Goal: Information Seeking & Learning: Compare options

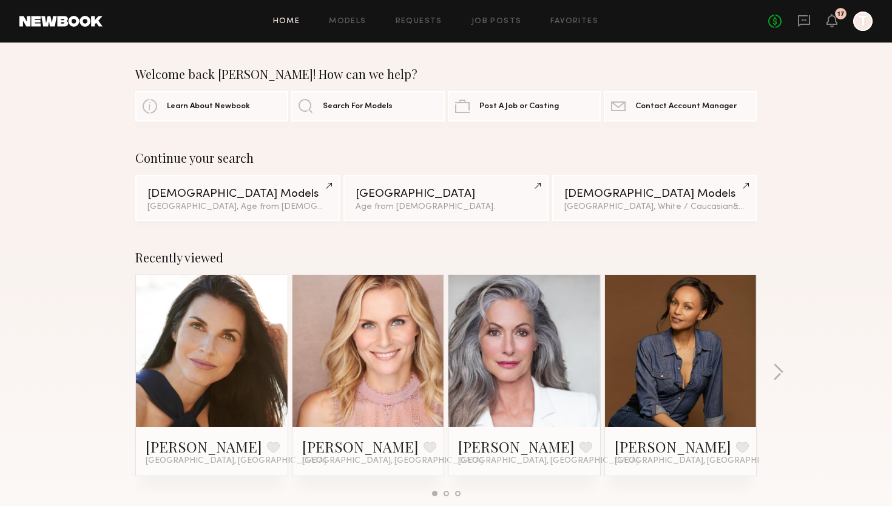
click at [361, 15] on div "Home Models Requests Job Posts Favorites Sign Out No fees up to $5,000 17 T" at bounding box center [488, 21] width 770 height 19
click at [354, 21] on link "Models" at bounding box center [347, 22] width 37 height 8
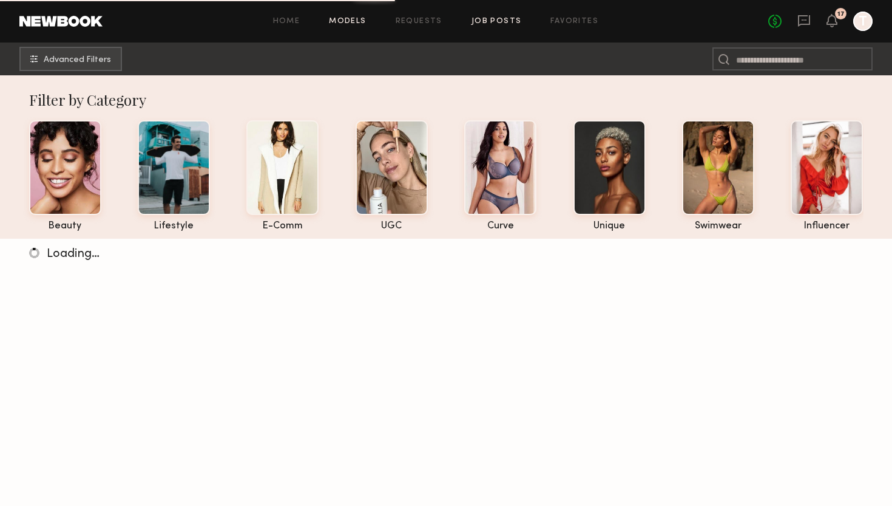
click at [482, 21] on link "Job Posts" at bounding box center [497, 22] width 50 height 8
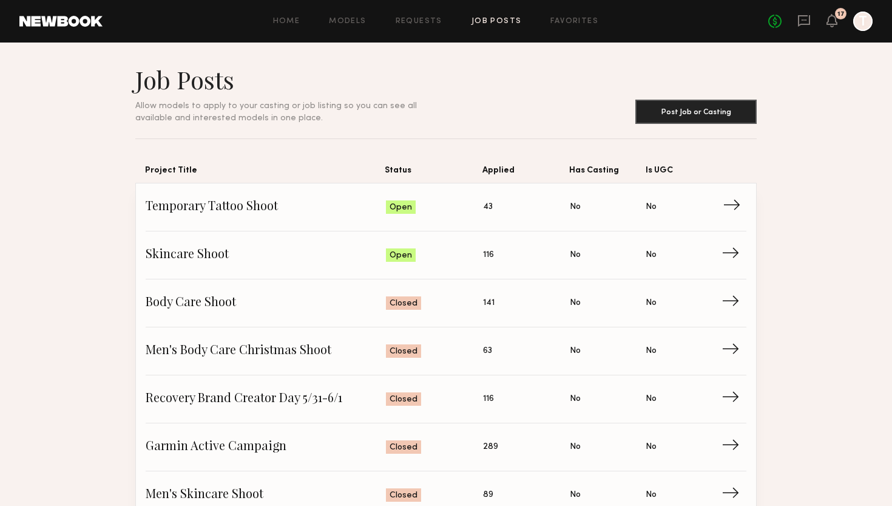
click at [428, 207] on span "Status: Open" at bounding box center [435, 207] width 98 height 18
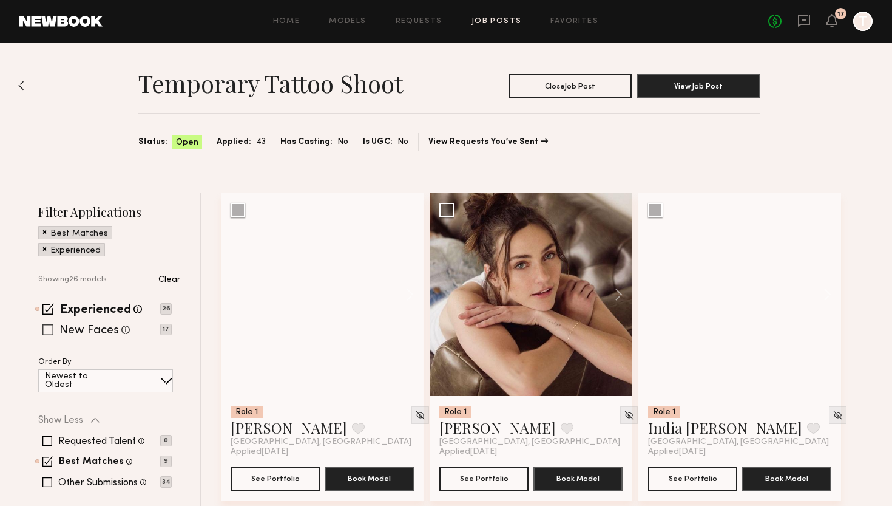
click at [92, 330] on label "New Faces" at bounding box center [88, 331] width 59 height 12
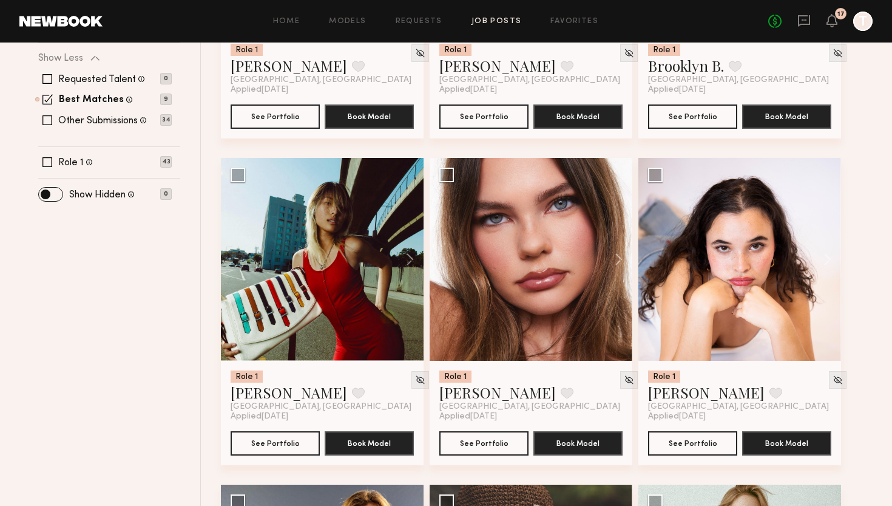
scroll to position [362, 0]
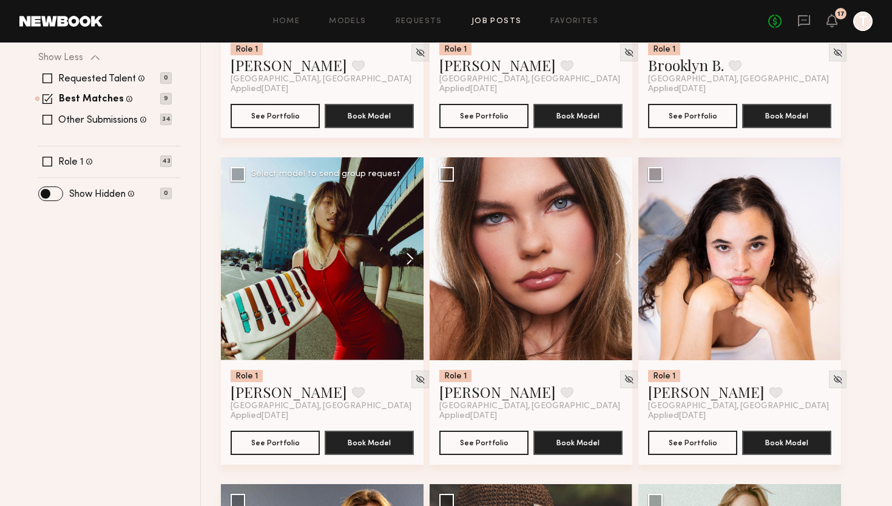
click at [410, 258] on button at bounding box center [404, 258] width 39 height 203
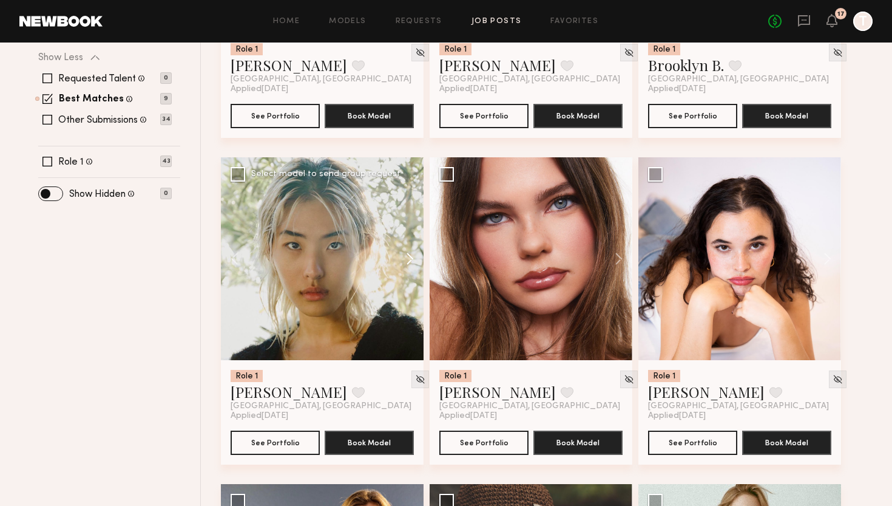
click at [410, 258] on button at bounding box center [404, 258] width 39 height 203
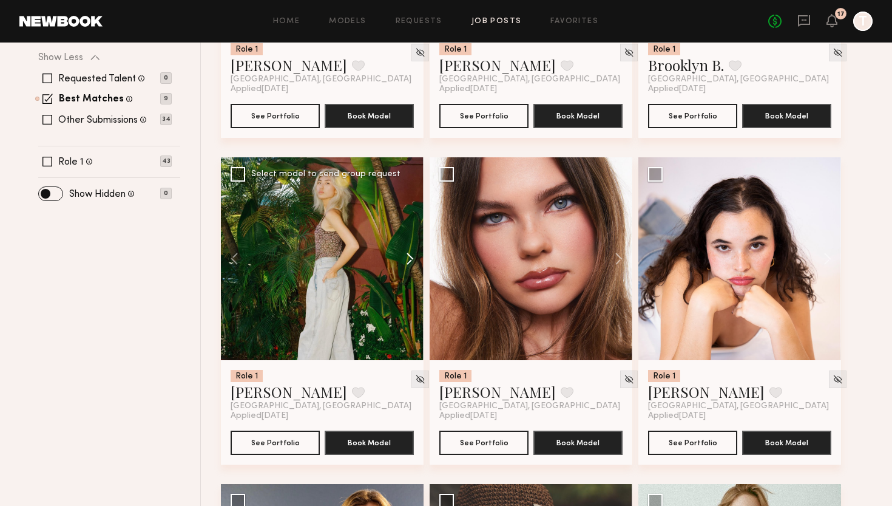
click at [410, 258] on button at bounding box center [404, 258] width 39 height 203
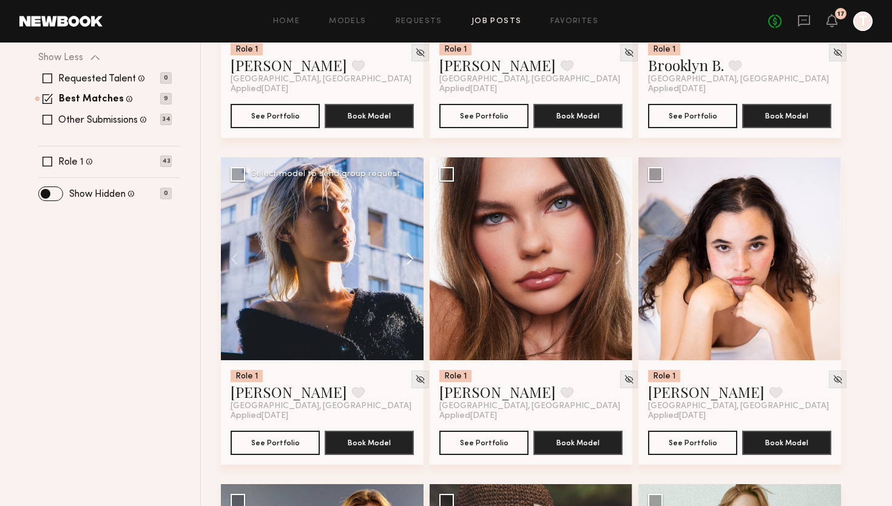
click at [410, 258] on button at bounding box center [404, 258] width 39 height 203
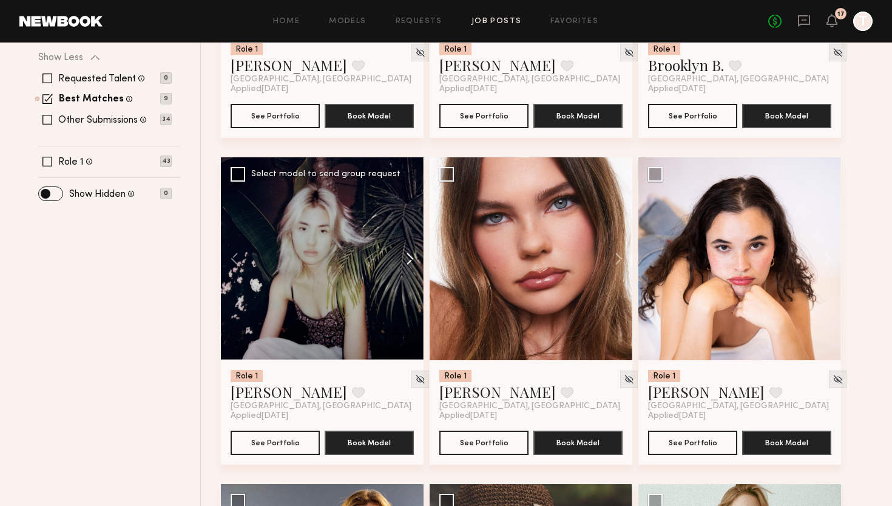
click at [410, 258] on button at bounding box center [404, 258] width 39 height 203
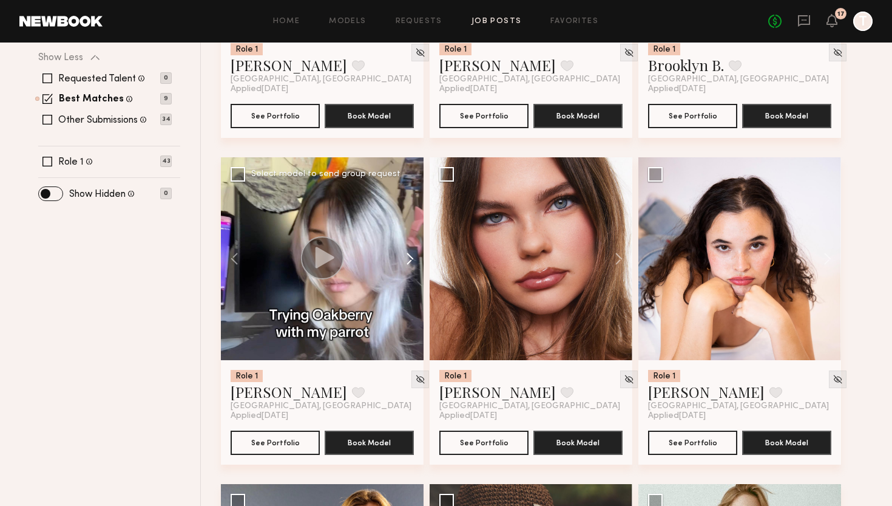
click at [410, 258] on button at bounding box center [404, 258] width 39 height 203
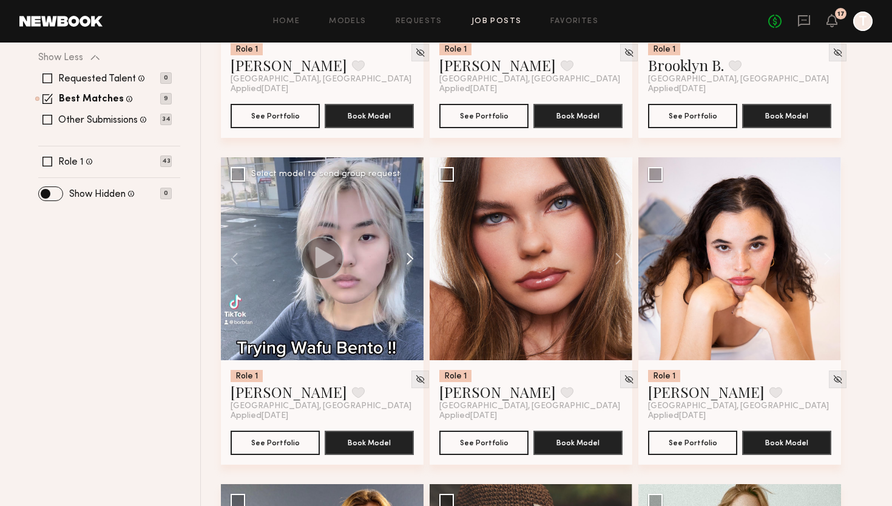
click at [410, 258] on button at bounding box center [404, 258] width 39 height 203
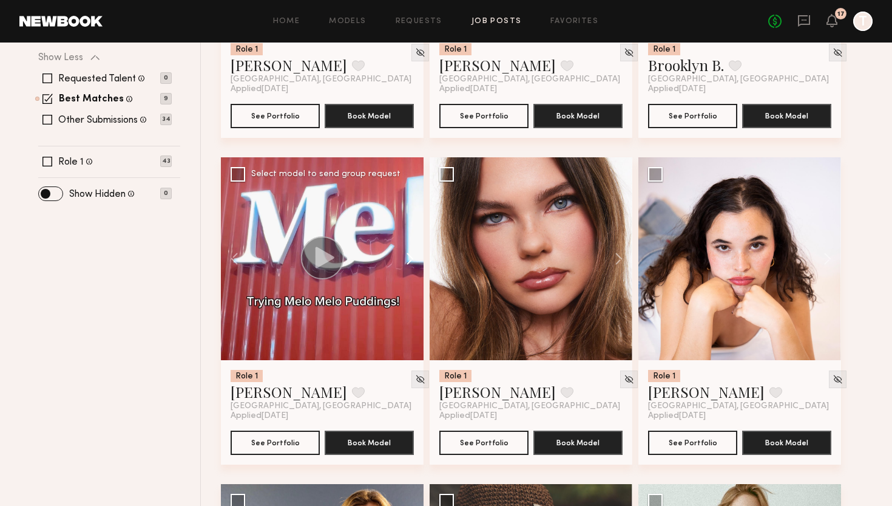
click at [410, 258] on button at bounding box center [404, 258] width 39 height 203
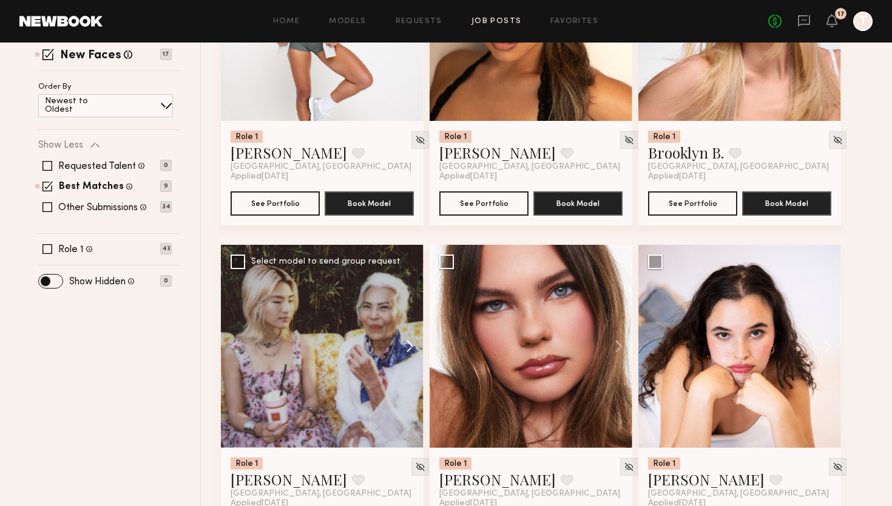
scroll to position [299, 0]
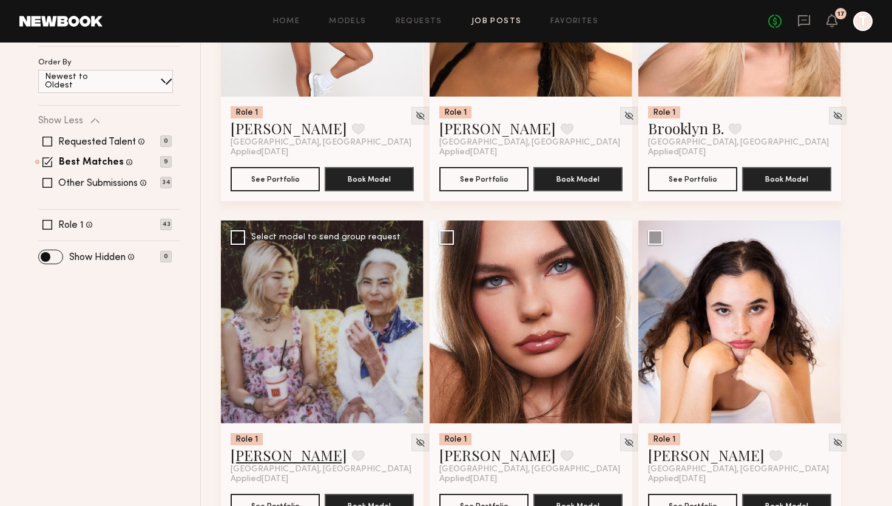
click at [257, 454] on link "Jane N." at bounding box center [289, 454] width 117 height 19
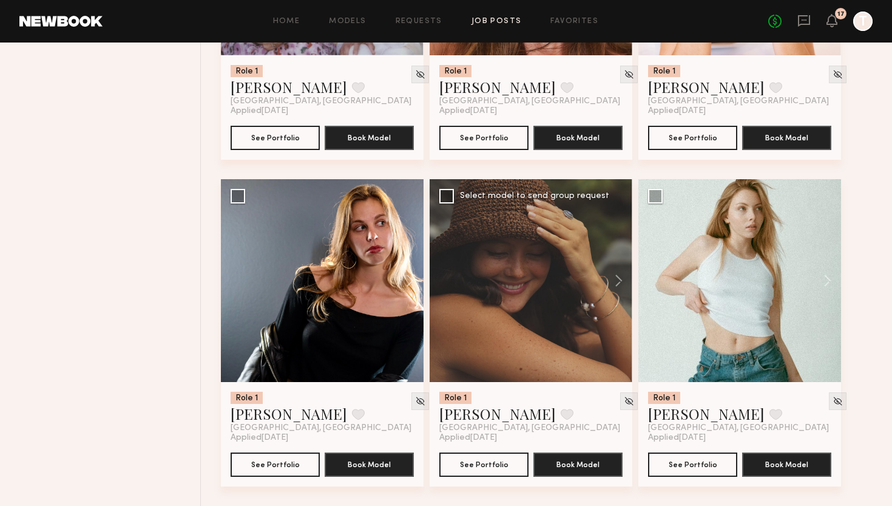
scroll to position [667, 0]
click at [616, 276] on button at bounding box center [613, 280] width 39 height 203
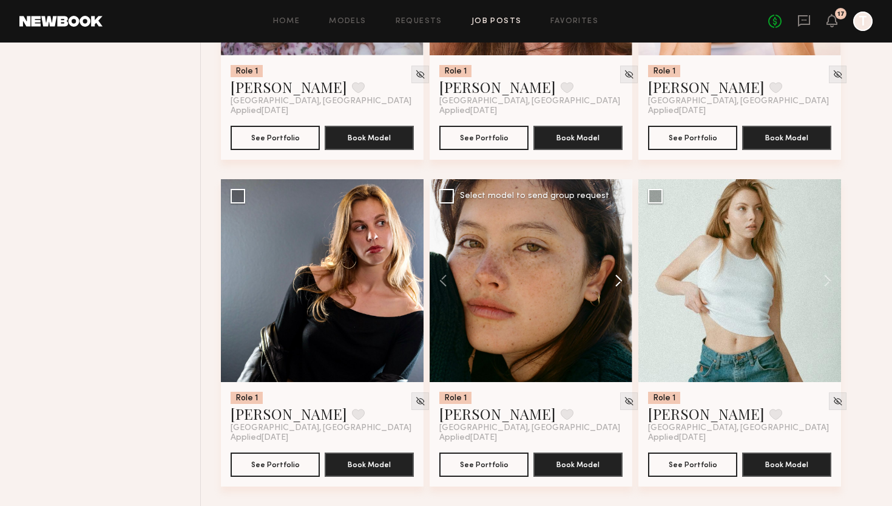
click at [616, 283] on button at bounding box center [613, 280] width 39 height 203
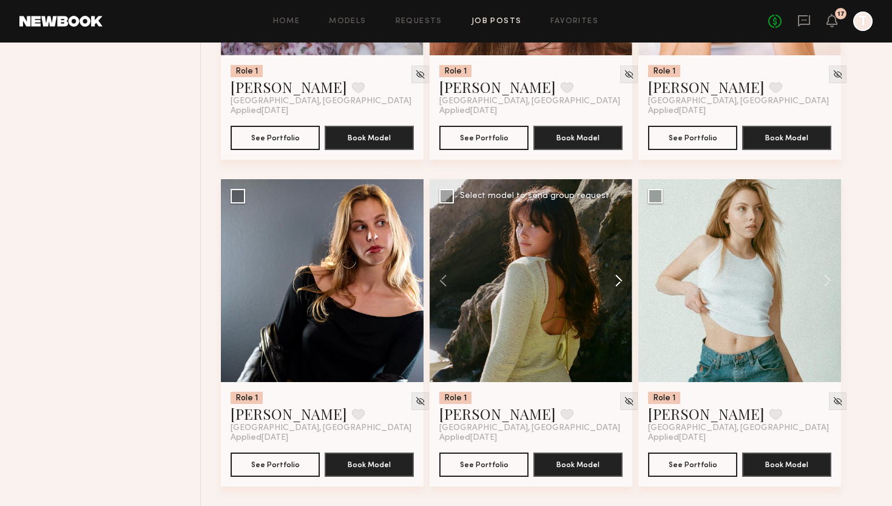
click at [616, 283] on button at bounding box center [613, 280] width 39 height 203
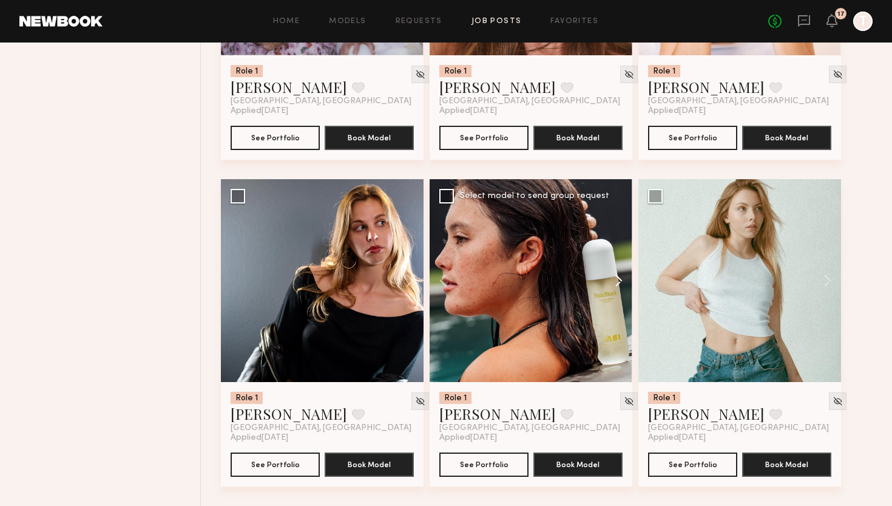
click at [616, 283] on button at bounding box center [613, 280] width 39 height 203
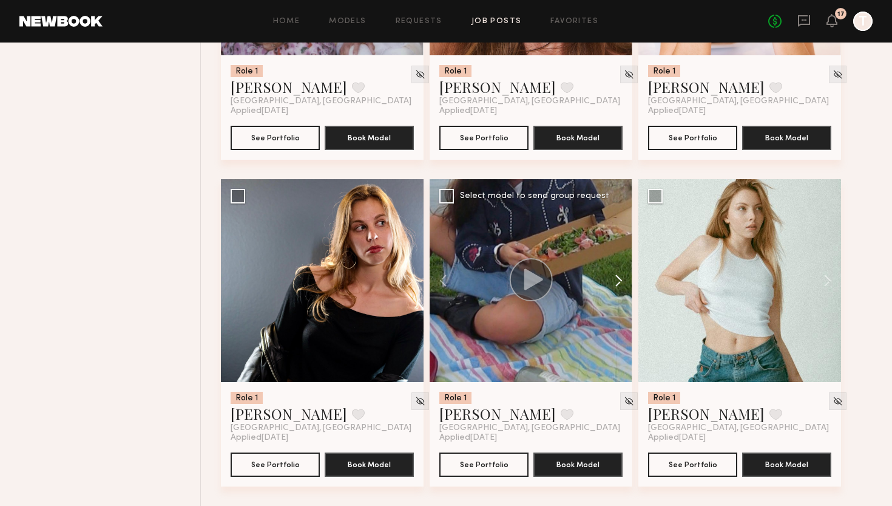
click at [616, 284] on button at bounding box center [613, 280] width 39 height 203
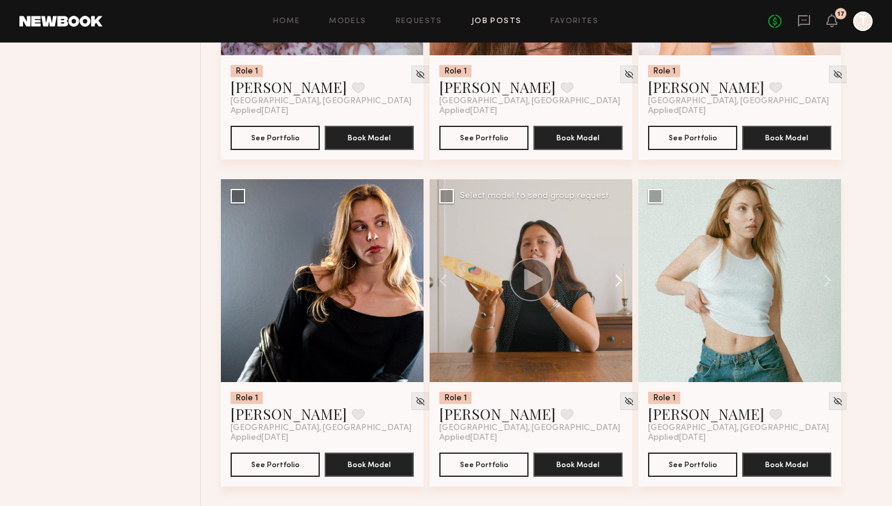
click at [617, 285] on button at bounding box center [613, 280] width 39 height 203
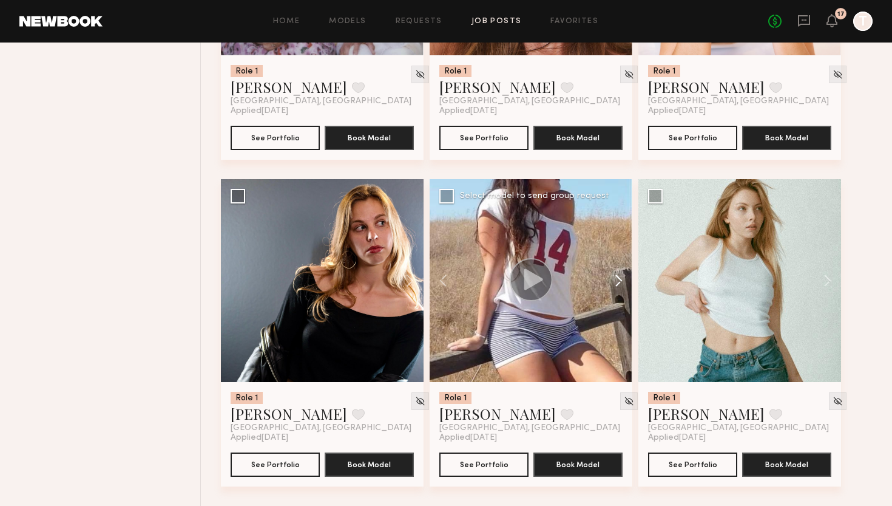
click at [617, 285] on button at bounding box center [613, 280] width 39 height 203
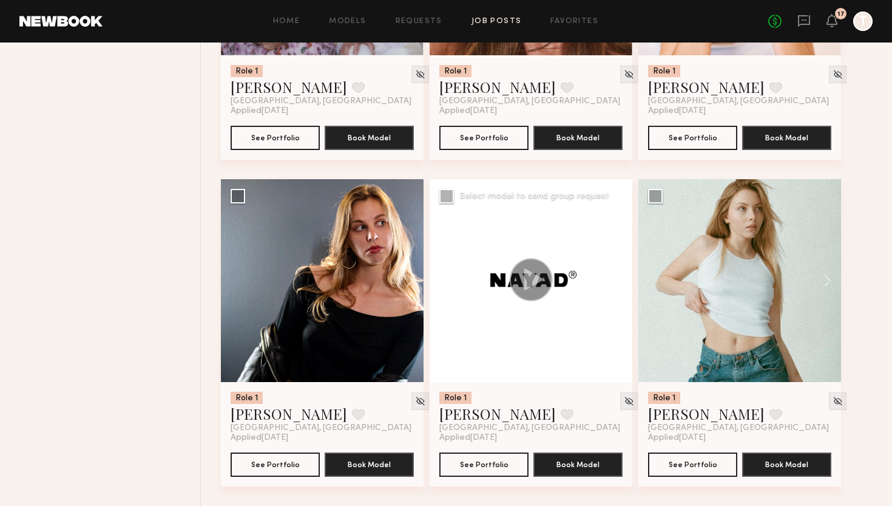
click at [617, 285] on button at bounding box center [613, 280] width 39 height 203
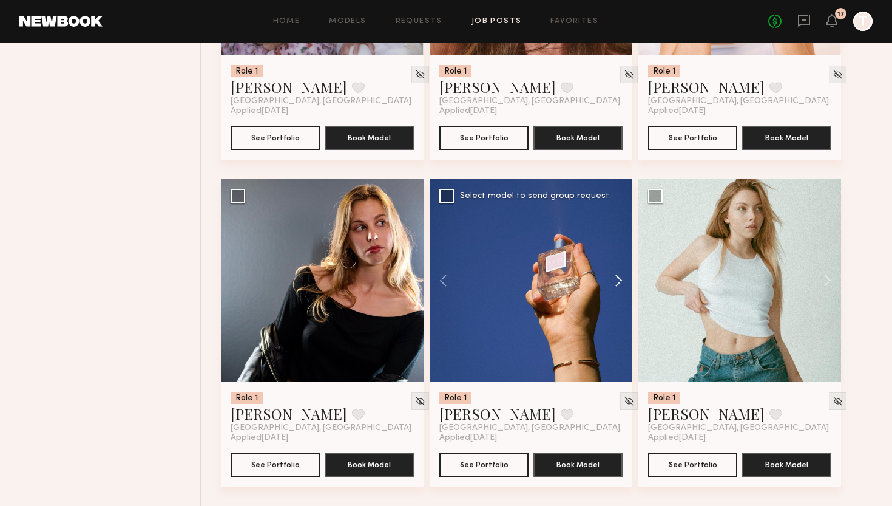
click at [617, 285] on button at bounding box center [613, 280] width 39 height 203
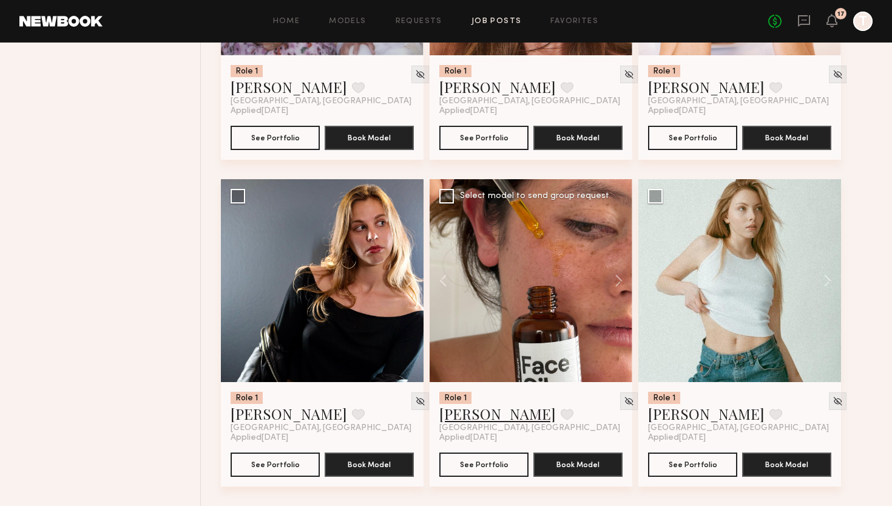
click at [470, 416] on link "Tiare S." at bounding box center [497, 413] width 117 height 19
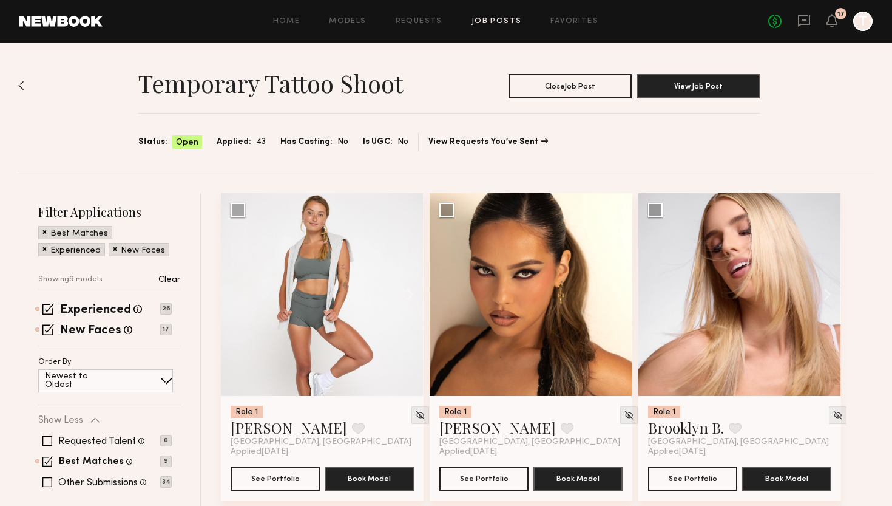
scroll to position [0, 0]
click at [87, 482] on label "Other Submissions" at bounding box center [98, 483] width 80 height 10
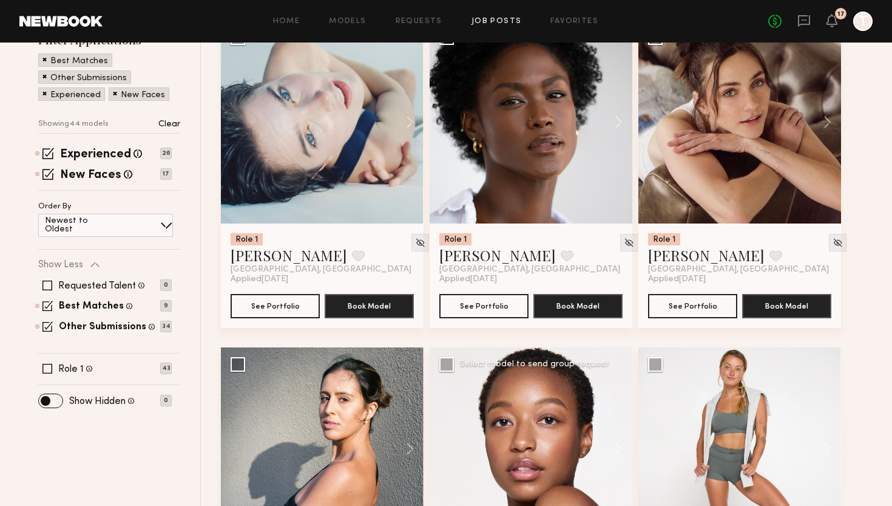
scroll to position [168, 0]
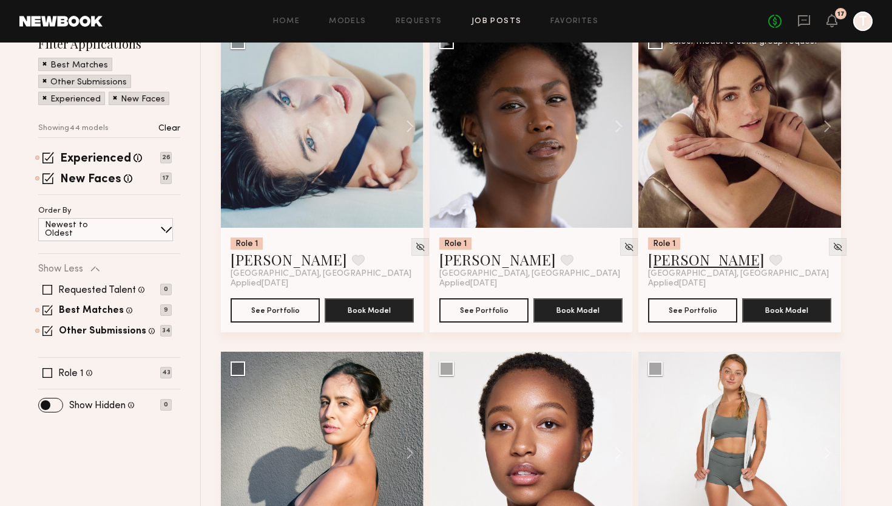
click at [674, 266] on link "Emily H." at bounding box center [706, 258] width 117 height 19
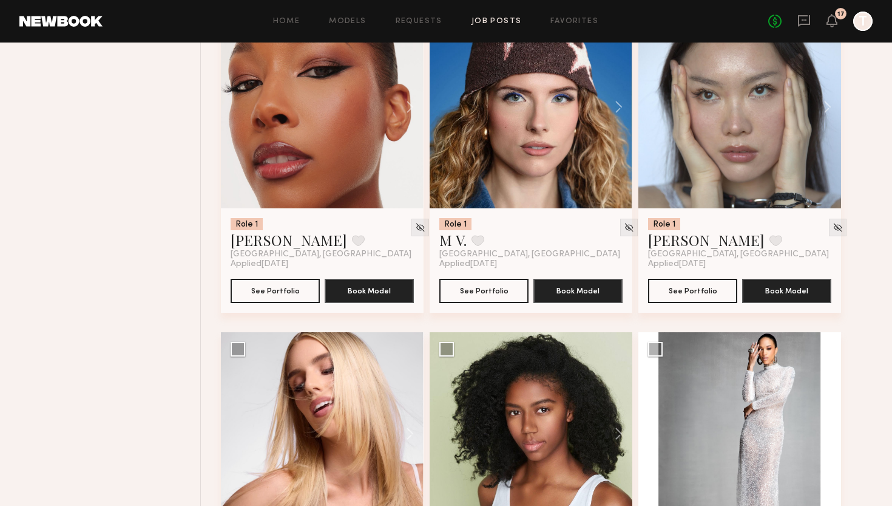
scroll to position [1175, 0]
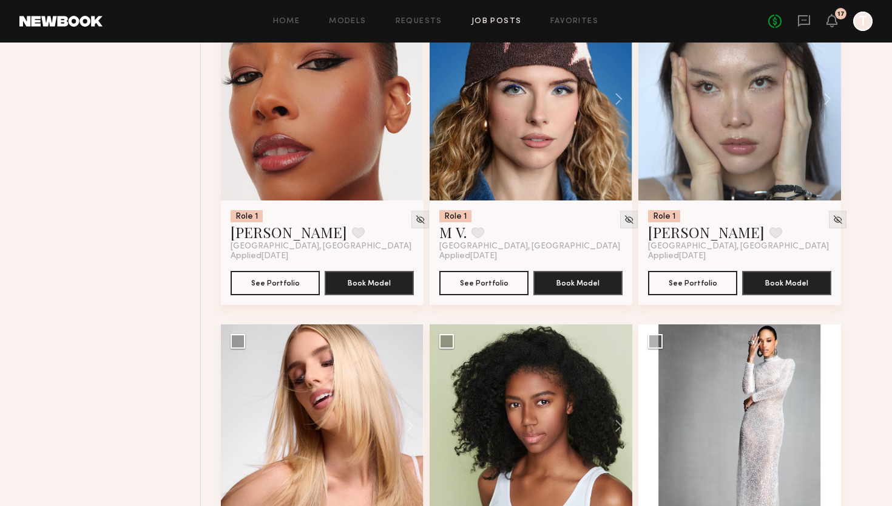
click at [413, 101] on button at bounding box center [404, 99] width 39 height 203
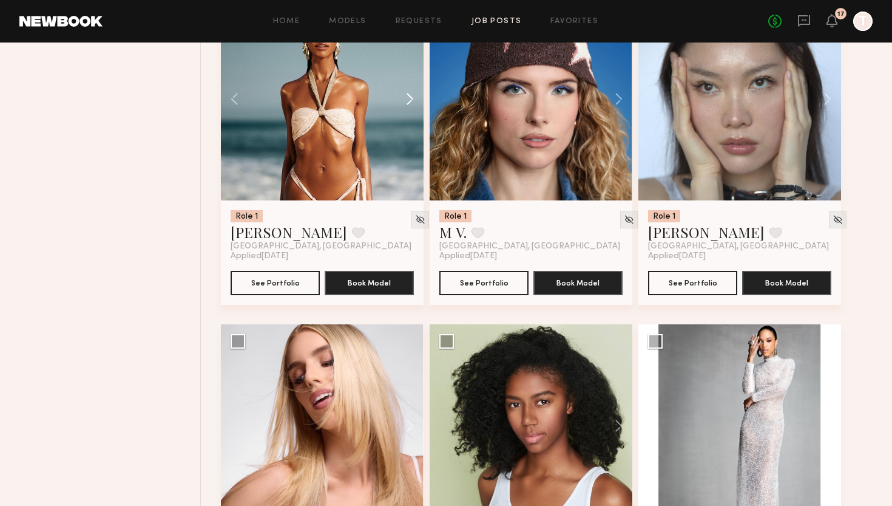
click at [413, 101] on button at bounding box center [404, 99] width 39 height 203
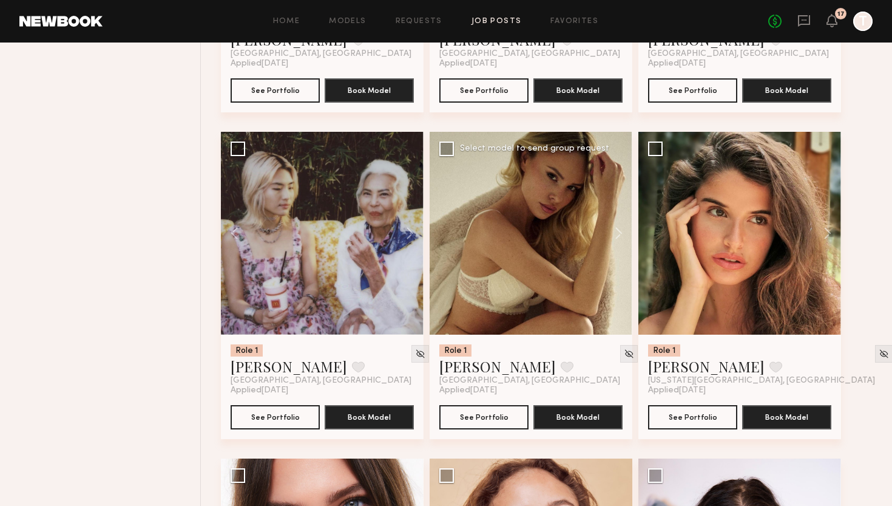
scroll to position [2028, 0]
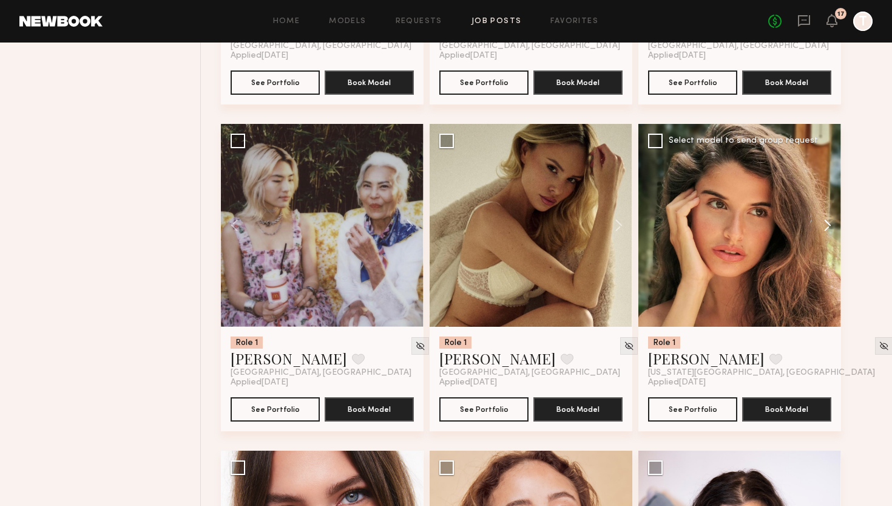
click at [824, 225] on button at bounding box center [821, 225] width 39 height 203
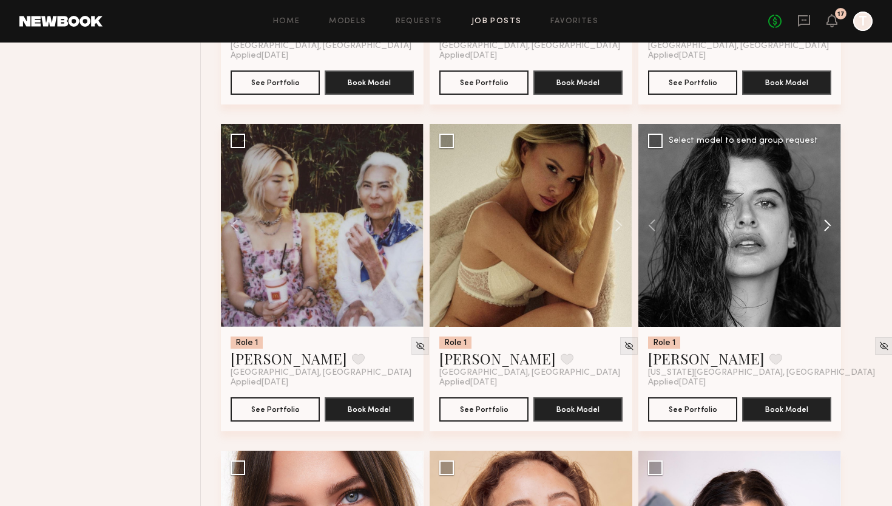
click at [824, 225] on button at bounding box center [821, 225] width 39 height 203
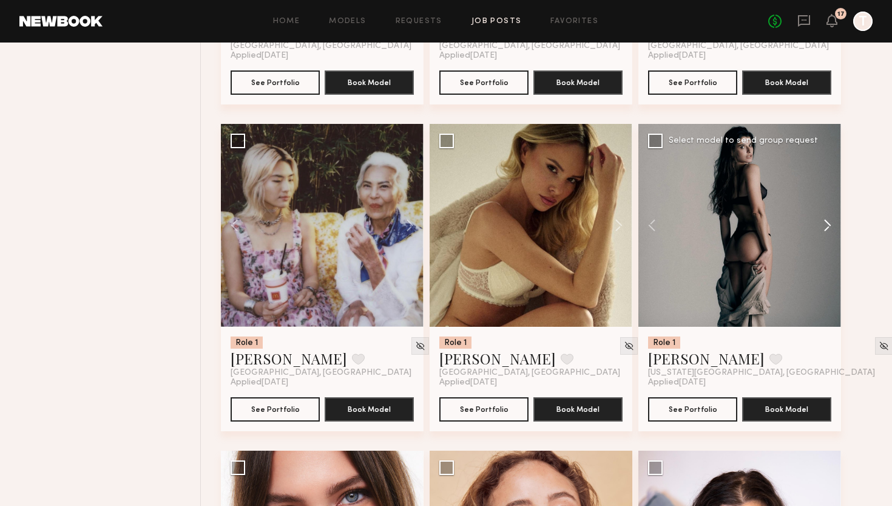
click at [824, 225] on button at bounding box center [821, 225] width 39 height 203
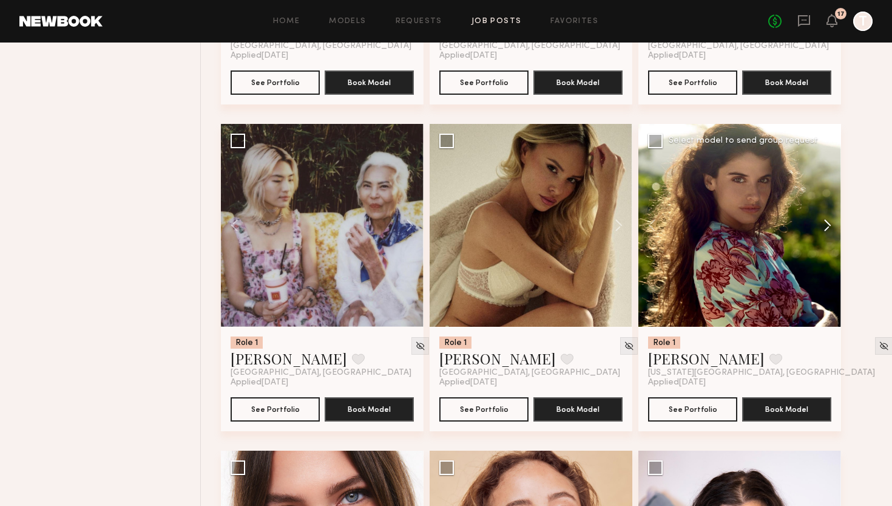
click at [824, 225] on button at bounding box center [821, 225] width 39 height 203
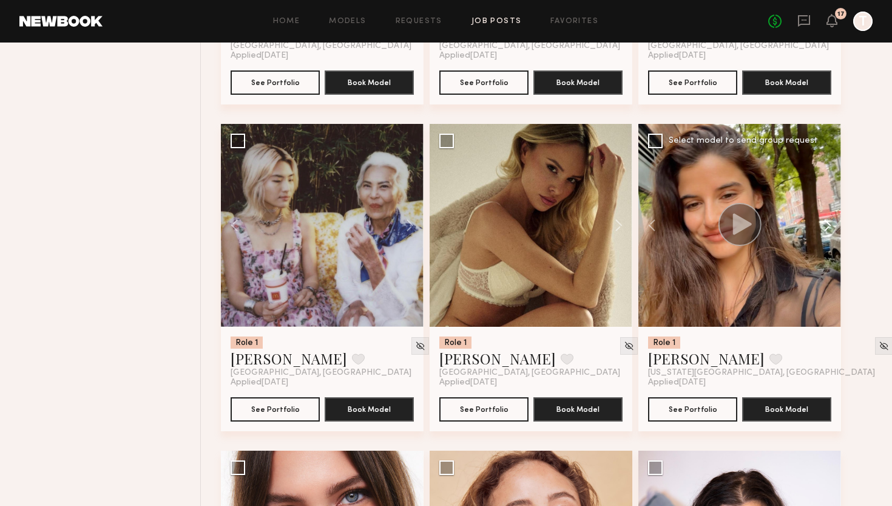
click at [824, 225] on button at bounding box center [821, 225] width 39 height 203
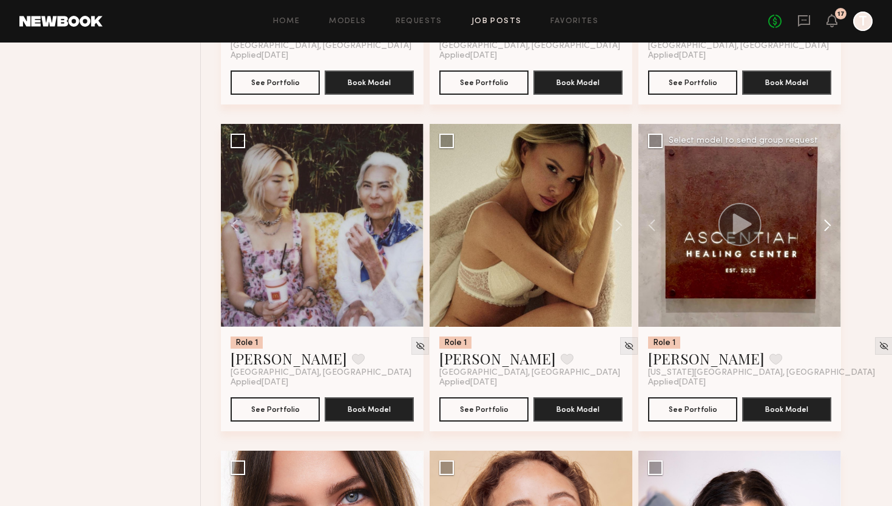
click at [824, 225] on button at bounding box center [821, 225] width 39 height 203
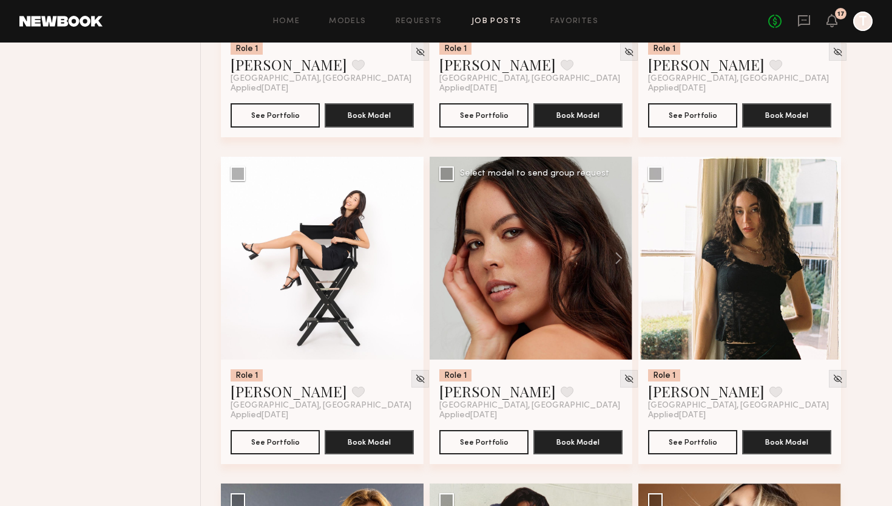
scroll to position [2661, 0]
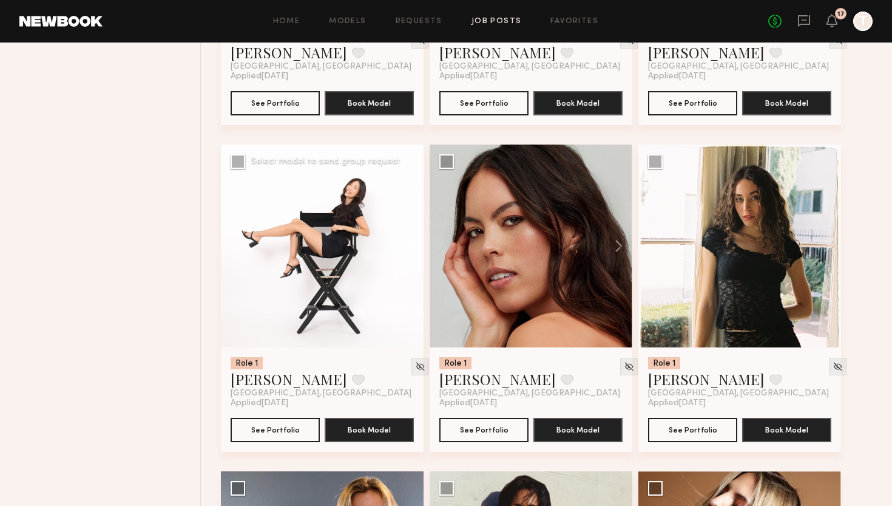
click at [399, 241] on button at bounding box center [404, 245] width 39 height 203
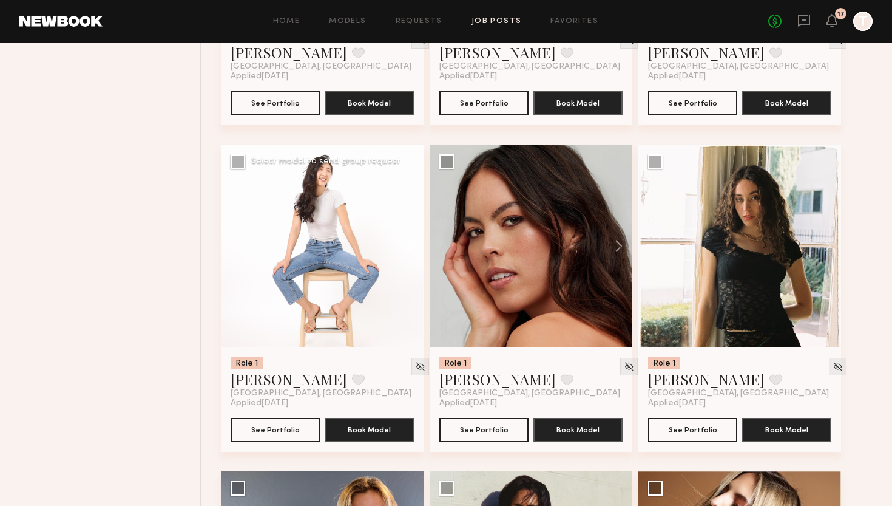
click at [399, 241] on button at bounding box center [404, 245] width 39 height 203
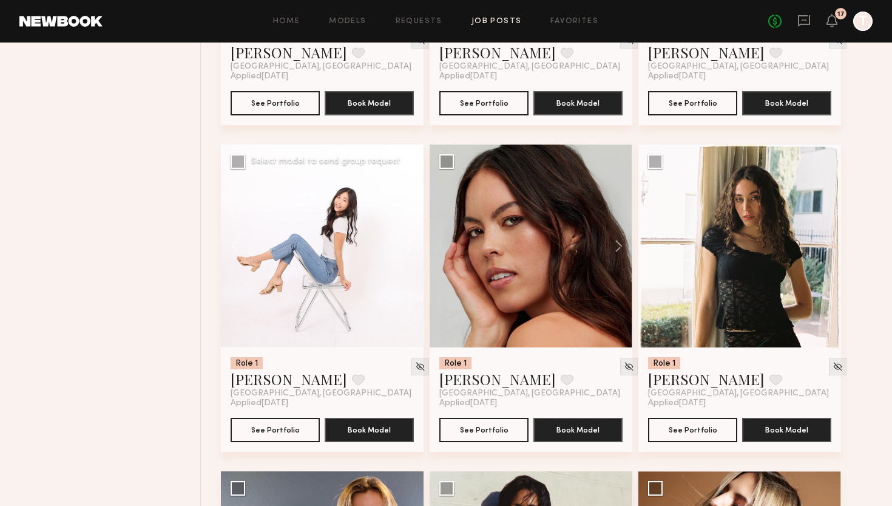
click at [399, 241] on button at bounding box center [404, 245] width 39 height 203
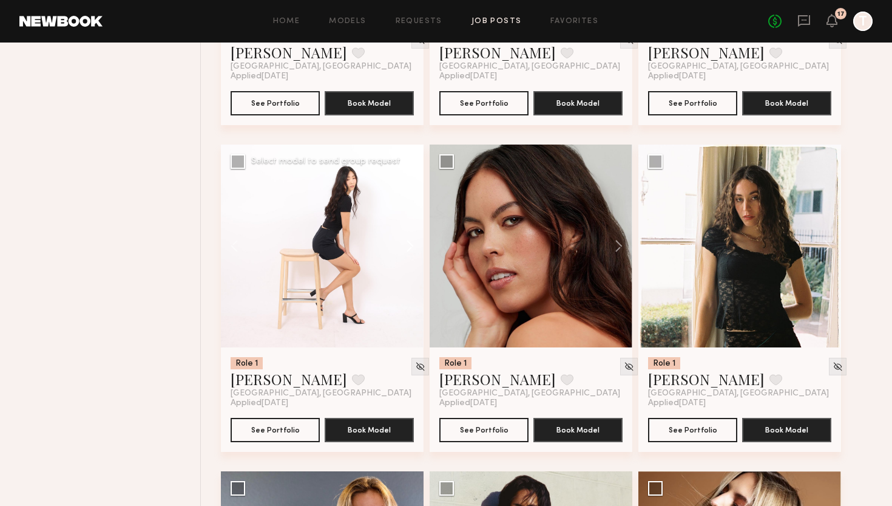
click at [399, 241] on button at bounding box center [404, 245] width 39 height 203
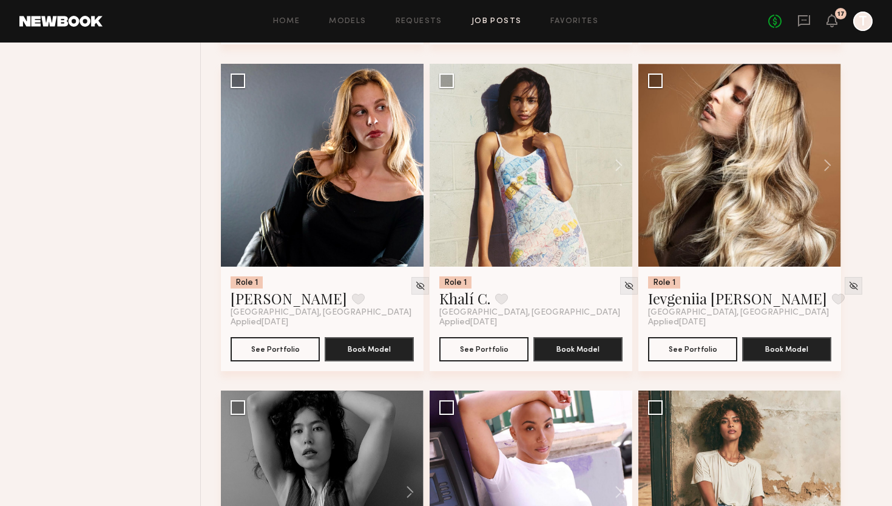
scroll to position [3068, 0]
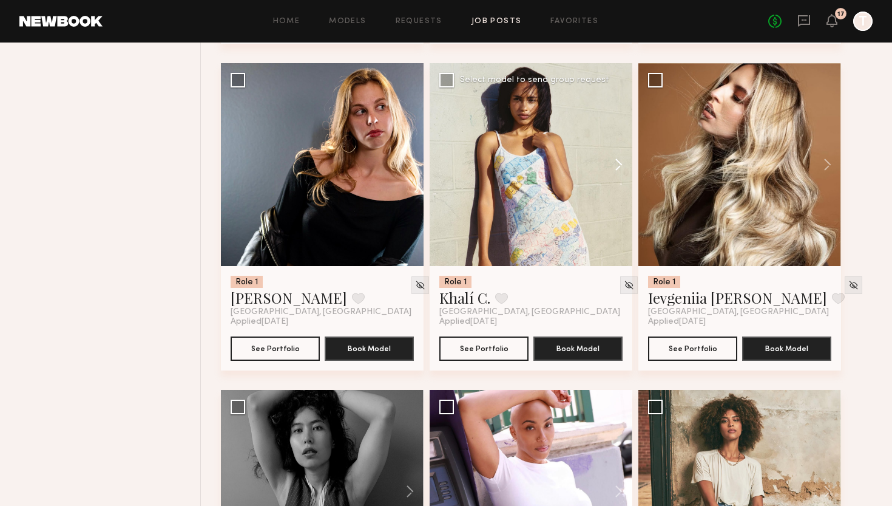
click at [625, 169] on button at bounding box center [613, 164] width 39 height 203
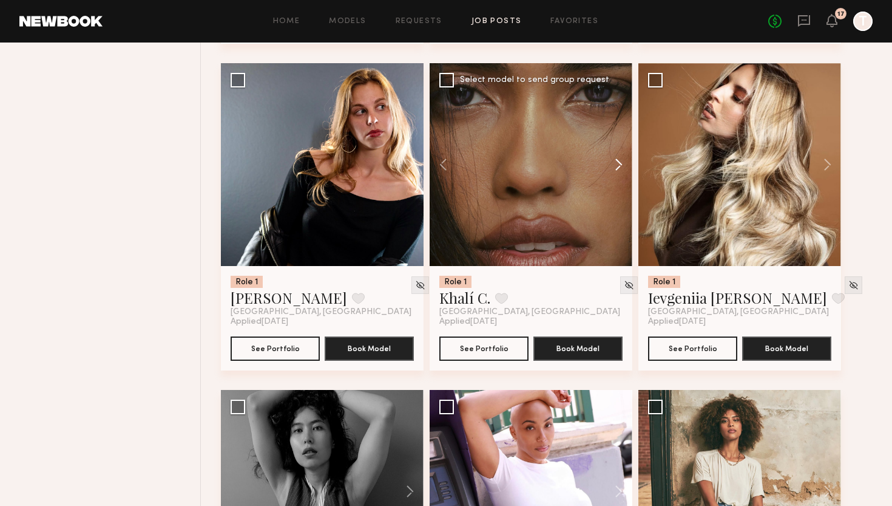
click at [625, 169] on button at bounding box center [613, 164] width 39 height 203
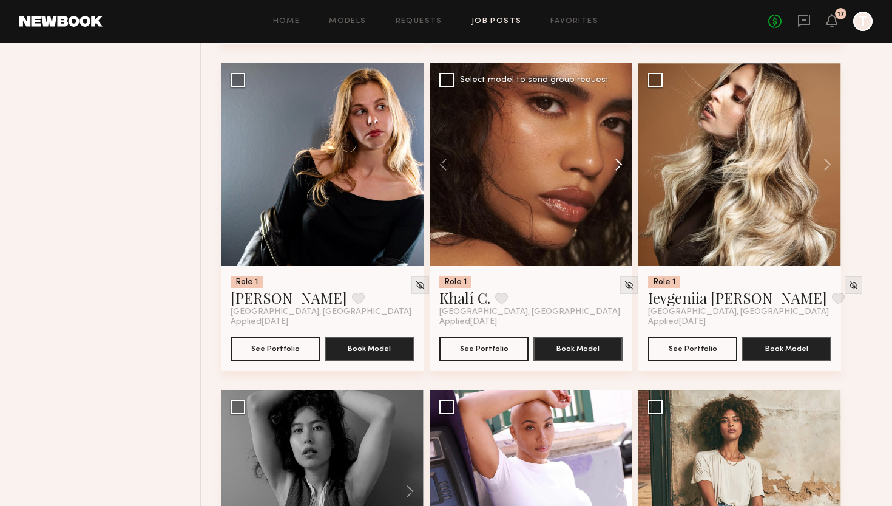
click at [625, 169] on button at bounding box center [613, 164] width 39 height 203
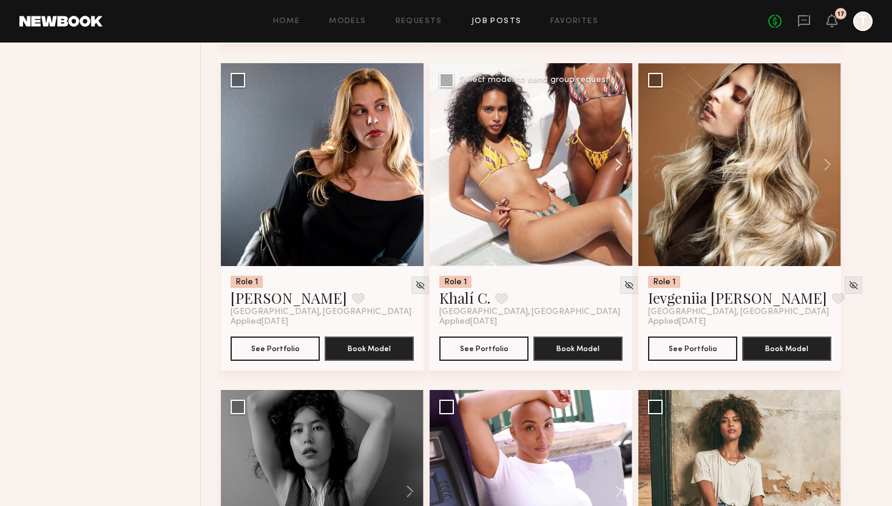
click at [625, 169] on button at bounding box center [613, 164] width 39 height 203
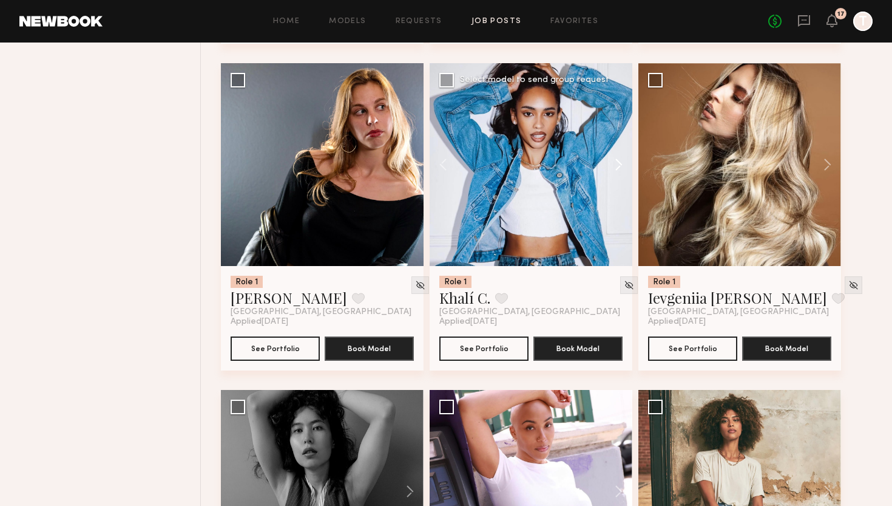
click at [625, 169] on button at bounding box center [613, 164] width 39 height 203
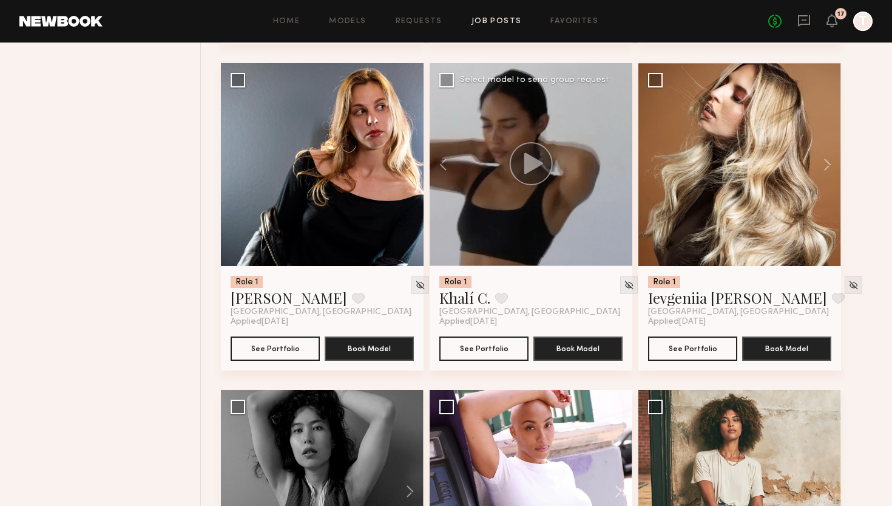
click at [625, 169] on div at bounding box center [531, 164] width 203 height 203
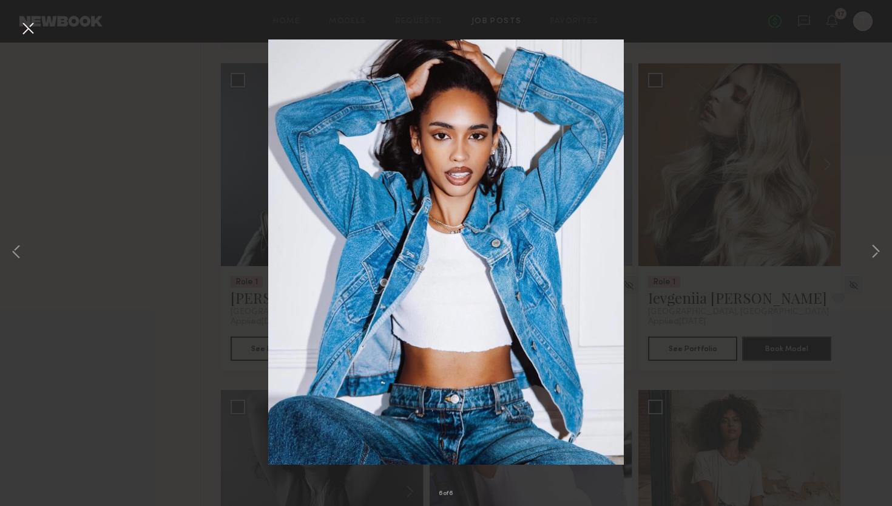
click at [33, 32] on button at bounding box center [27, 29] width 19 height 22
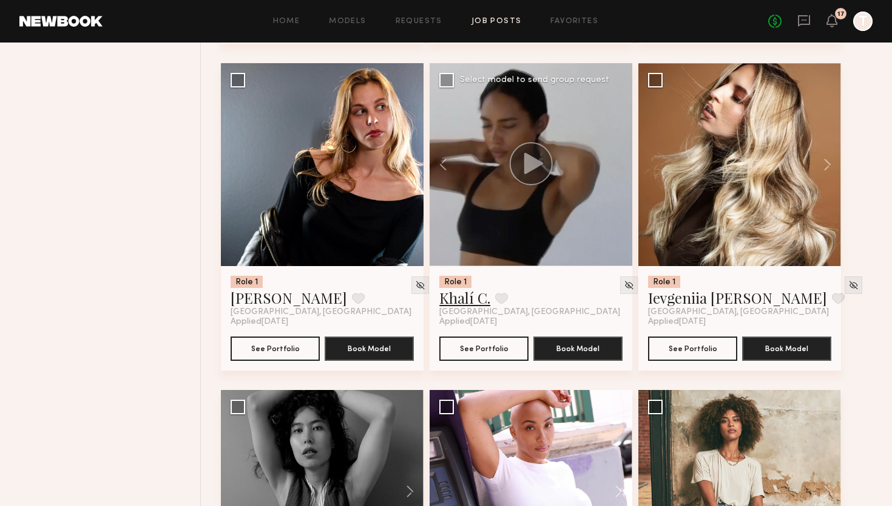
click at [478, 296] on link "Khalí C." at bounding box center [464, 297] width 51 height 19
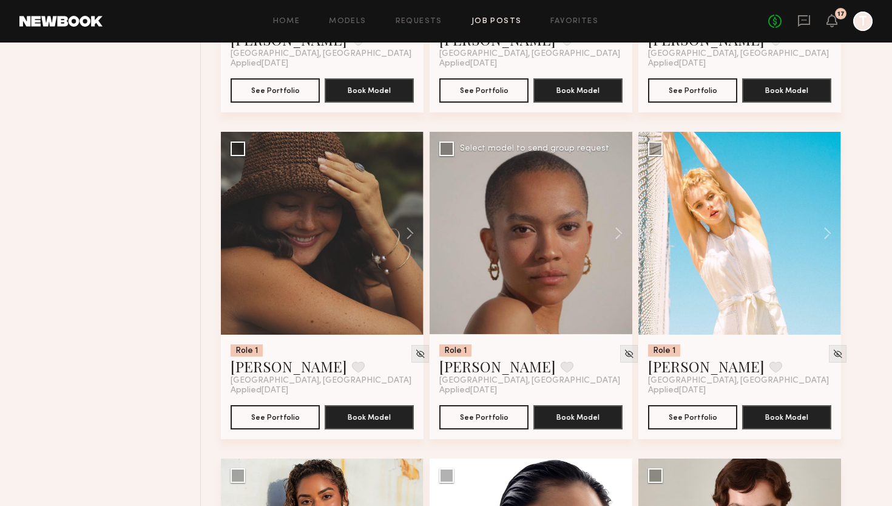
scroll to position [3650, 0]
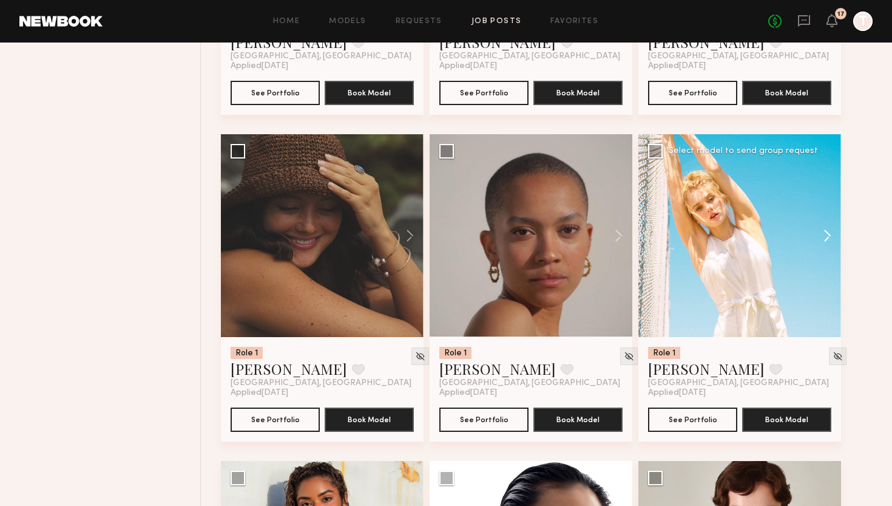
click at [830, 232] on button at bounding box center [821, 235] width 39 height 203
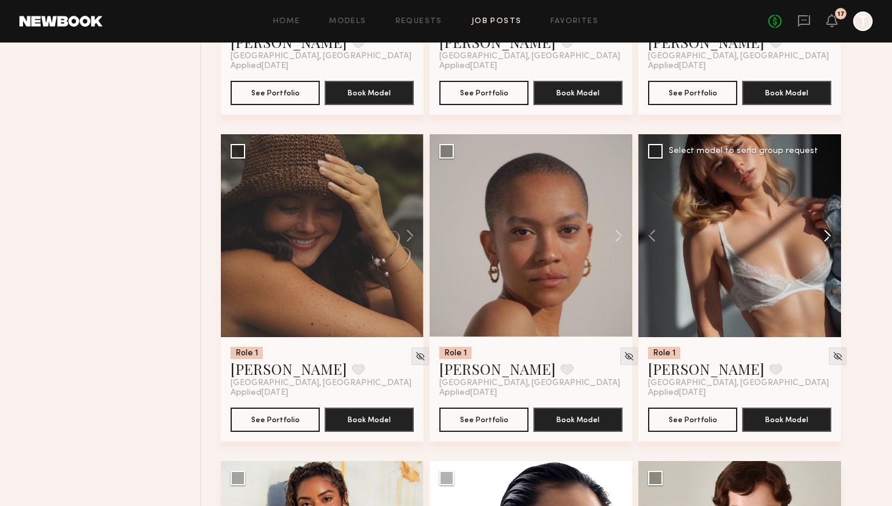
click at [830, 232] on button at bounding box center [821, 235] width 39 height 203
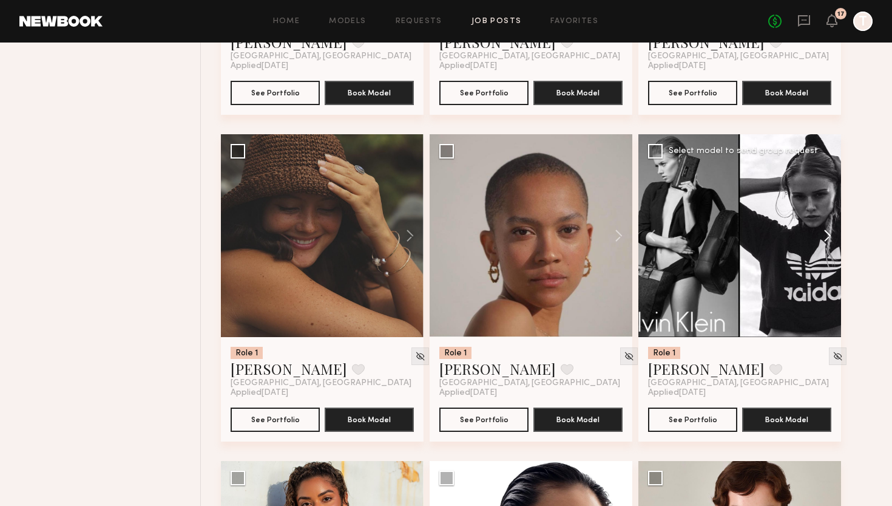
click at [830, 232] on button at bounding box center [821, 235] width 39 height 203
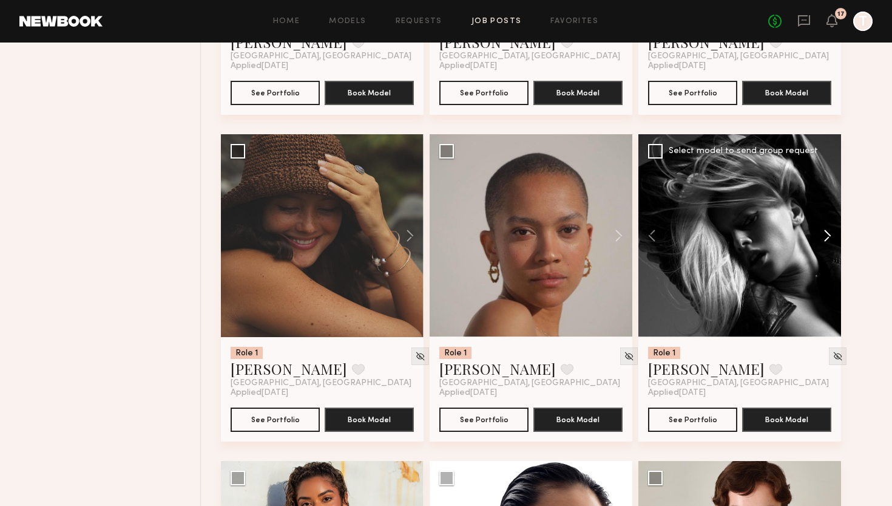
click at [830, 232] on button at bounding box center [821, 235] width 39 height 203
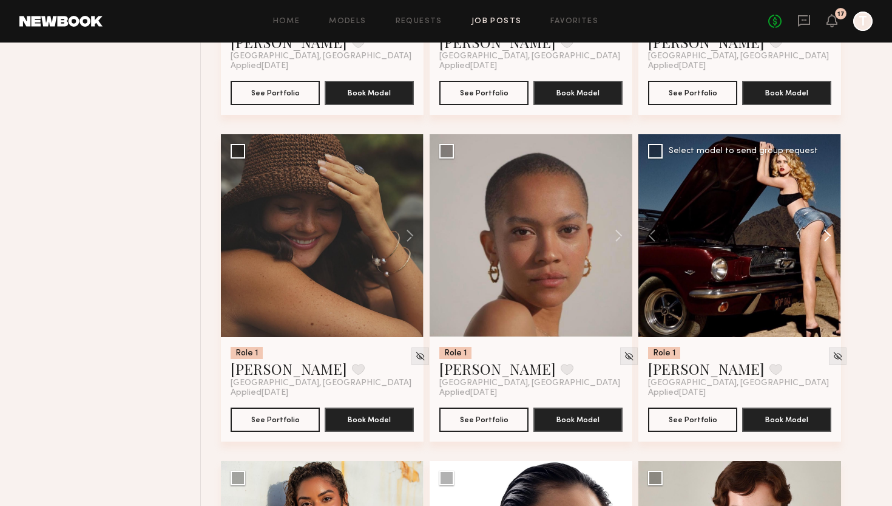
click at [830, 232] on button at bounding box center [821, 235] width 39 height 203
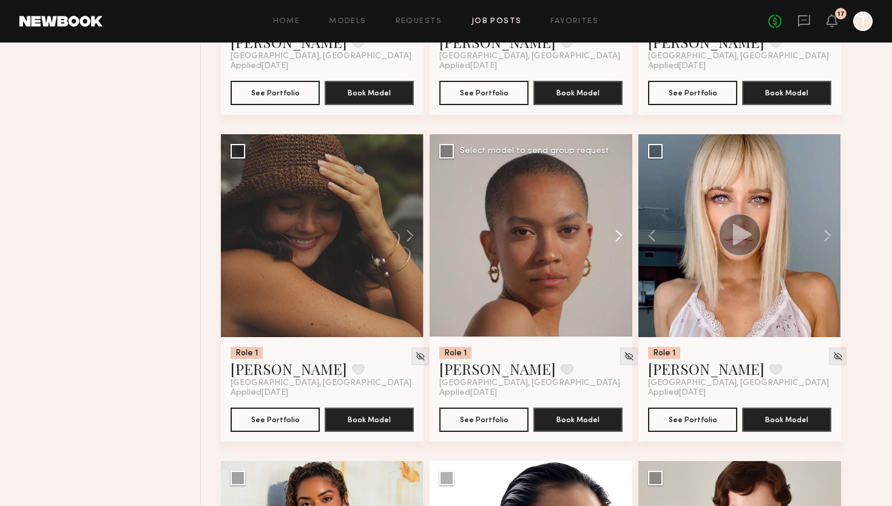
click at [607, 242] on button at bounding box center [613, 235] width 39 height 203
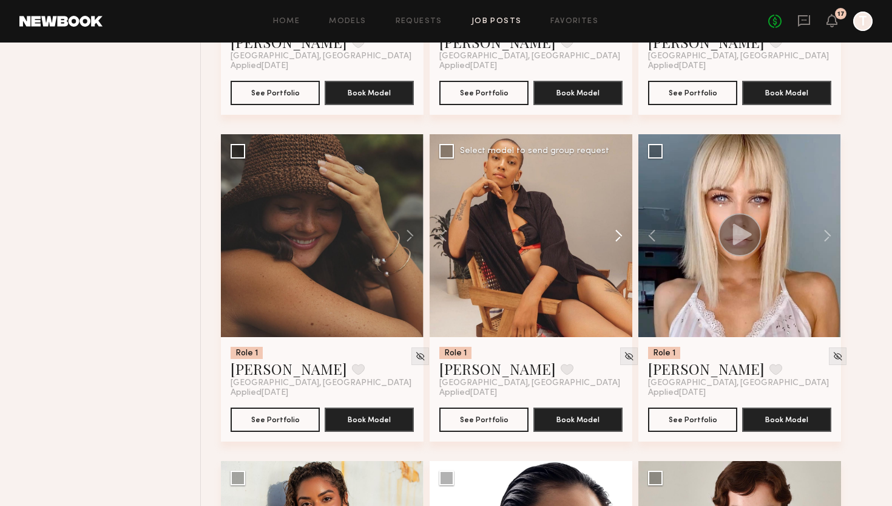
click at [607, 242] on button at bounding box center [613, 235] width 39 height 203
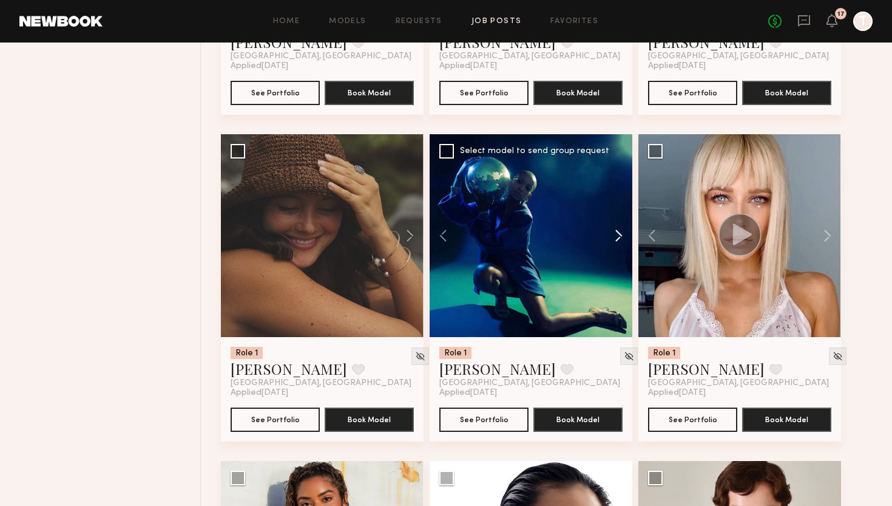
click at [607, 242] on button at bounding box center [613, 235] width 39 height 203
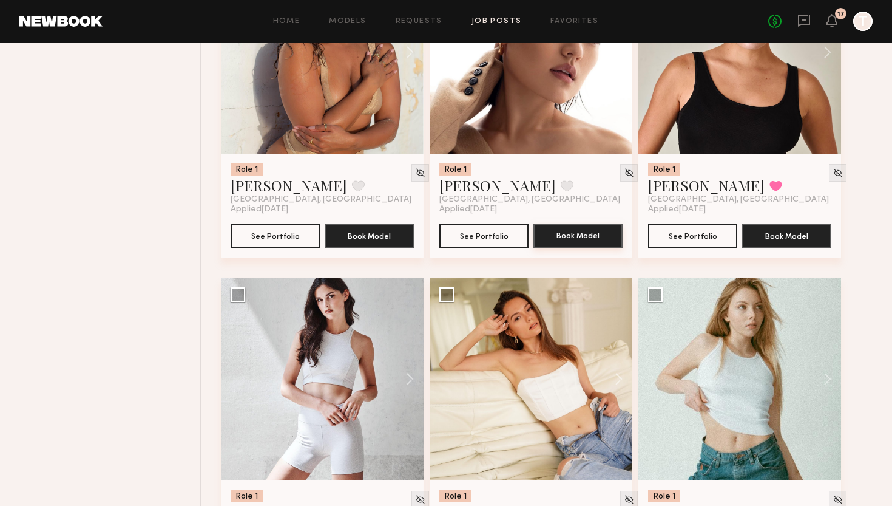
scroll to position [4178, 0]
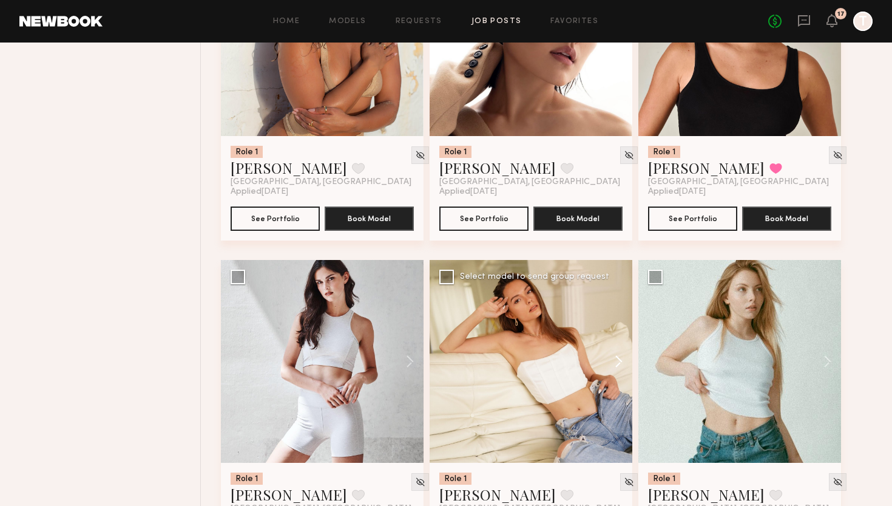
click at [617, 367] on button at bounding box center [613, 361] width 39 height 203
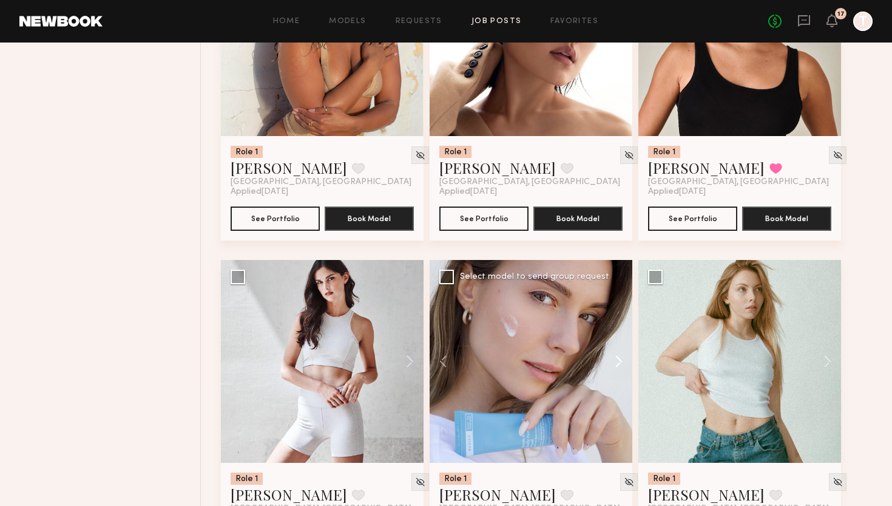
click at [617, 367] on button at bounding box center [613, 361] width 39 height 203
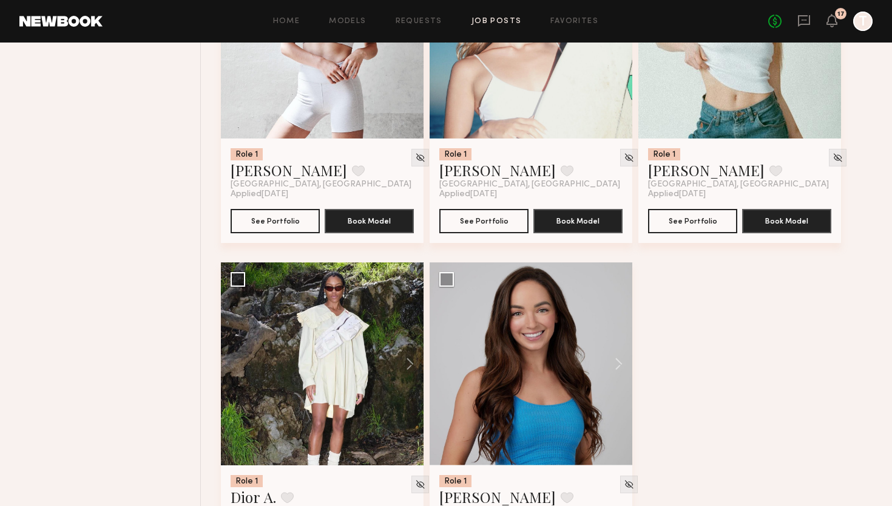
scroll to position [4504, 0]
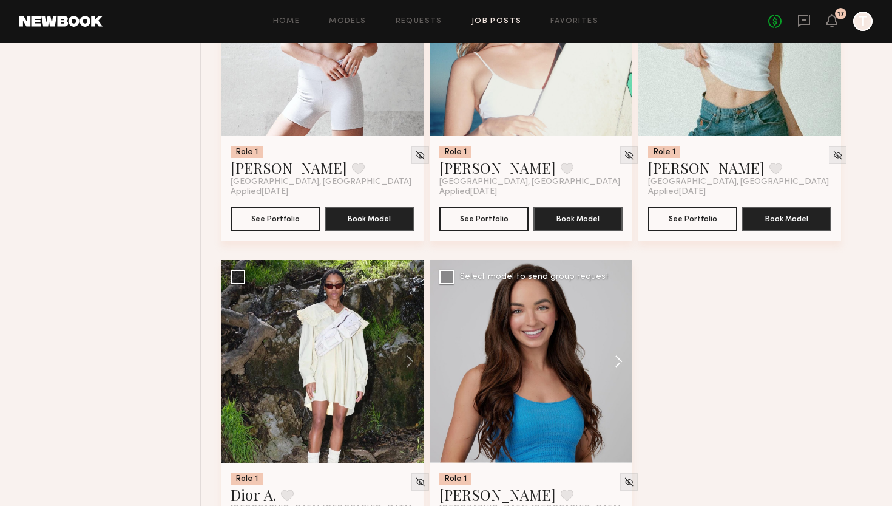
click at [617, 367] on button at bounding box center [613, 361] width 39 height 203
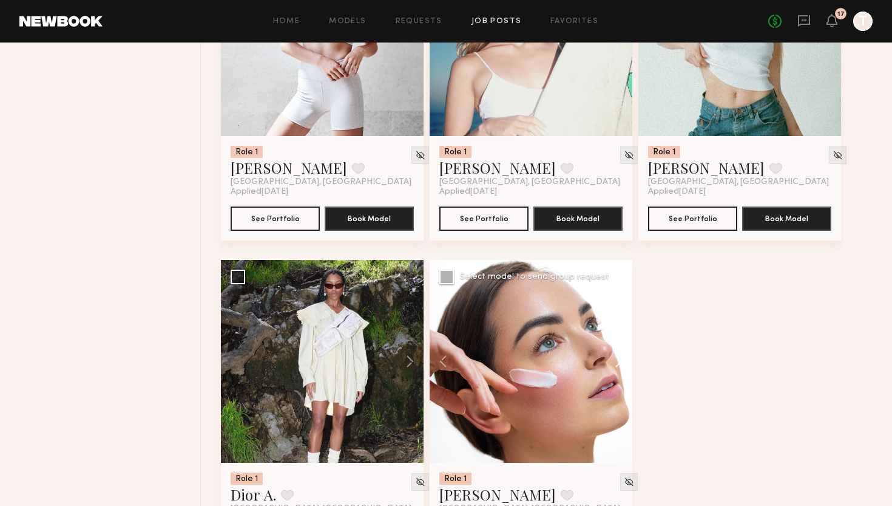
click at [617, 367] on button at bounding box center [613, 361] width 39 height 203
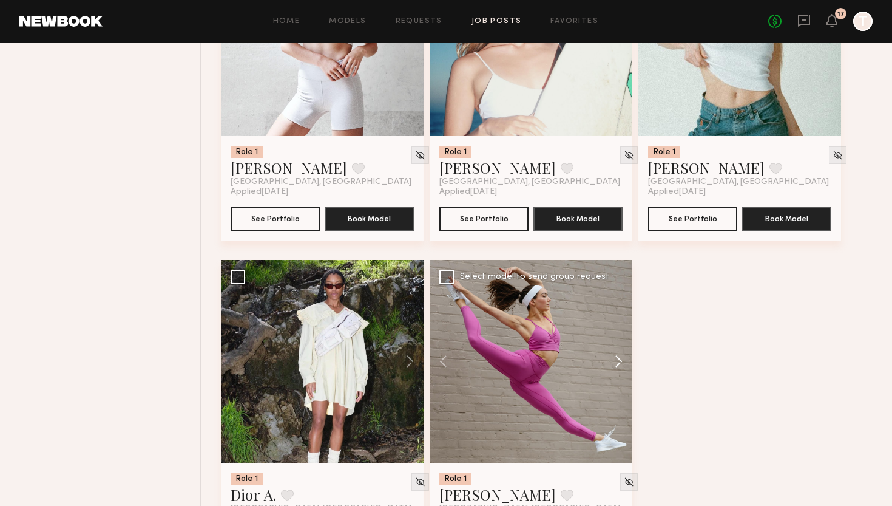
click at [617, 367] on button at bounding box center [613, 361] width 39 height 203
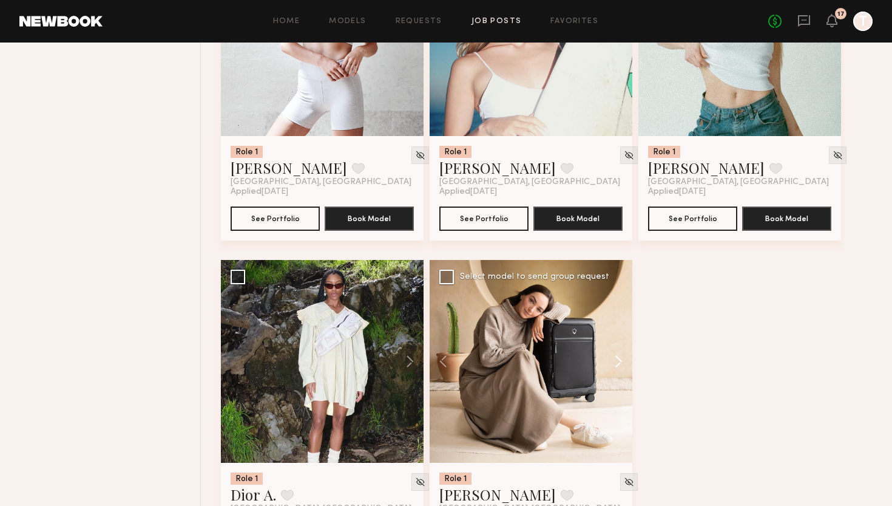
click at [617, 367] on button at bounding box center [613, 361] width 39 height 203
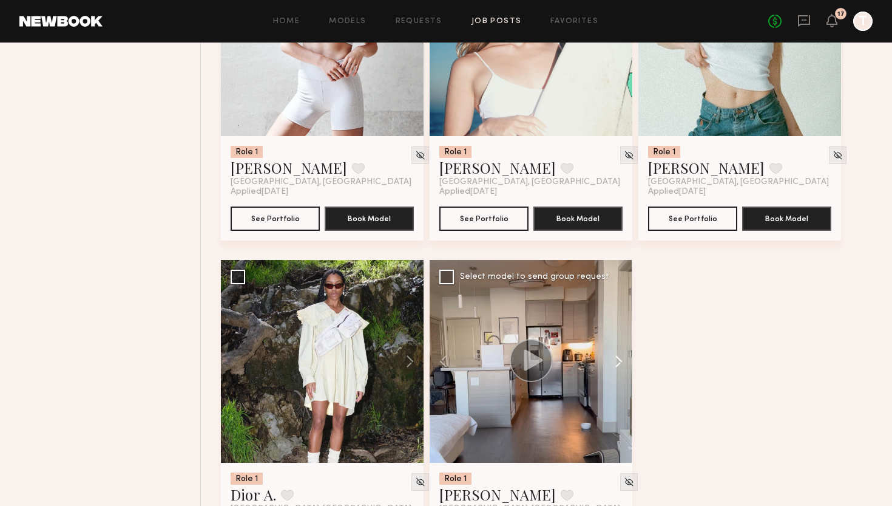
click at [617, 367] on button at bounding box center [613, 361] width 39 height 203
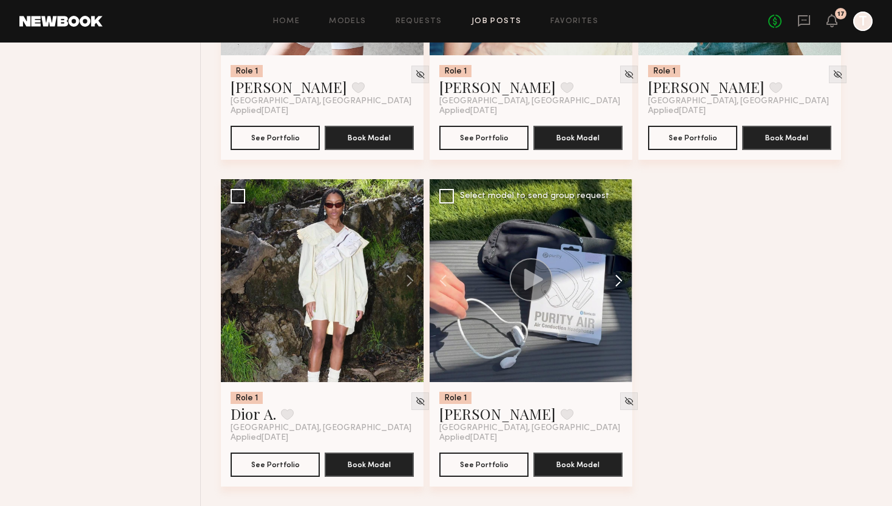
scroll to position [4585, 0]
click at [411, 287] on button at bounding box center [404, 280] width 39 height 203
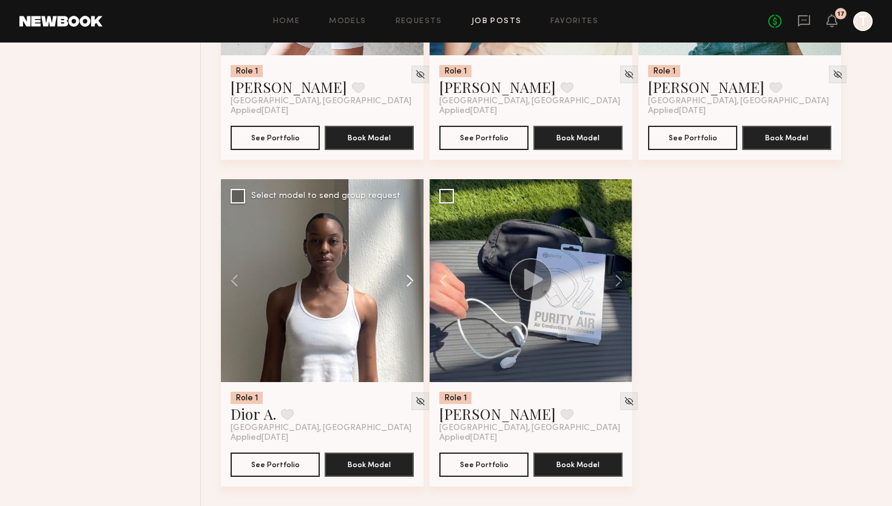
click at [411, 287] on button at bounding box center [404, 280] width 39 height 203
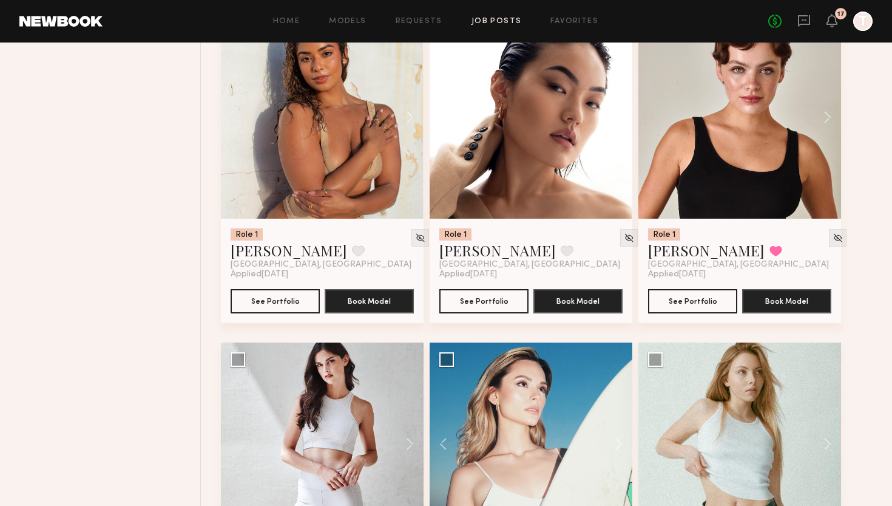
scroll to position [4090, 0]
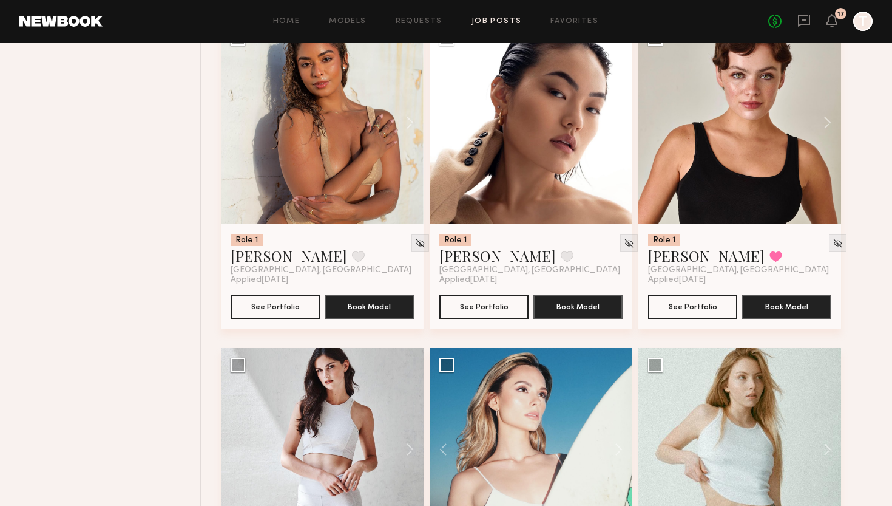
click at [612, 133] on button at bounding box center [613, 122] width 39 height 203
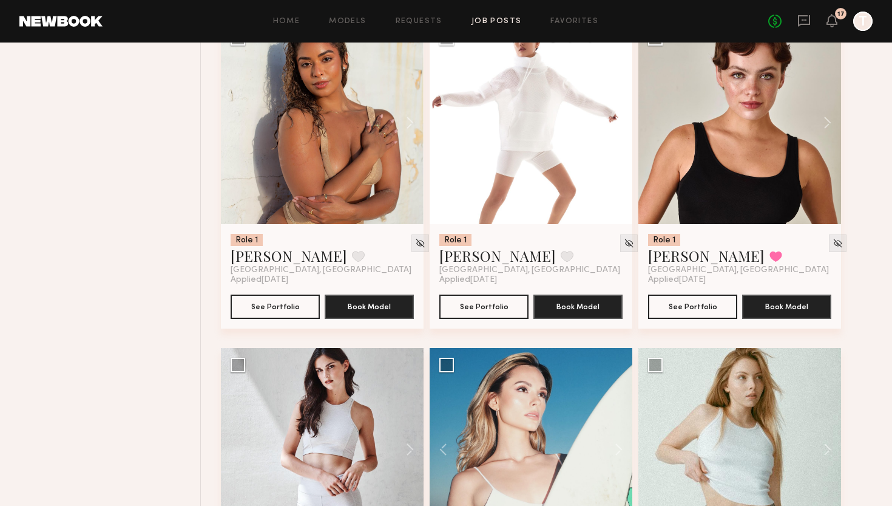
click at [612, 133] on button at bounding box center [613, 122] width 39 height 203
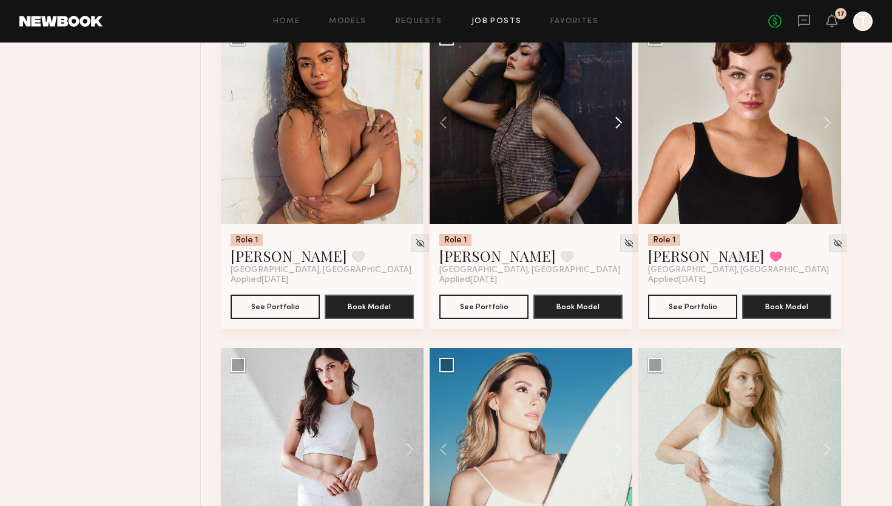
click at [612, 133] on button at bounding box center [613, 122] width 39 height 203
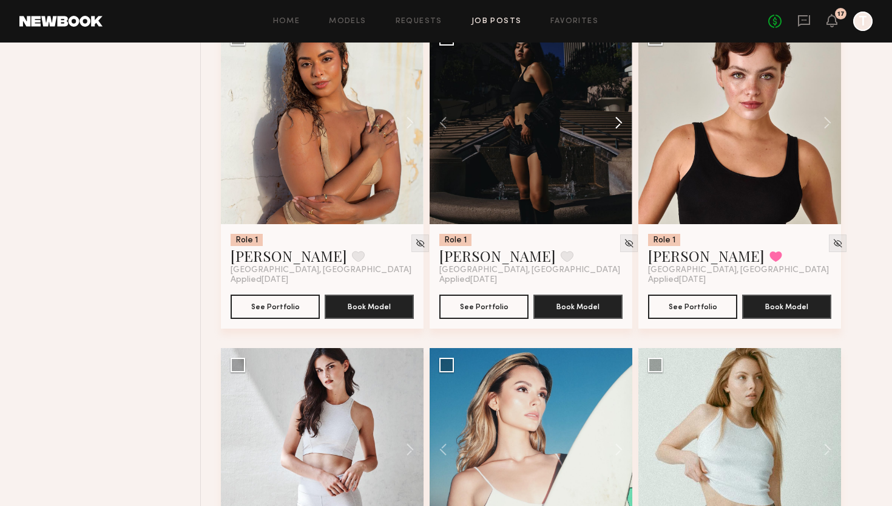
click at [612, 133] on button at bounding box center [613, 122] width 39 height 203
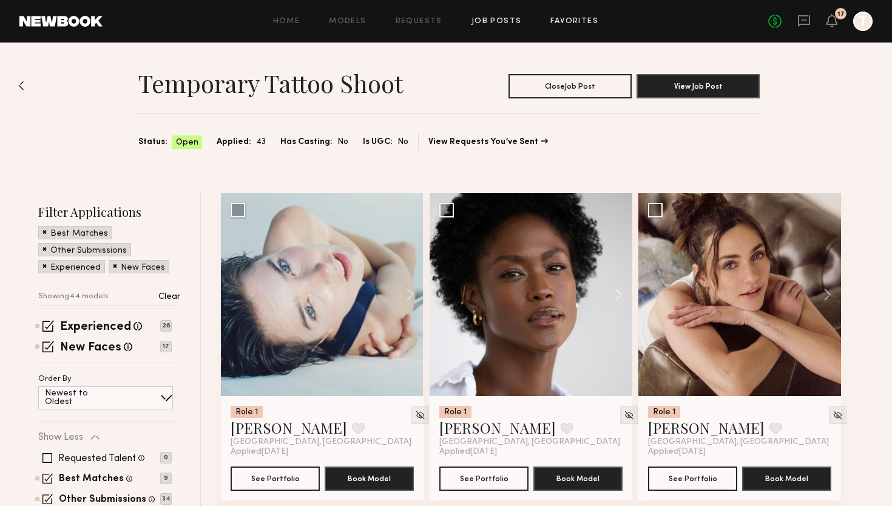
scroll to position [0, 0]
click at [355, 22] on link "Models" at bounding box center [347, 22] width 37 height 8
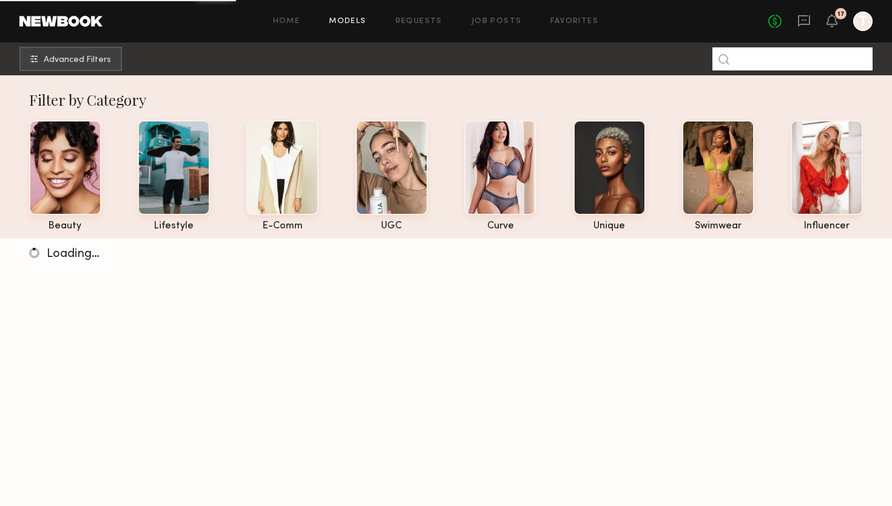
click at [760, 56] on input at bounding box center [792, 58] width 160 height 23
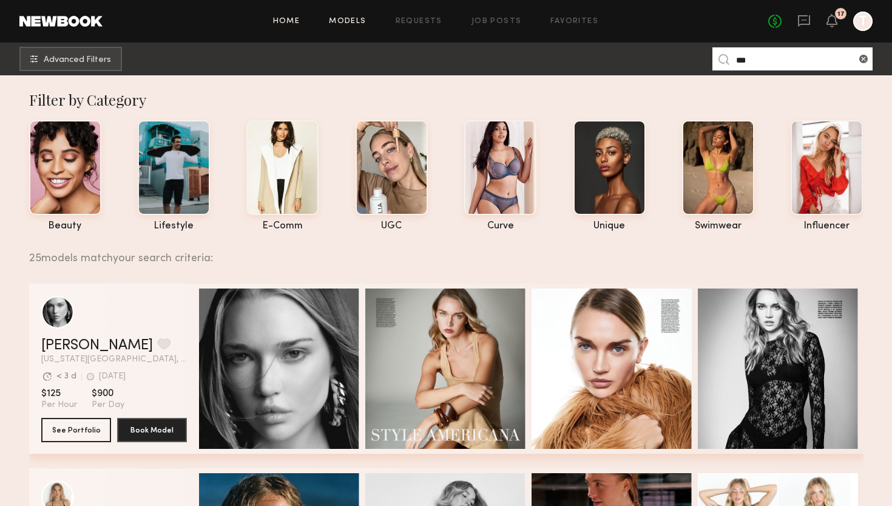
type input "***"
click at [284, 21] on link "Home" at bounding box center [286, 22] width 27 height 8
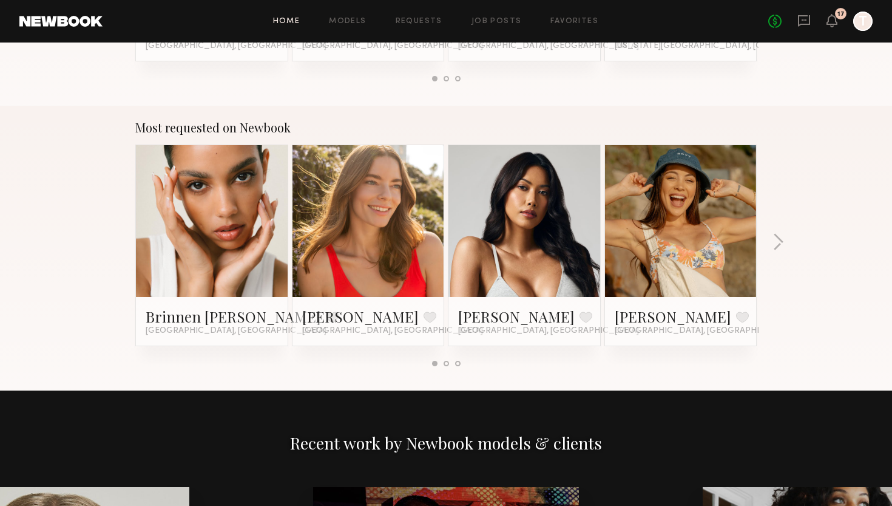
scroll to position [998, 0]
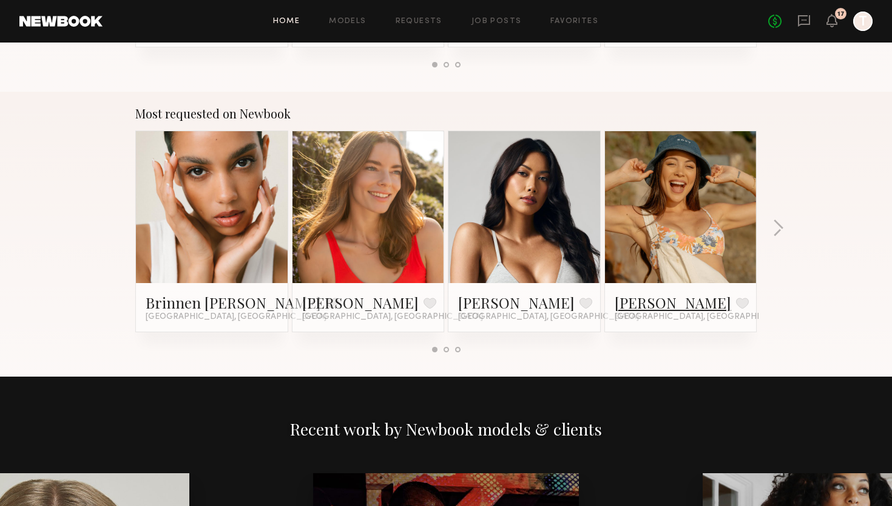
click at [660, 304] on link "Brynne E." at bounding box center [673, 302] width 117 height 19
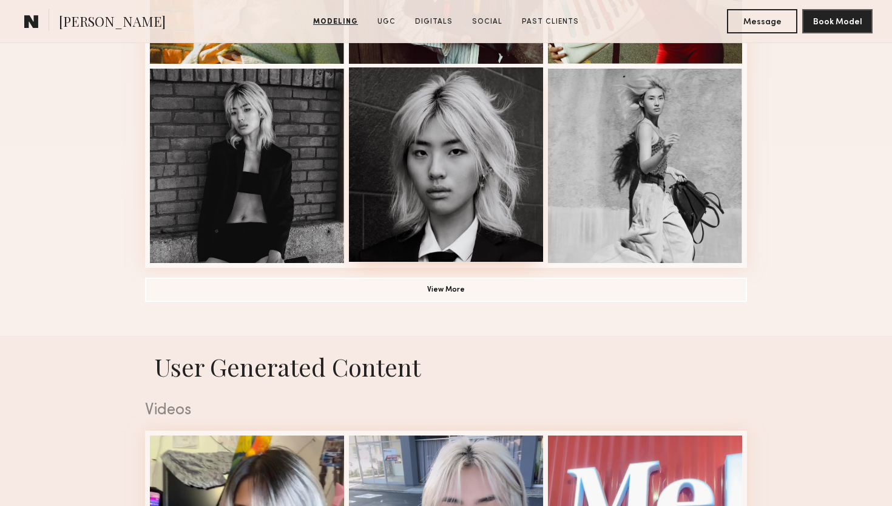
scroll to position [886, 0]
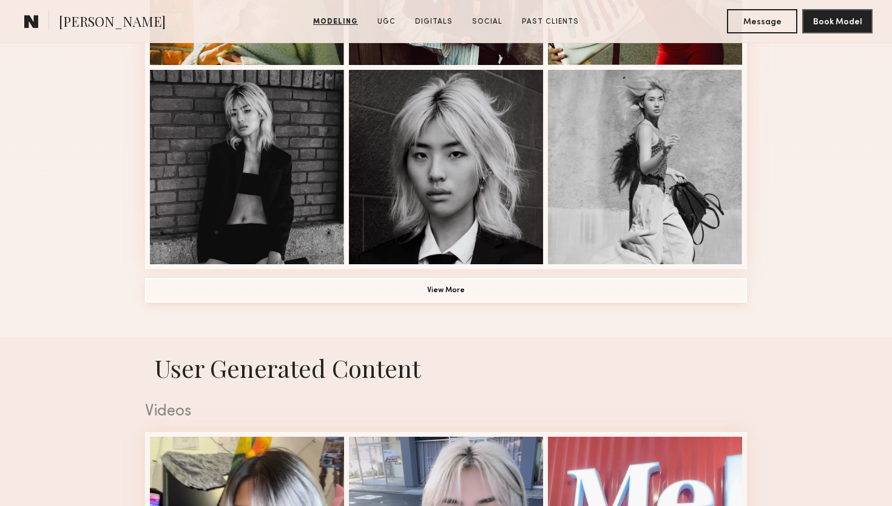
click at [476, 282] on button "View More" at bounding box center [446, 290] width 602 height 24
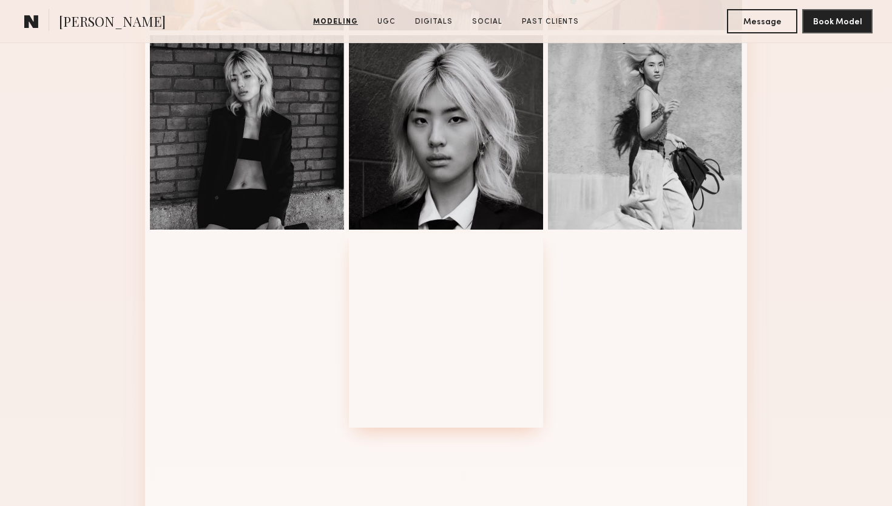
scroll to position [856, 0]
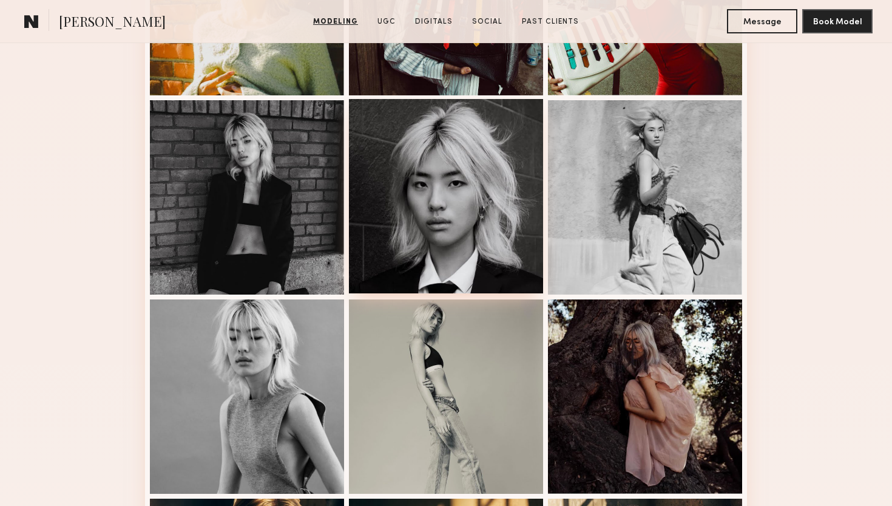
click at [469, 232] on div at bounding box center [446, 196] width 194 height 194
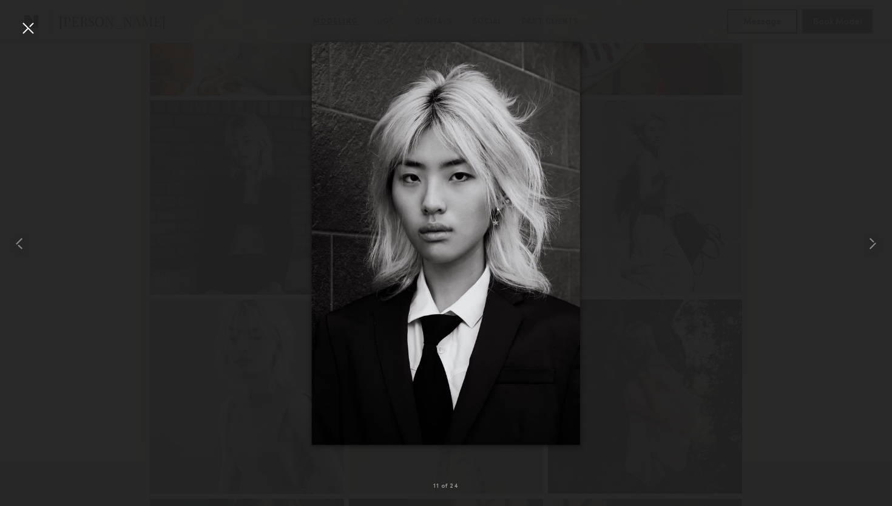
click at [29, 27] on div at bounding box center [27, 27] width 19 height 19
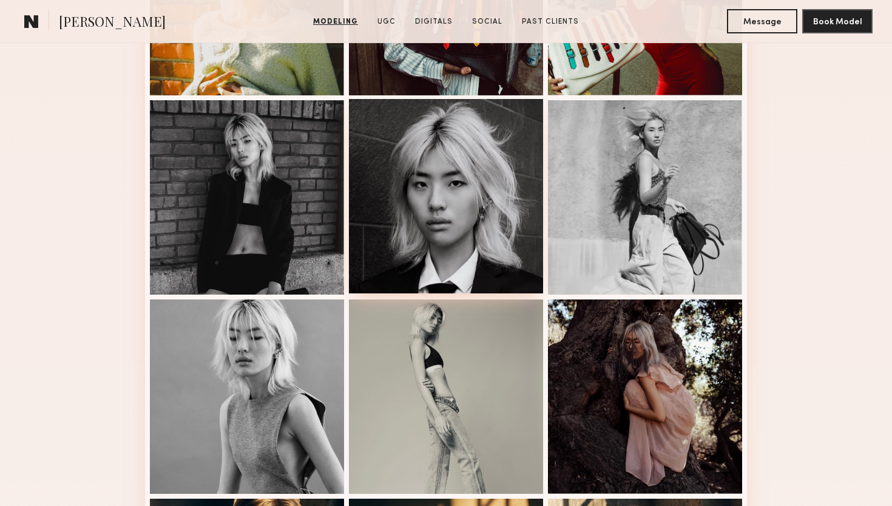
scroll to position [855, 0]
click at [437, 203] on div at bounding box center [446, 197] width 194 height 194
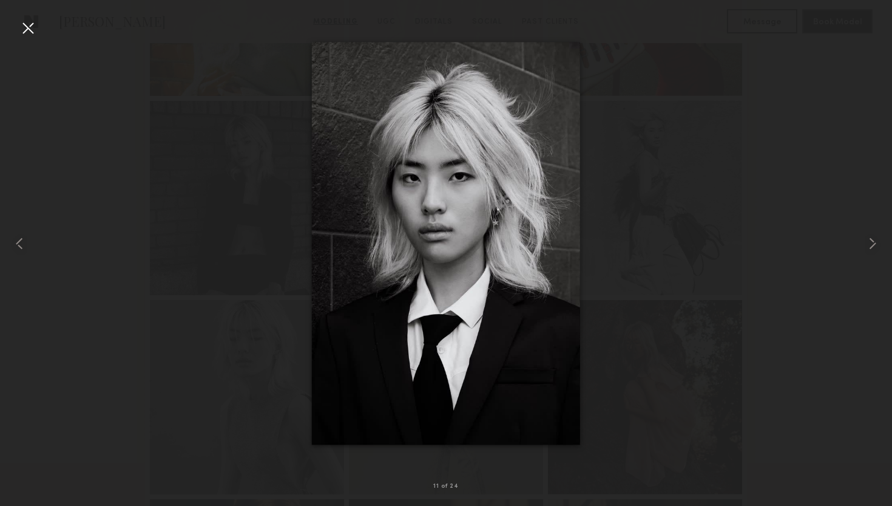
click at [27, 27] on div at bounding box center [27, 27] width 19 height 19
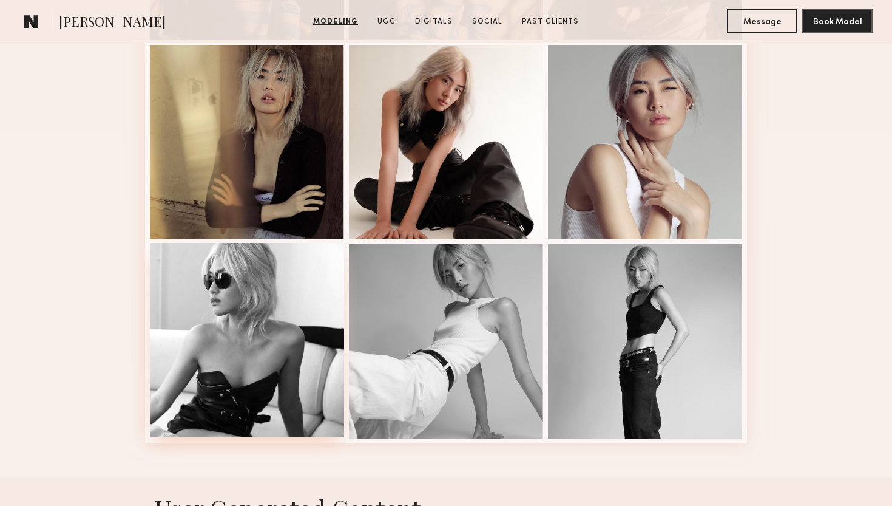
scroll to position [1507, 0]
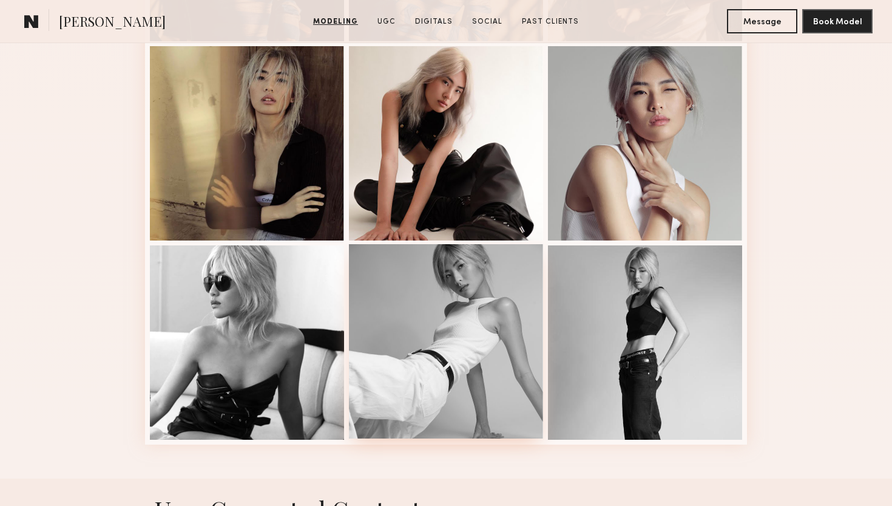
click at [462, 335] on div at bounding box center [446, 341] width 194 height 194
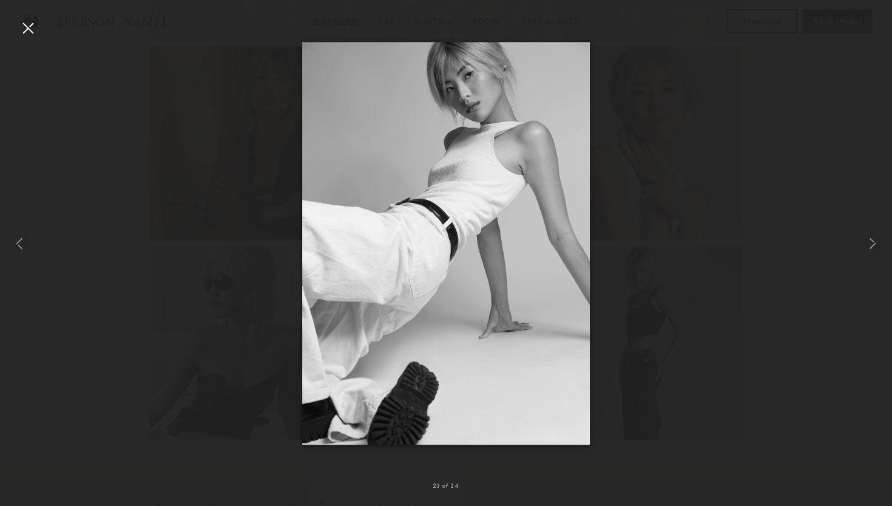
click at [25, 20] on div at bounding box center [27, 27] width 19 height 19
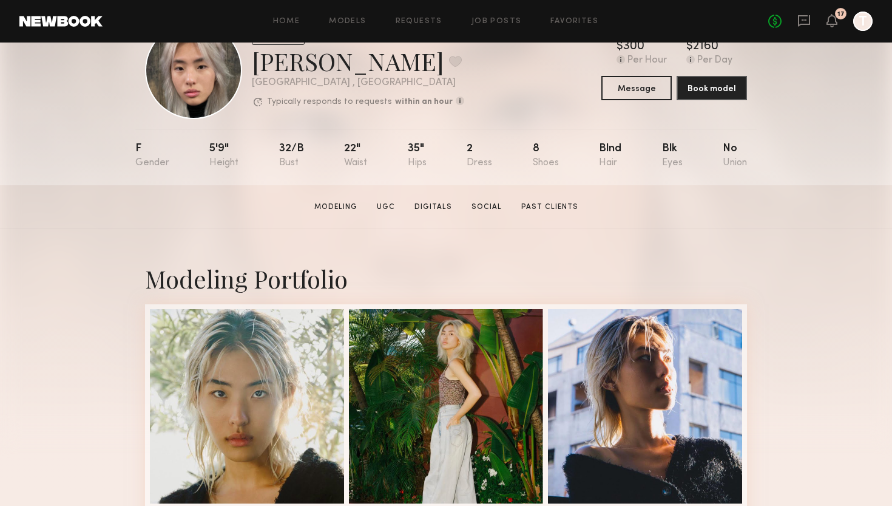
scroll to position [56, 0]
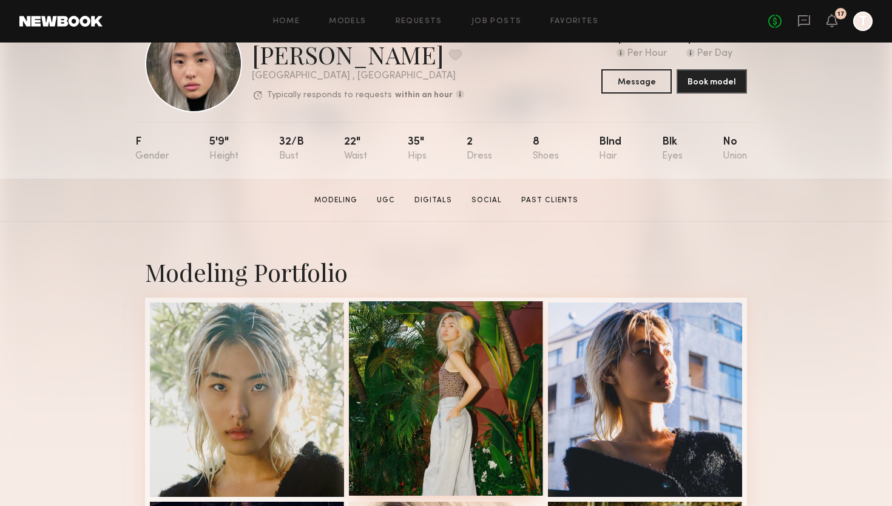
click at [436, 339] on div at bounding box center [446, 398] width 194 height 194
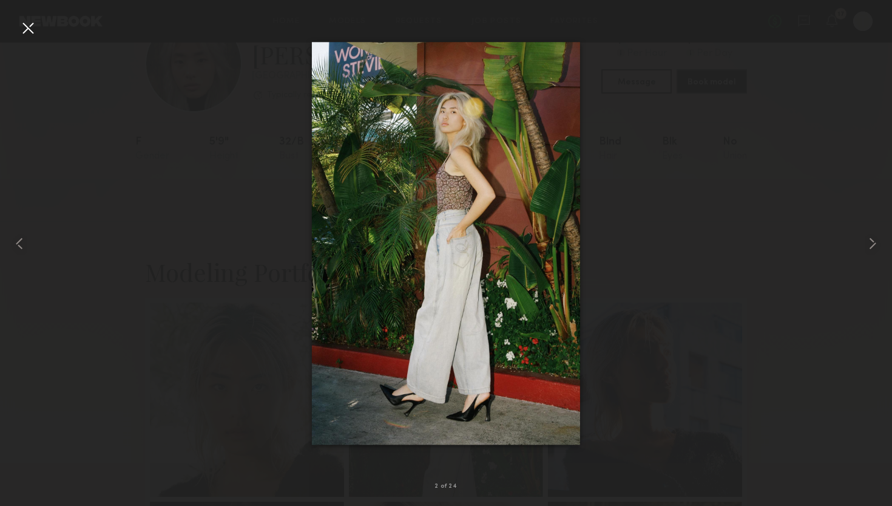
click at [30, 30] on div at bounding box center [27, 27] width 19 height 19
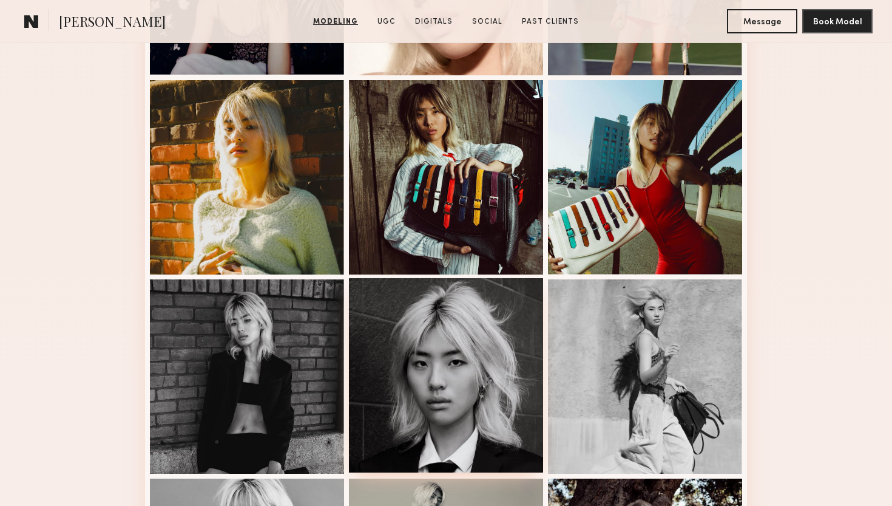
scroll to position [695, 0]
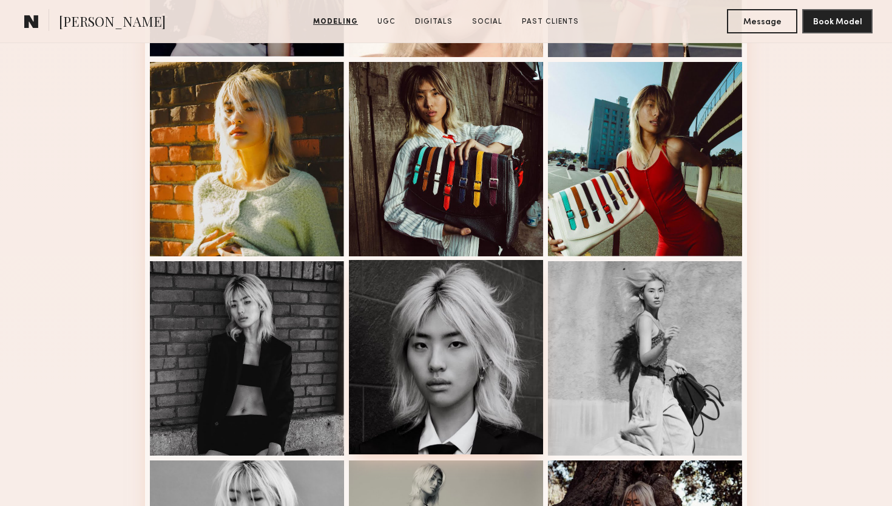
click at [409, 301] on div at bounding box center [446, 357] width 194 height 194
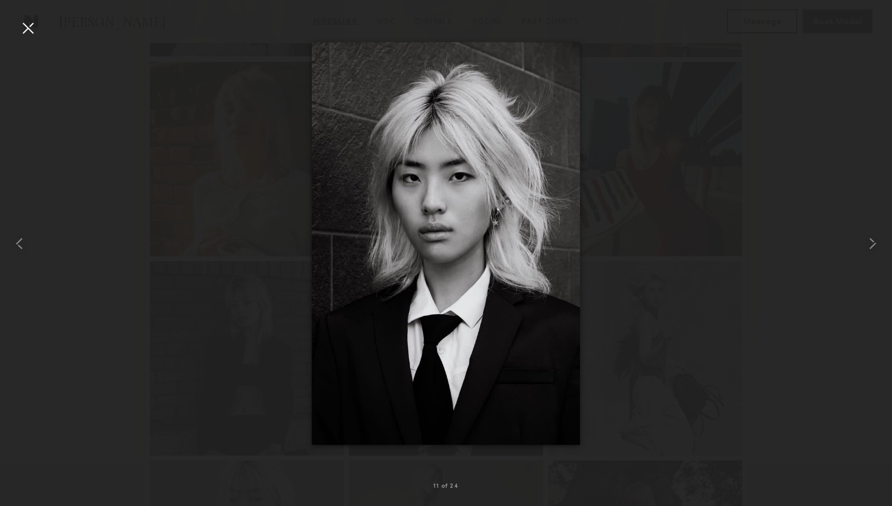
click at [753, 254] on div at bounding box center [446, 242] width 892 height 447
click at [828, 158] on div at bounding box center [446, 242] width 892 height 447
click at [30, 26] on div at bounding box center [27, 27] width 19 height 19
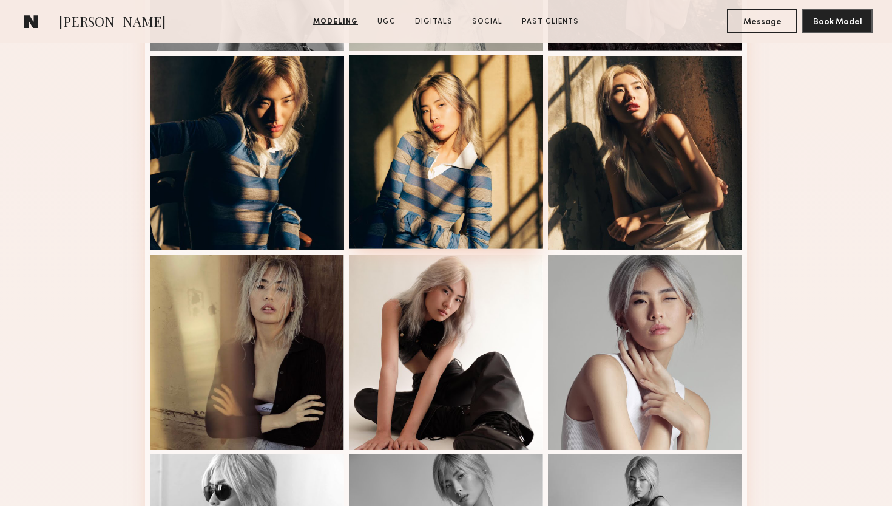
scroll to position [1311, 0]
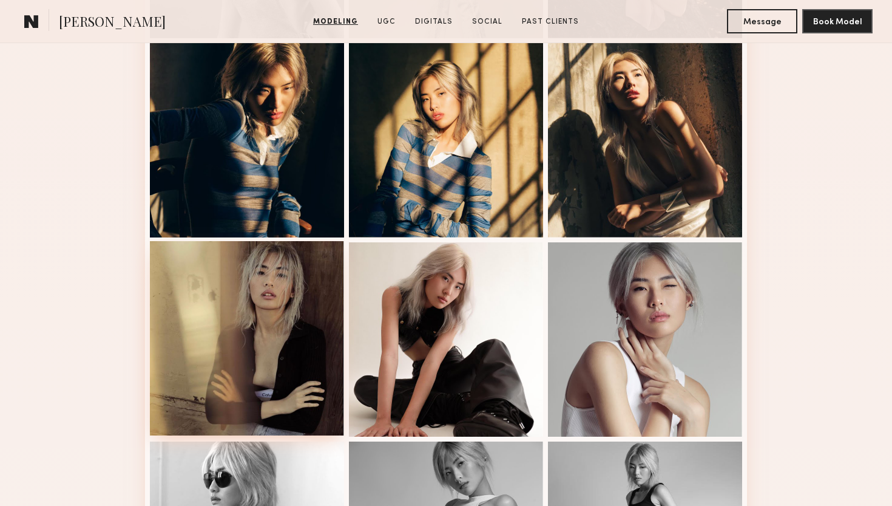
click at [295, 302] on div at bounding box center [247, 338] width 194 height 194
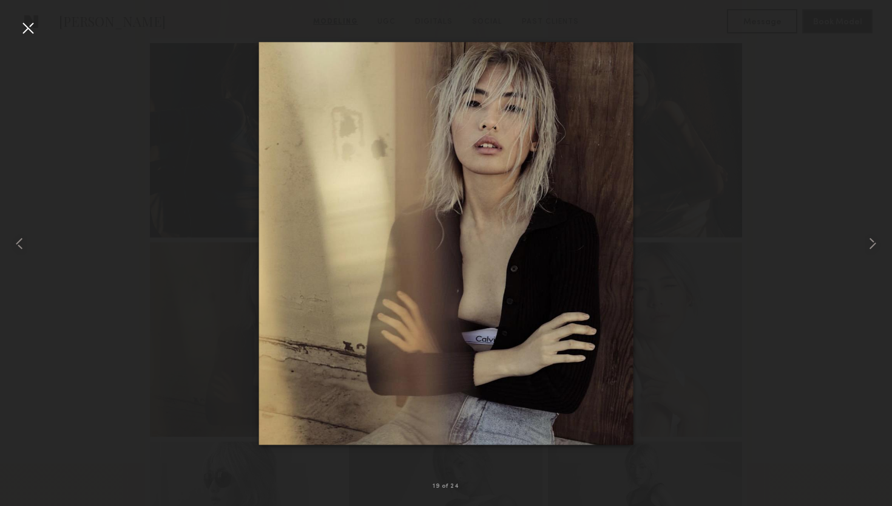
click at [27, 31] on div at bounding box center [27, 27] width 19 height 19
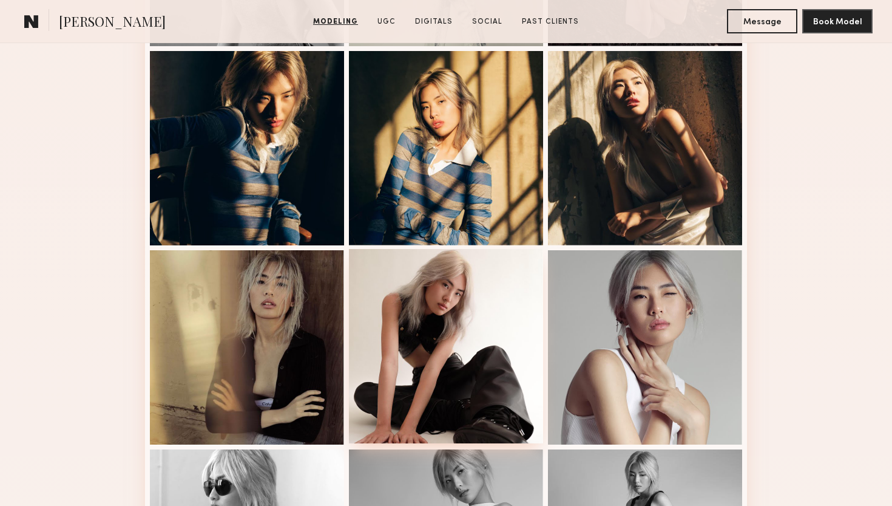
scroll to position [1182, 0]
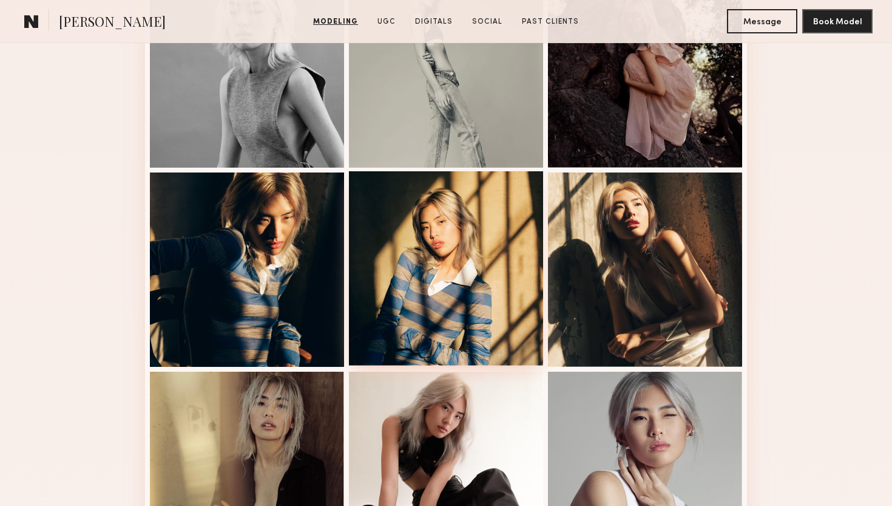
click at [456, 206] on div at bounding box center [446, 268] width 194 height 194
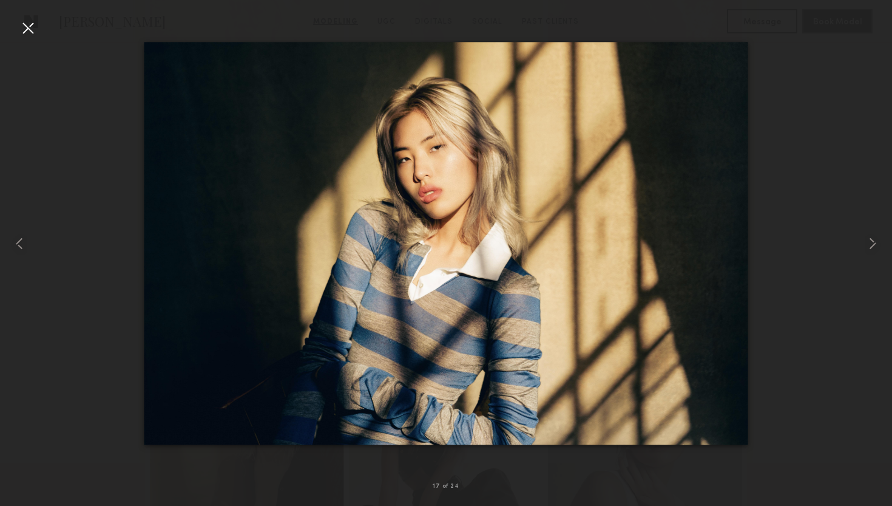
click at [29, 35] on div at bounding box center [27, 27] width 19 height 19
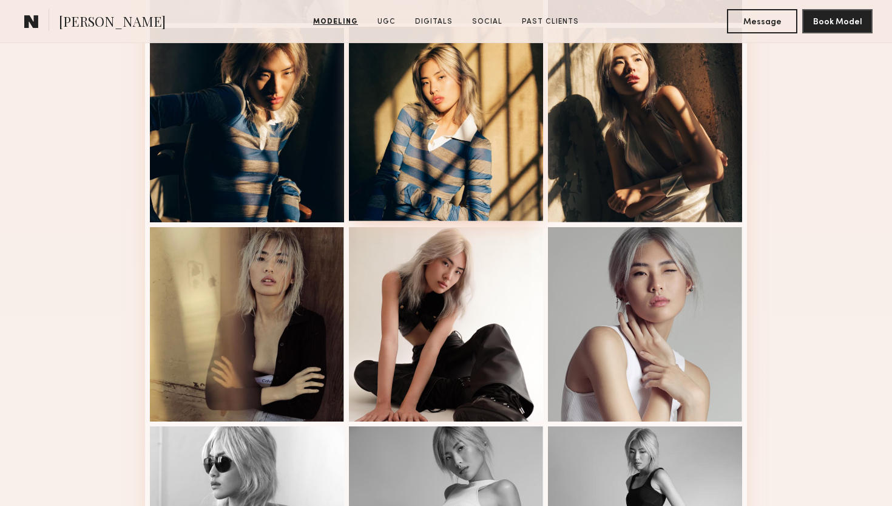
scroll to position [1328, 0]
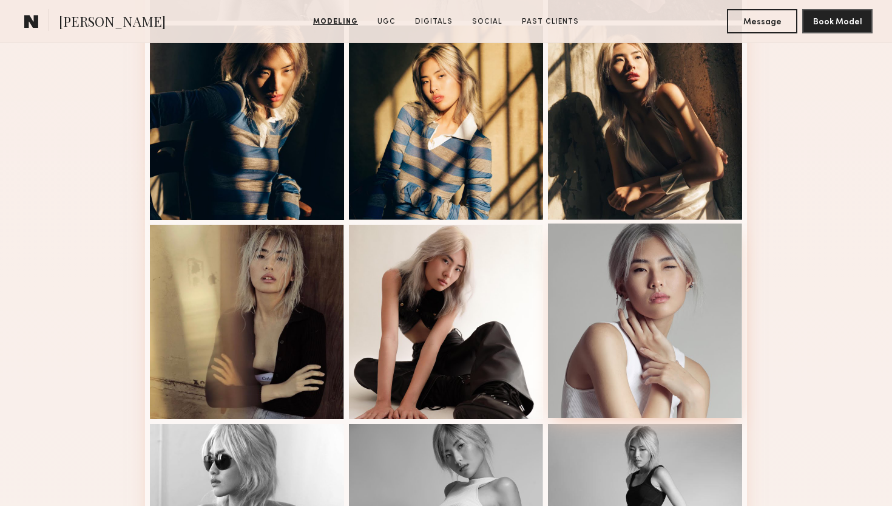
click at [708, 288] on div at bounding box center [645, 320] width 194 height 194
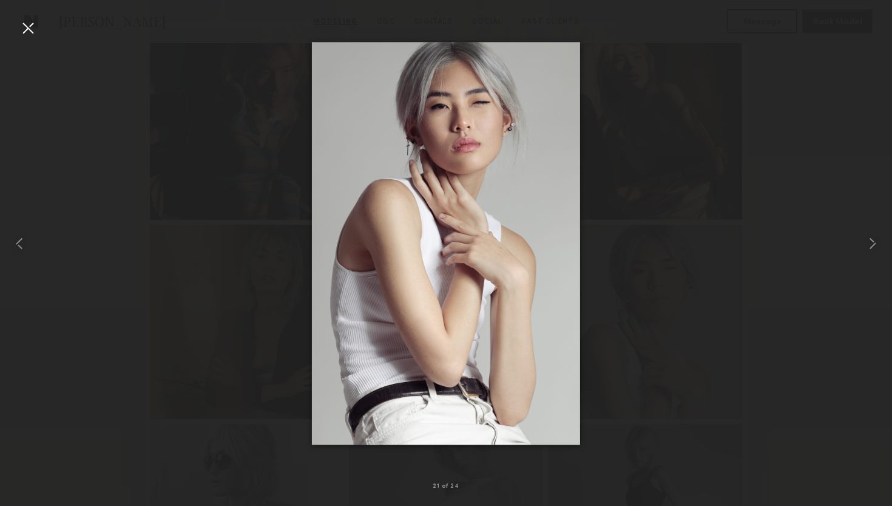
click at [417, 223] on img at bounding box center [446, 243] width 268 height 402
click at [25, 35] on div at bounding box center [27, 27] width 19 height 19
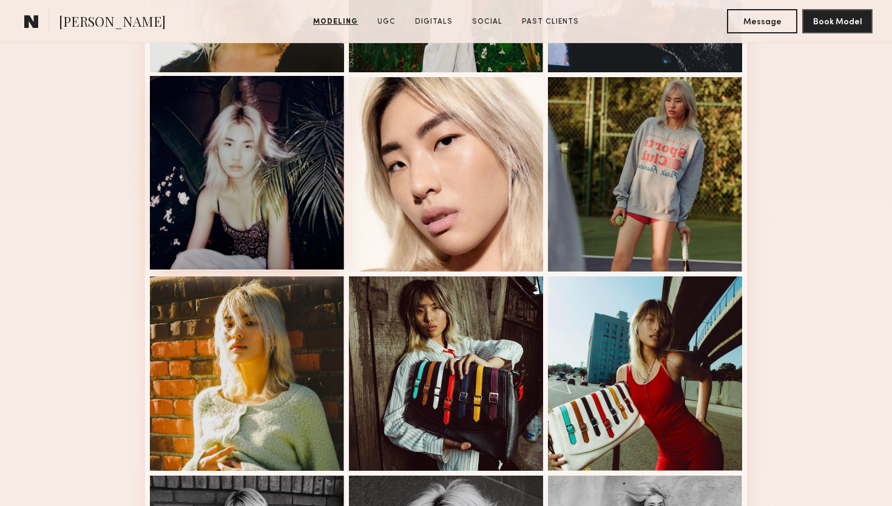
scroll to position [476, 0]
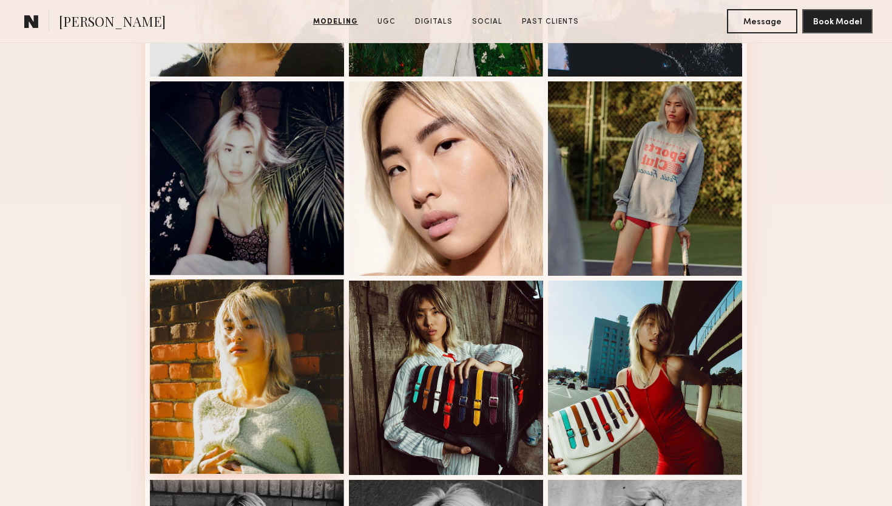
click at [244, 317] on div at bounding box center [247, 376] width 194 height 194
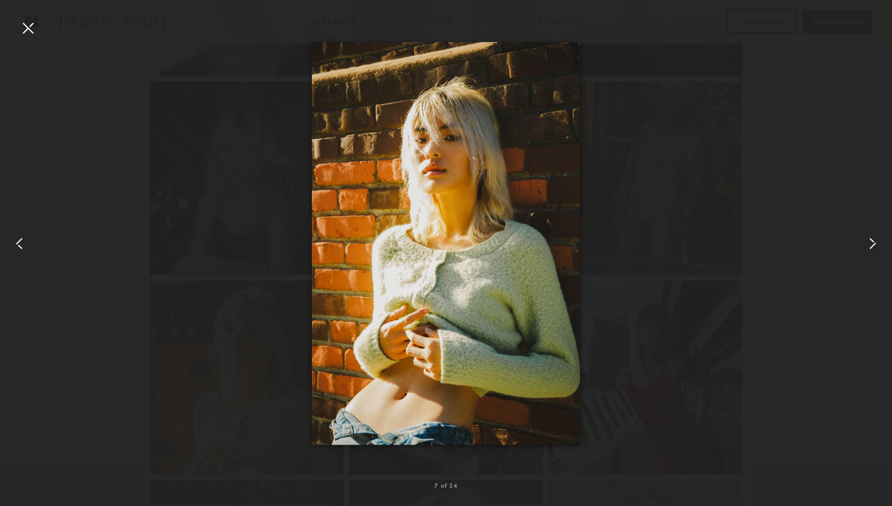
click at [29, 35] on div at bounding box center [27, 27] width 19 height 19
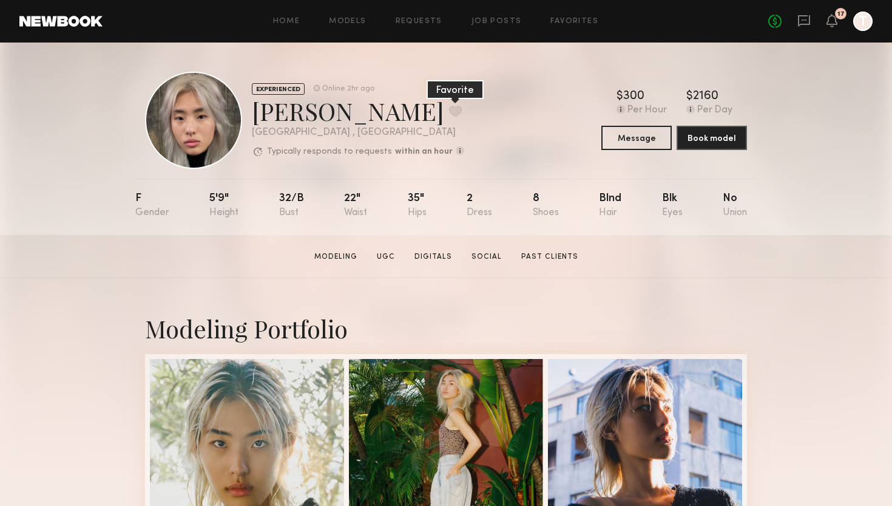
scroll to position [0, 0]
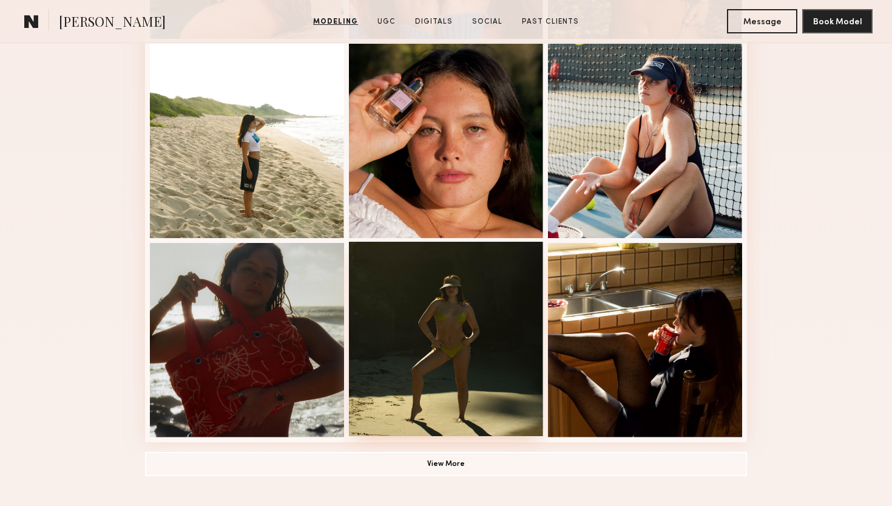
scroll to position [774, 0]
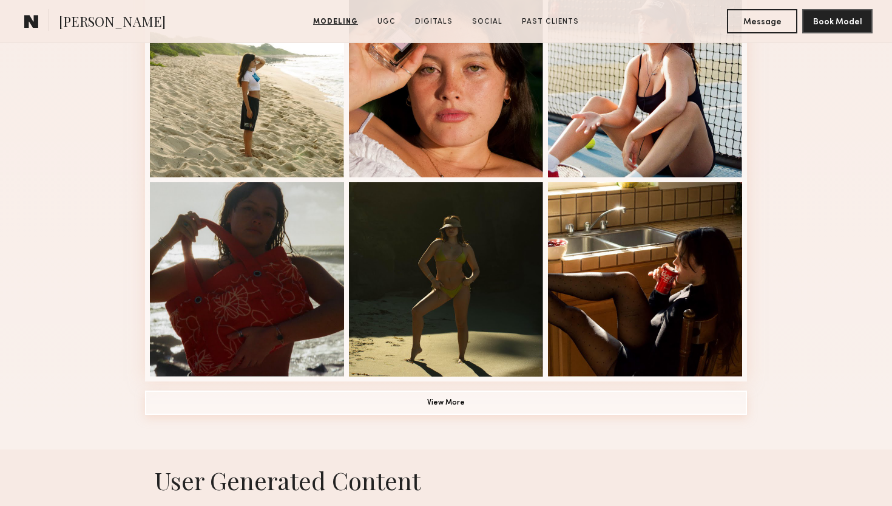
click at [462, 399] on button "View More" at bounding box center [446, 402] width 602 height 24
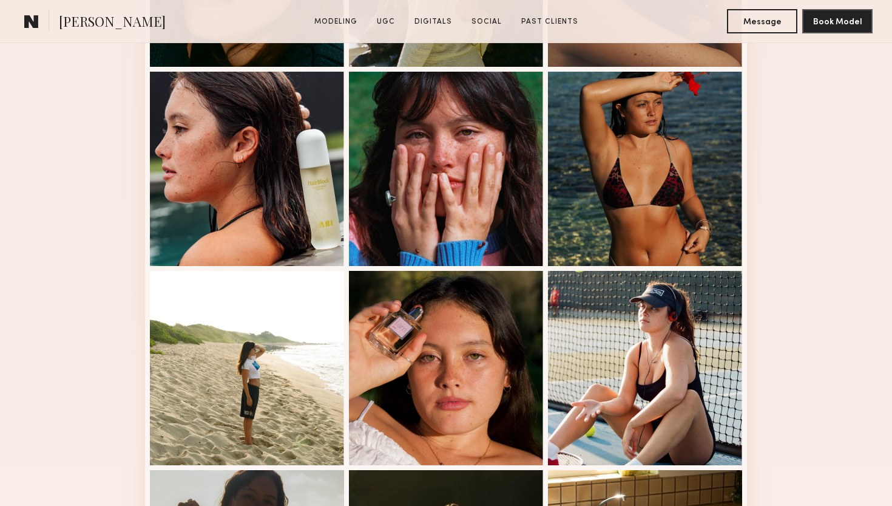
scroll to position [487, 0]
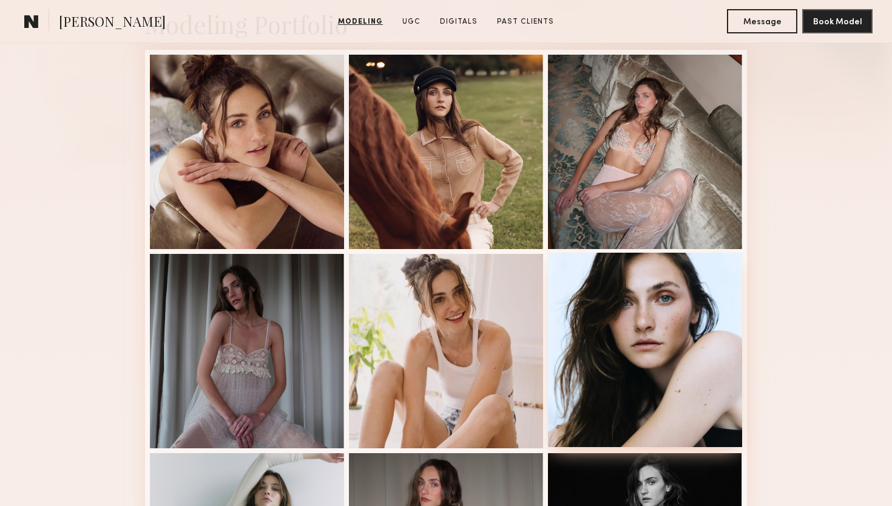
scroll to position [262, 0]
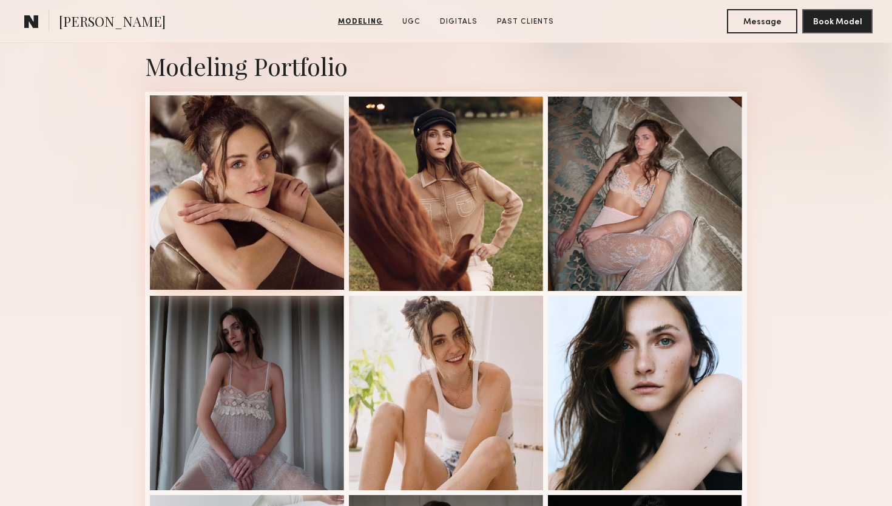
click at [268, 195] on div at bounding box center [247, 192] width 194 height 194
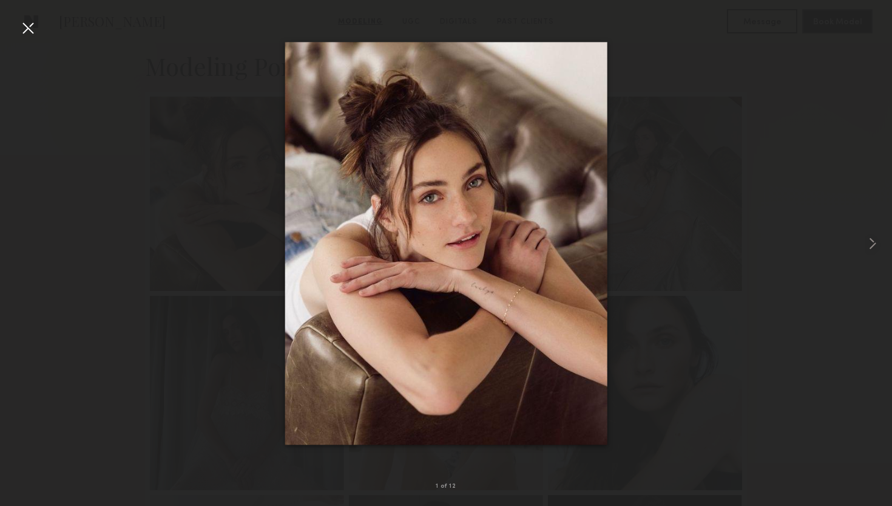
click at [32, 19] on div at bounding box center [27, 27] width 19 height 19
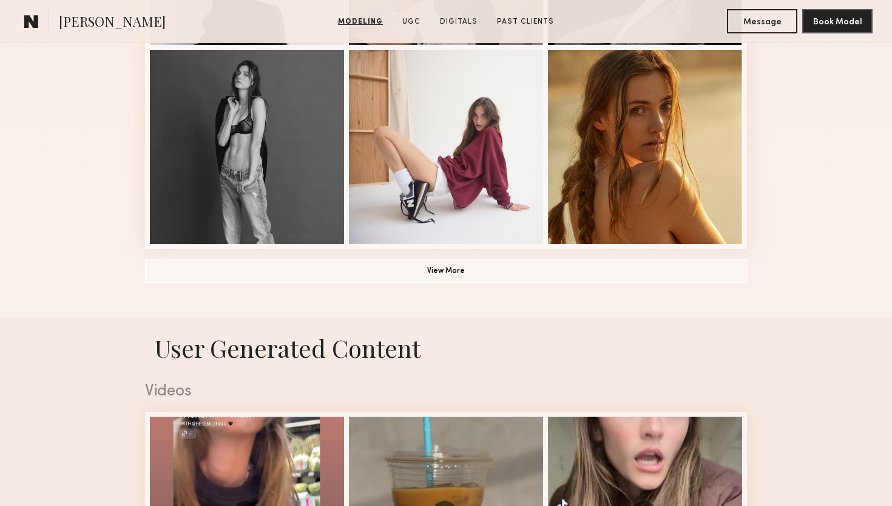
scroll to position [915, 0]
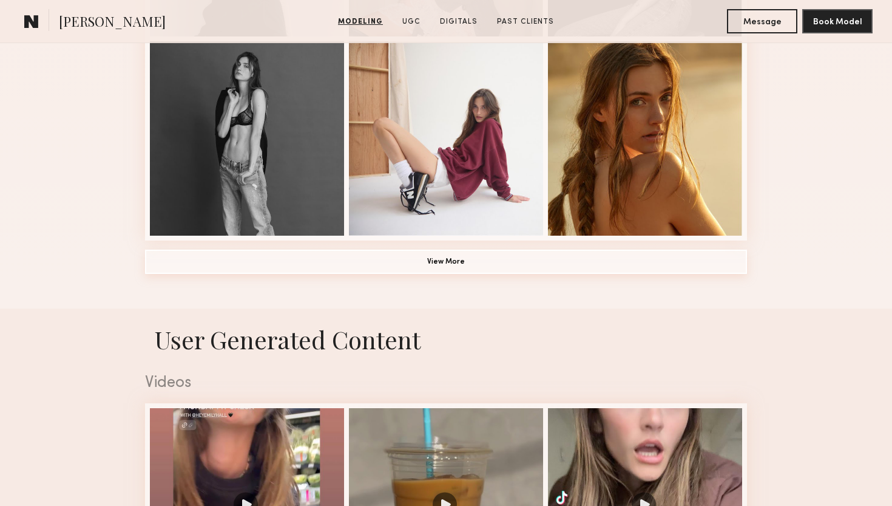
click at [438, 260] on button "View More" at bounding box center [446, 261] width 602 height 24
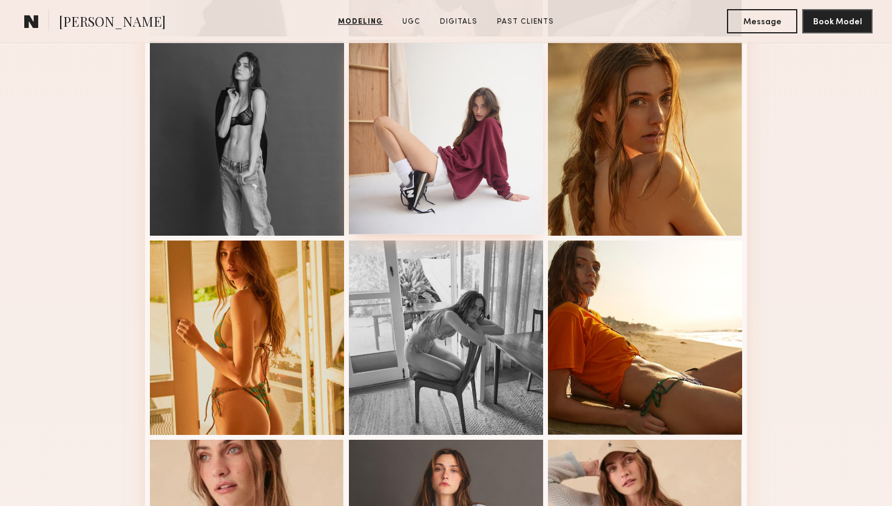
click at [439, 152] on div at bounding box center [446, 137] width 194 height 194
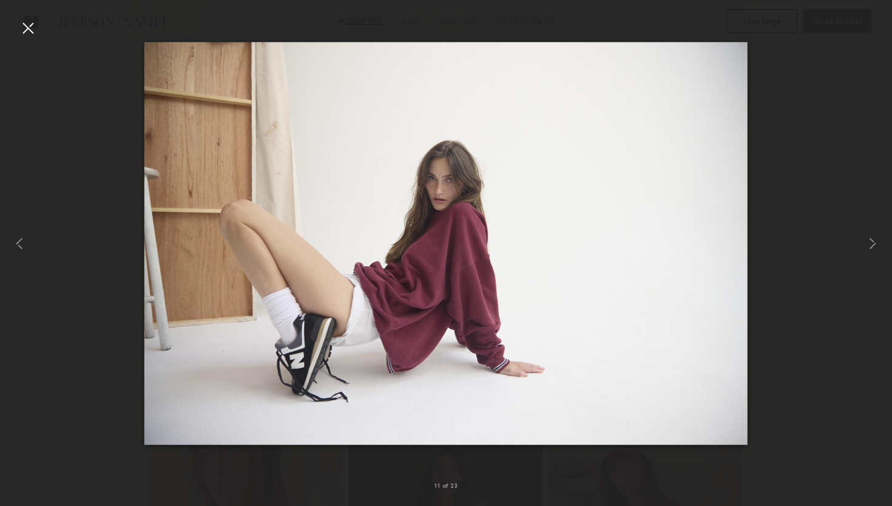
scroll to position [915, 0]
click at [31, 32] on div at bounding box center [27, 27] width 19 height 19
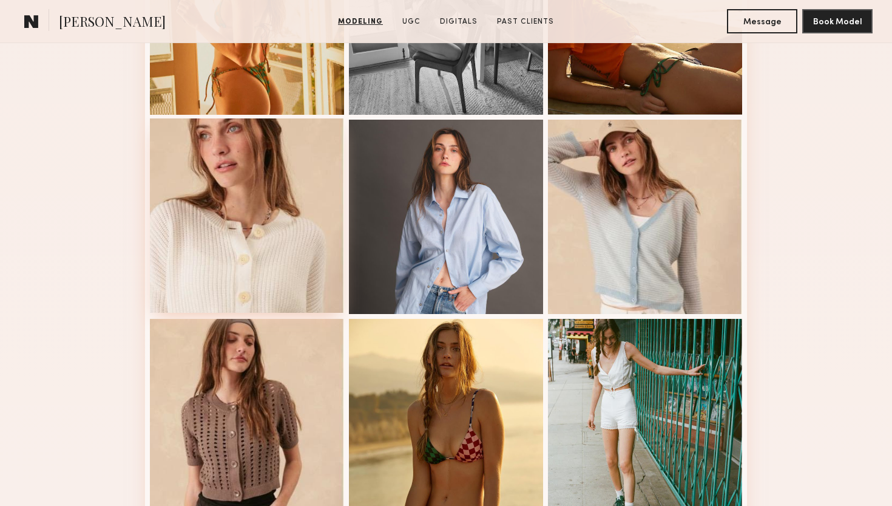
scroll to position [1220, 0]
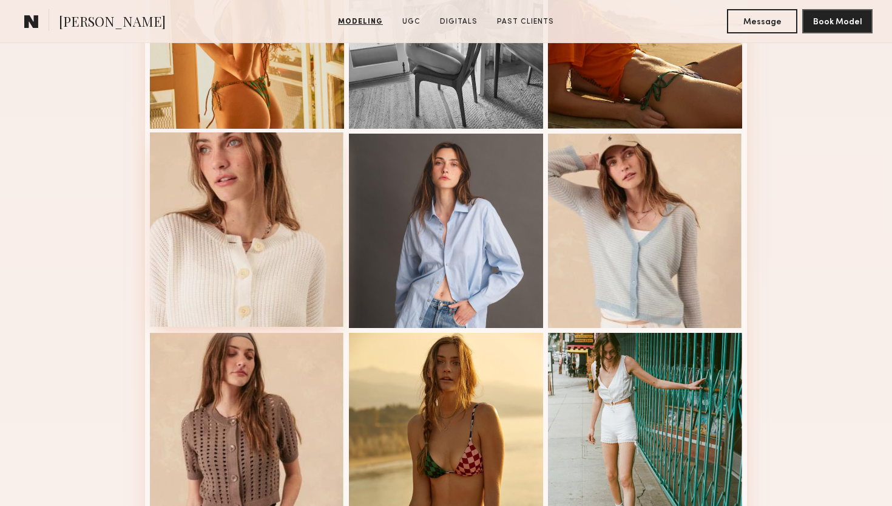
click at [294, 217] on div at bounding box center [247, 229] width 194 height 194
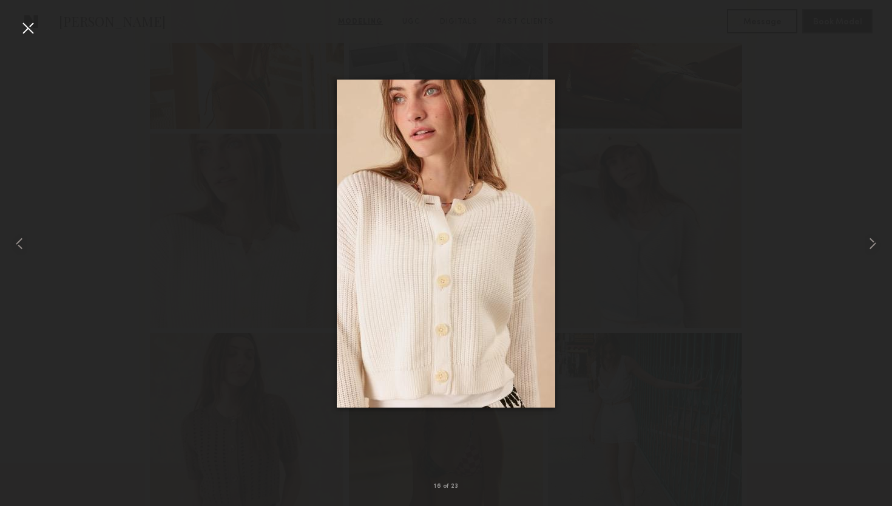
click at [27, 28] on div at bounding box center [27, 27] width 19 height 19
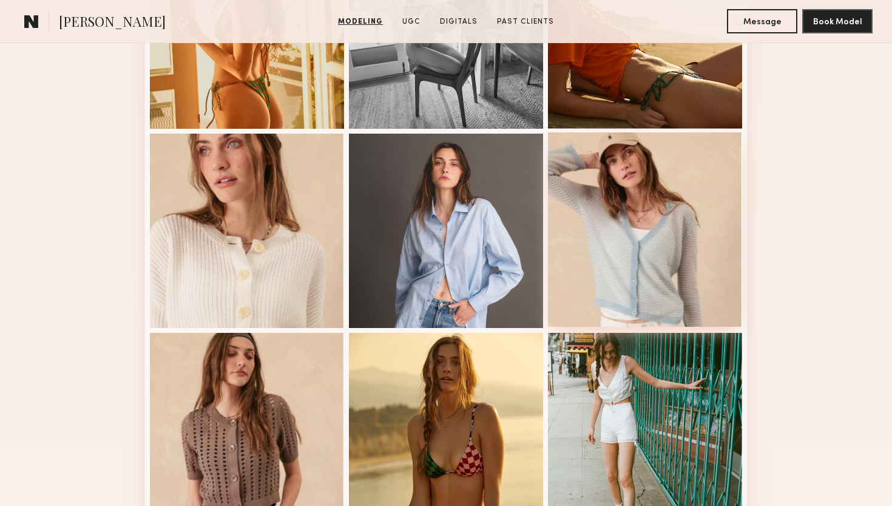
click at [587, 212] on div at bounding box center [645, 229] width 194 height 194
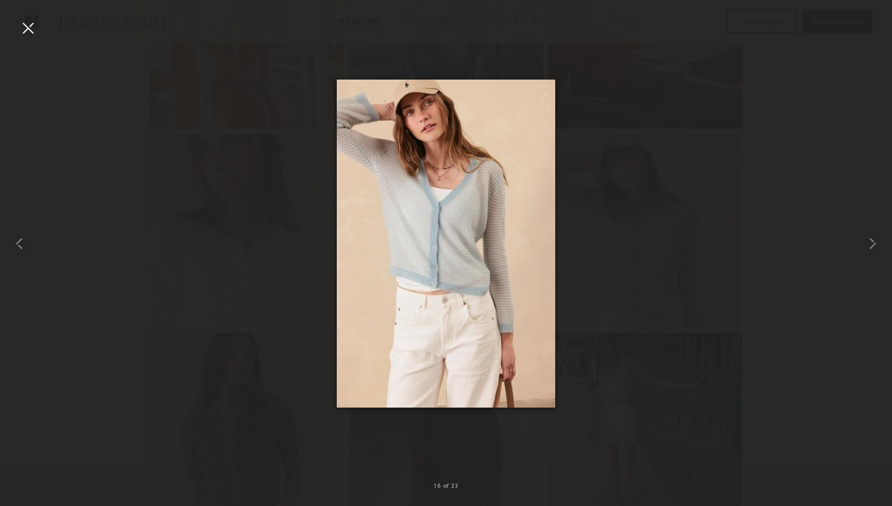
click at [24, 31] on div at bounding box center [27, 27] width 19 height 19
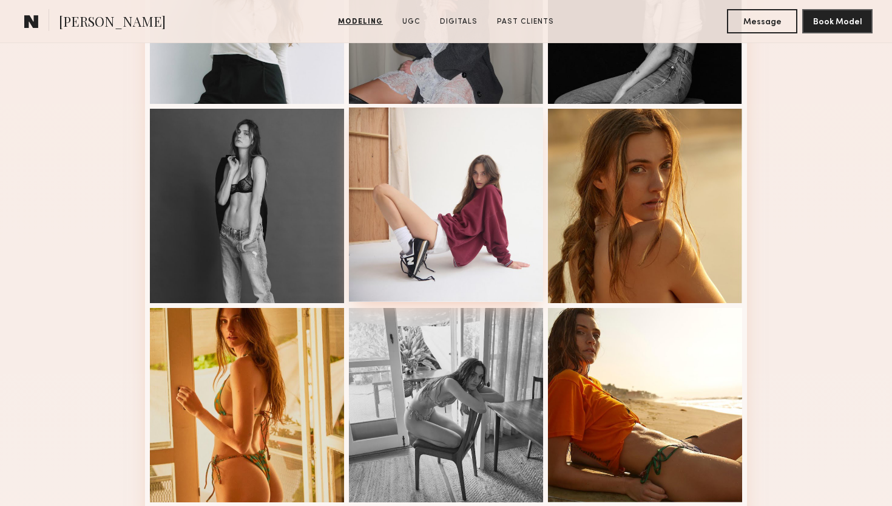
scroll to position [848, 0]
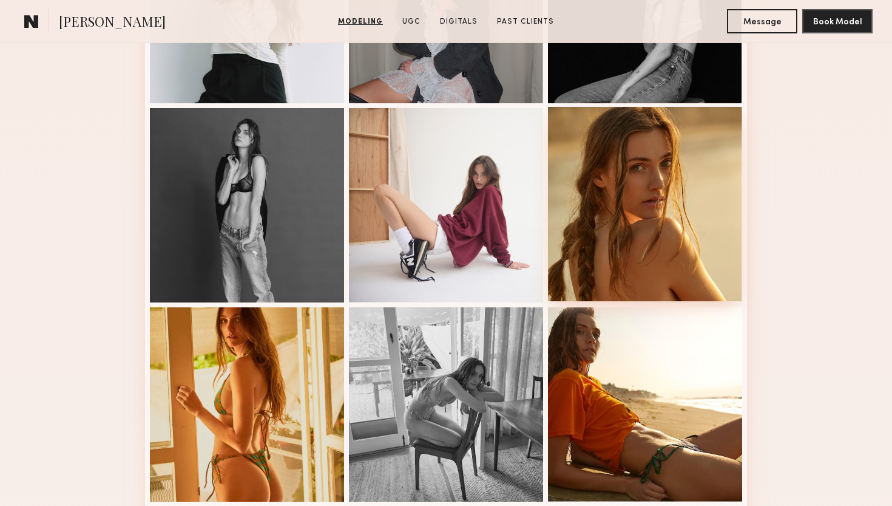
click at [657, 173] on div at bounding box center [645, 204] width 194 height 194
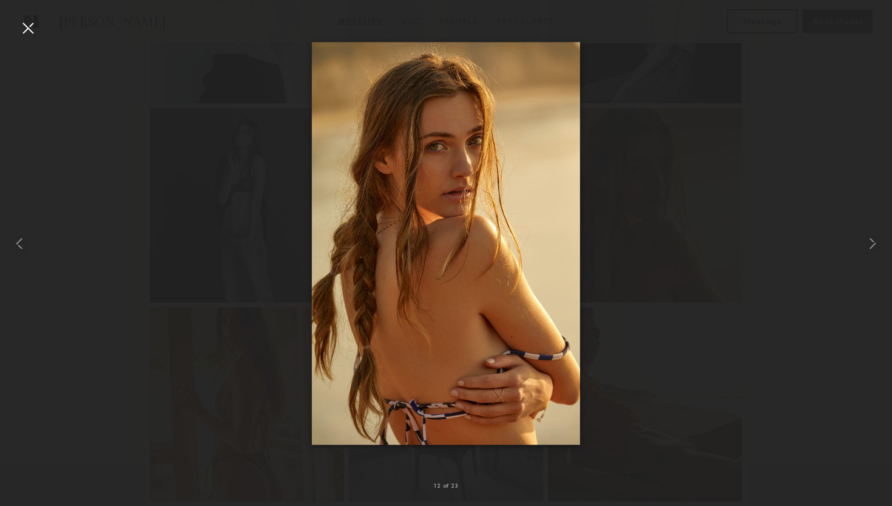
click at [35, 32] on div at bounding box center [27, 27] width 19 height 19
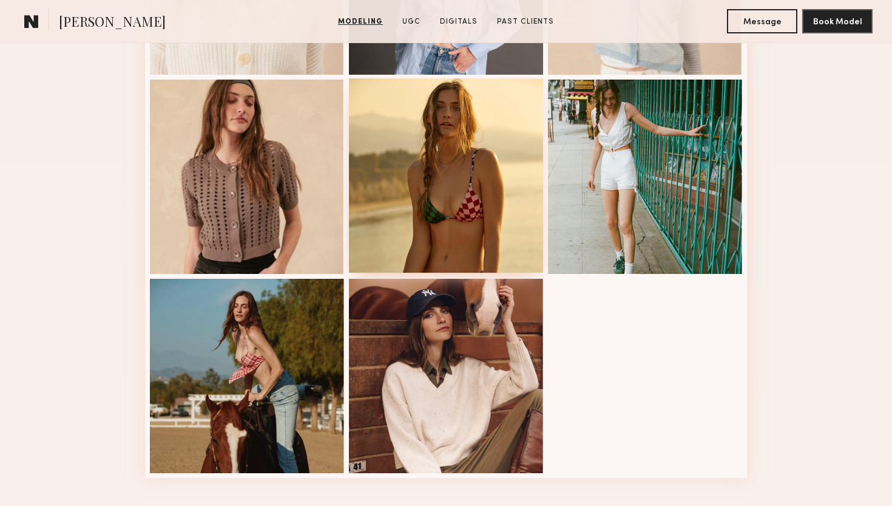
scroll to position [1531, 0]
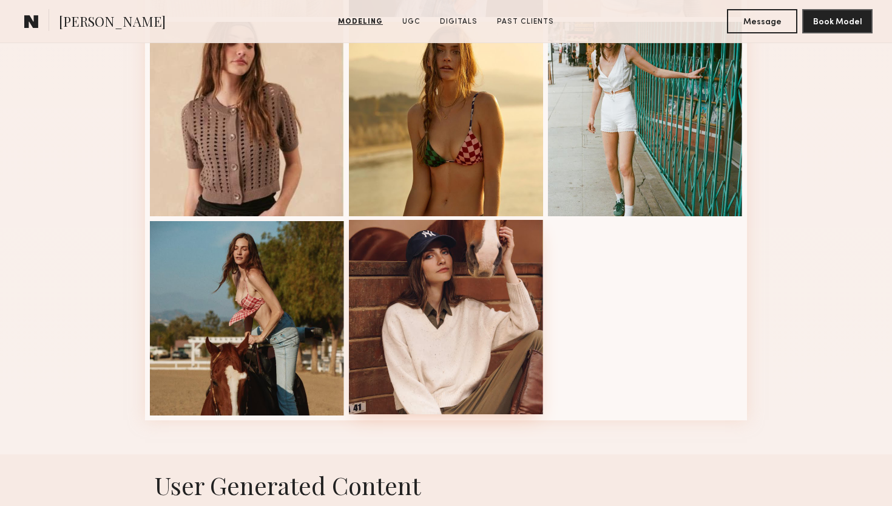
click at [452, 283] on div at bounding box center [446, 317] width 194 height 194
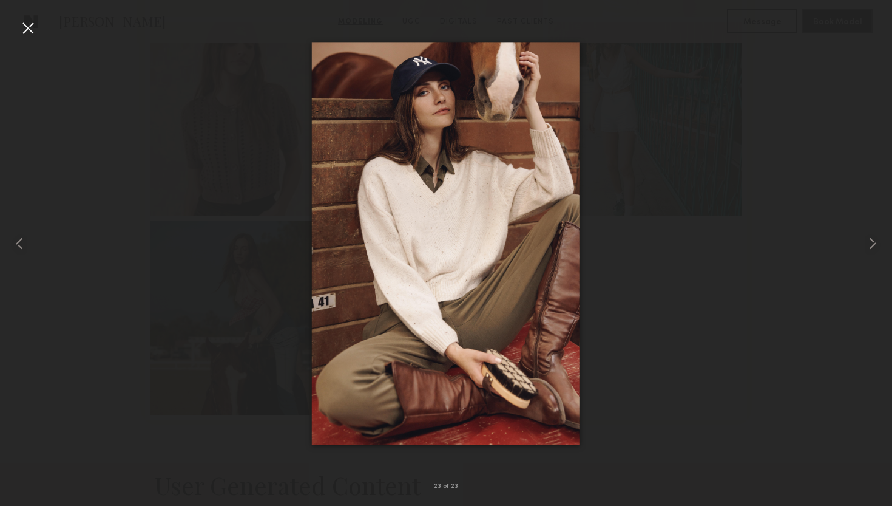
click at [454, 175] on img at bounding box center [446, 243] width 268 height 402
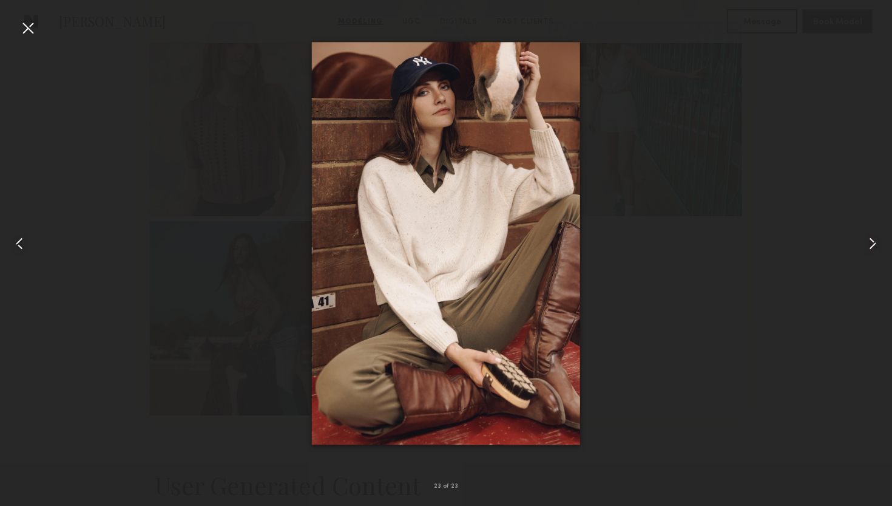
click at [23, 36] on div at bounding box center [27, 27] width 19 height 19
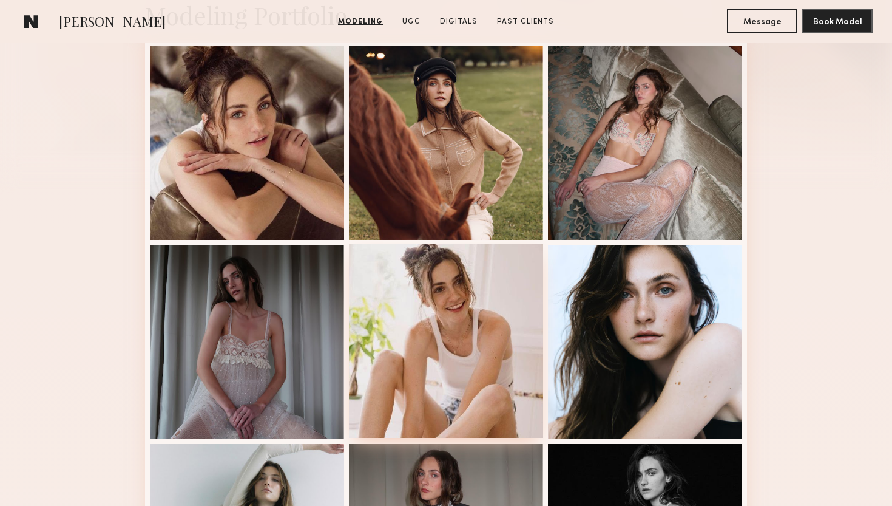
scroll to position [311, 0]
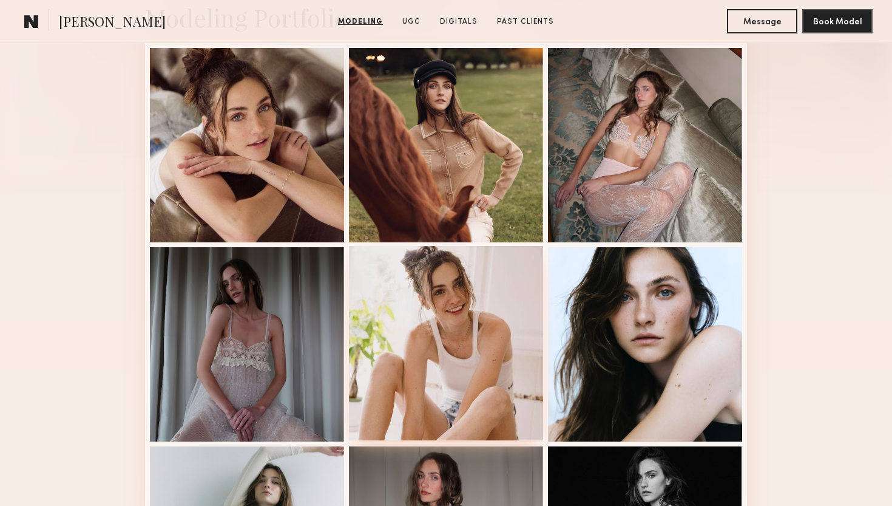
click at [438, 300] on div at bounding box center [446, 343] width 194 height 194
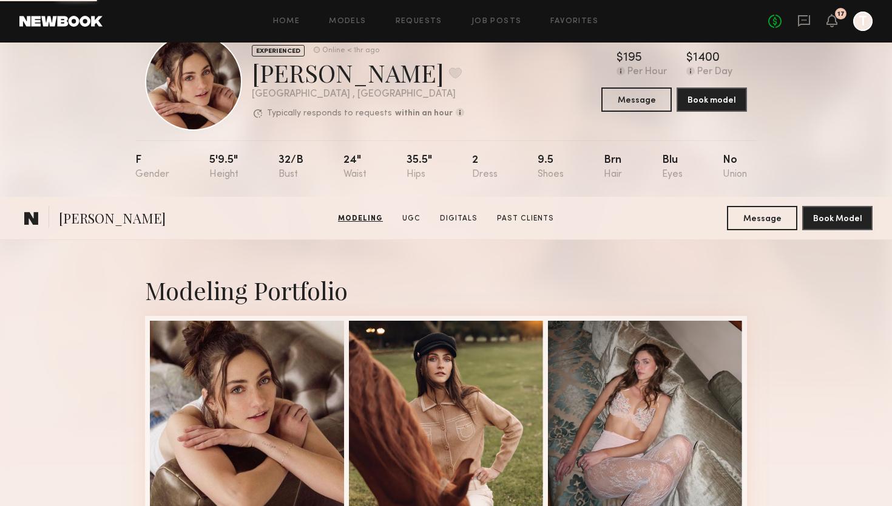
scroll to position [332, 0]
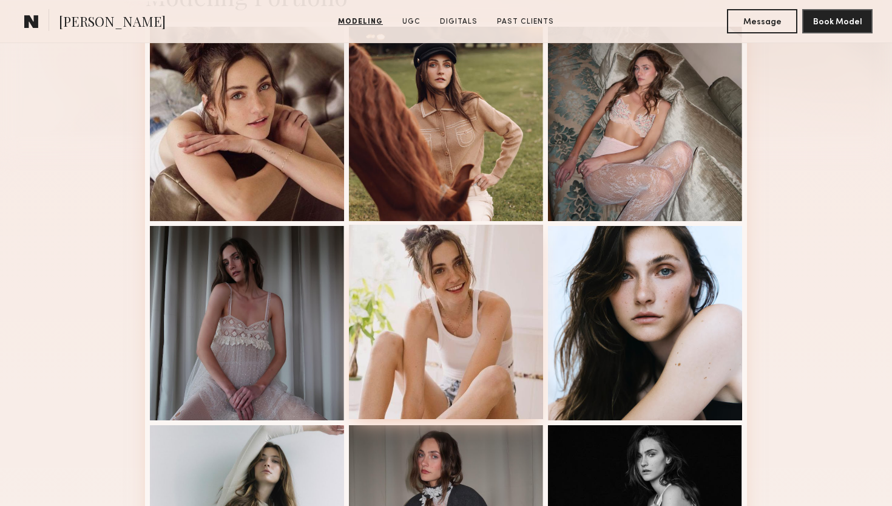
click at [447, 294] on div at bounding box center [446, 322] width 194 height 194
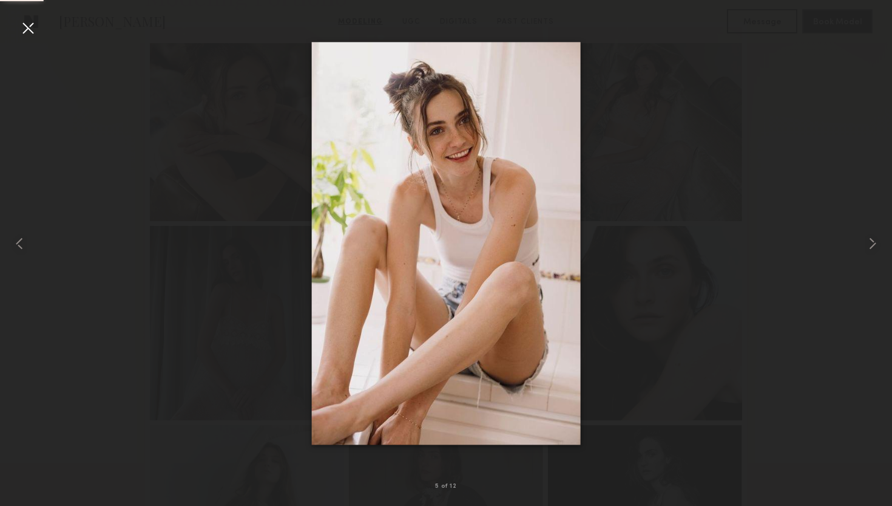
click at [27, 29] on div at bounding box center [27, 27] width 19 height 19
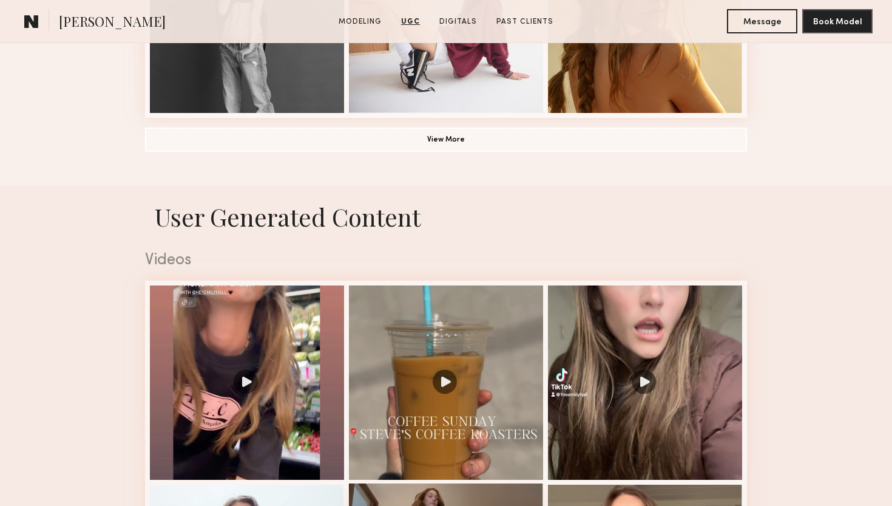
scroll to position [844, 0]
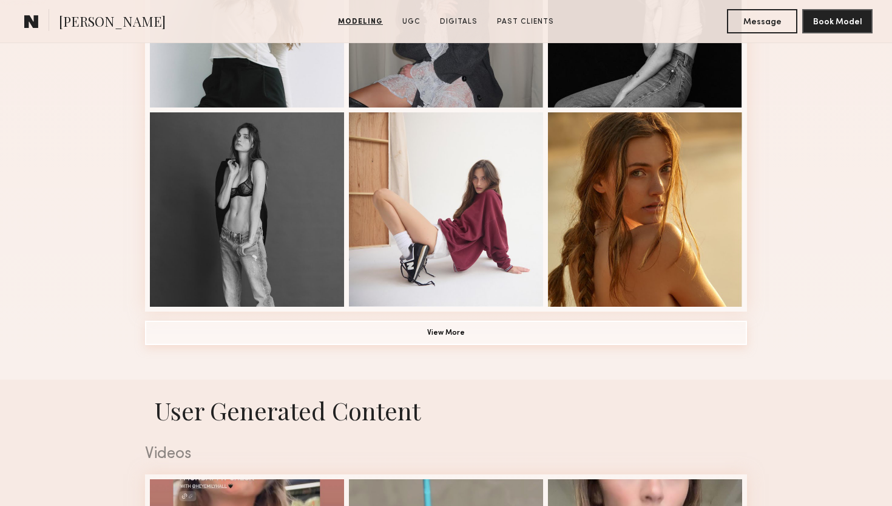
click at [467, 330] on button "View More" at bounding box center [446, 332] width 602 height 24
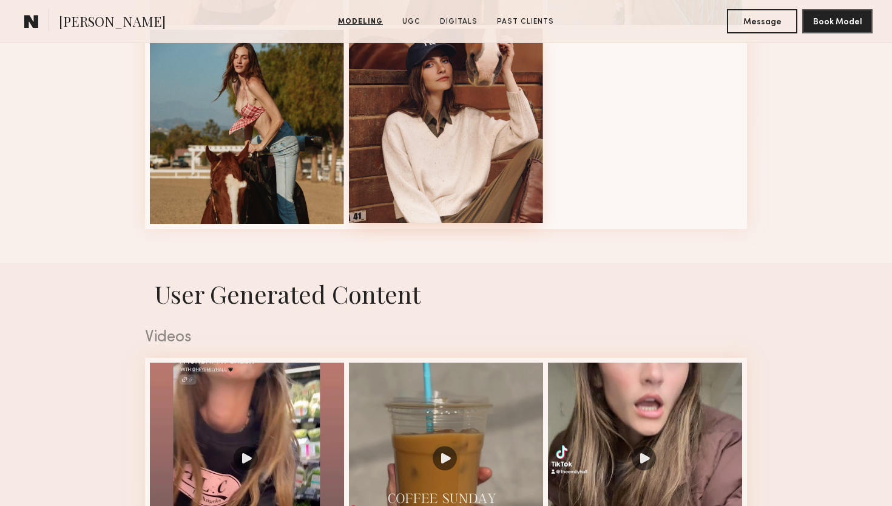
scroll to position [1723, 0]
click at [460, 163] on div at bounding box center [446, 125] width 194 height 194
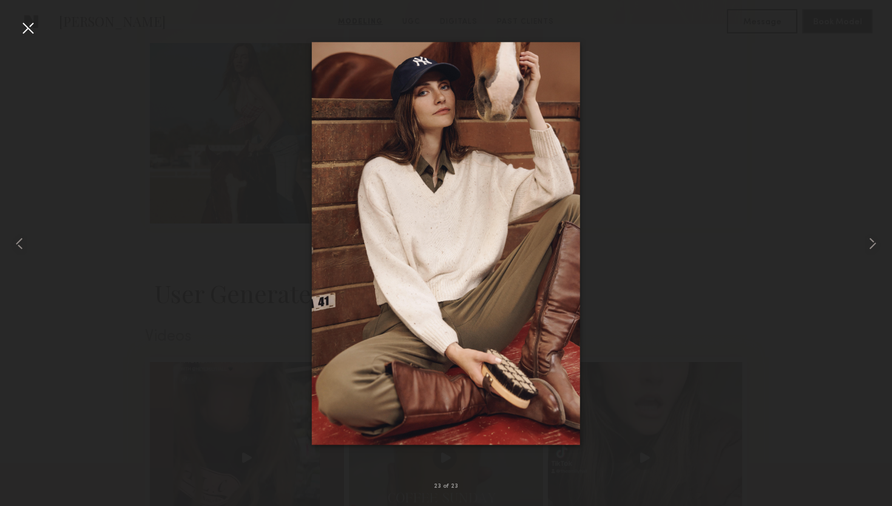
click at [30, 28] on div at bounding box center [27, 27] width 19 height 19
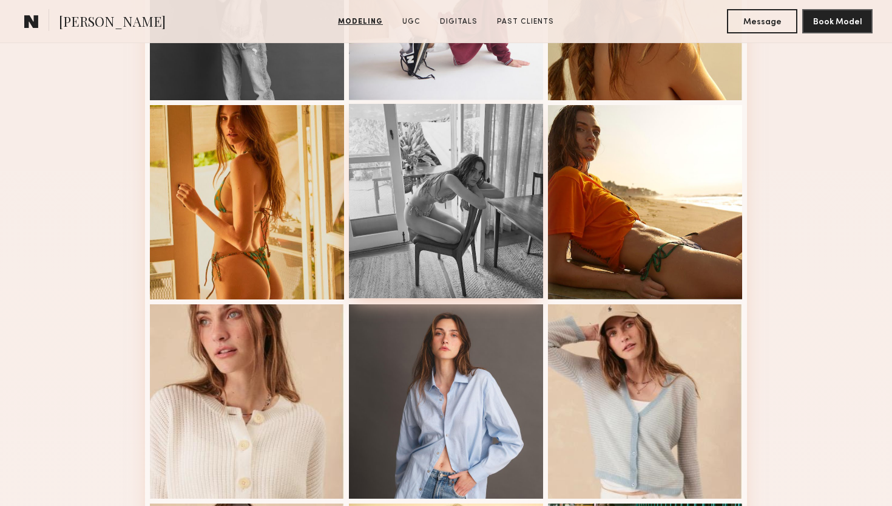
scroll to position [1063, 0]
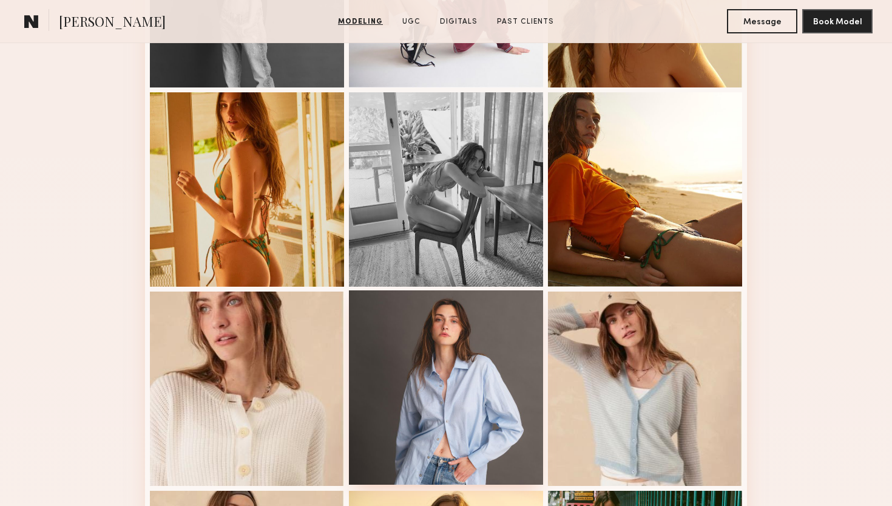
click at [411, 347] on div at bounding box center [446, 387] width 194 height 194
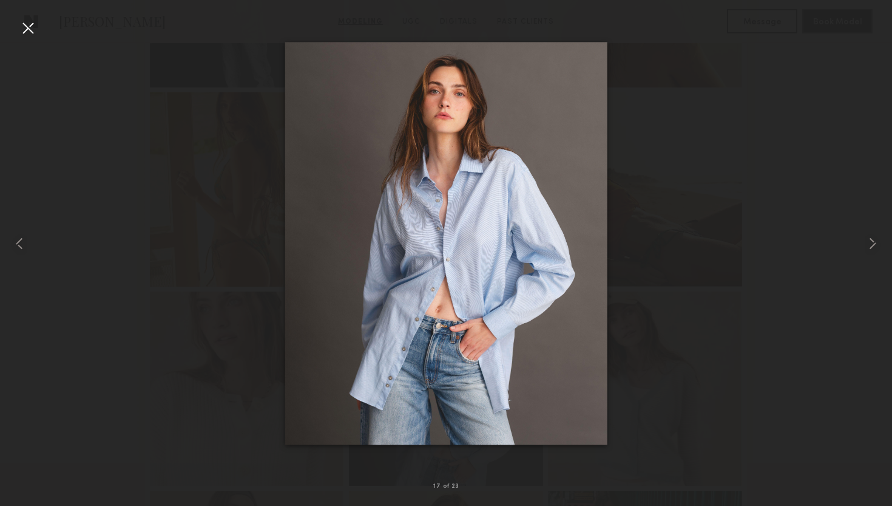
click at [34, 32] on div at bounding box center [27, 27] width 19 height 19
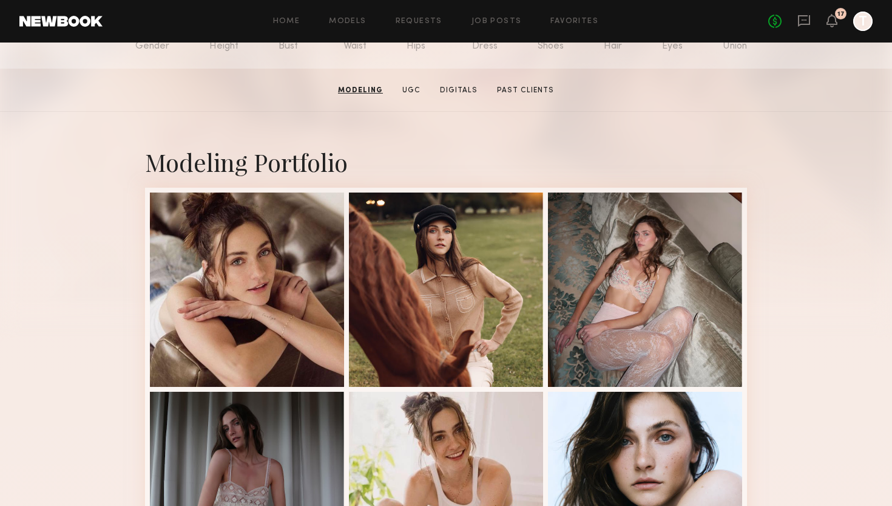
scroll to position [172, 0]
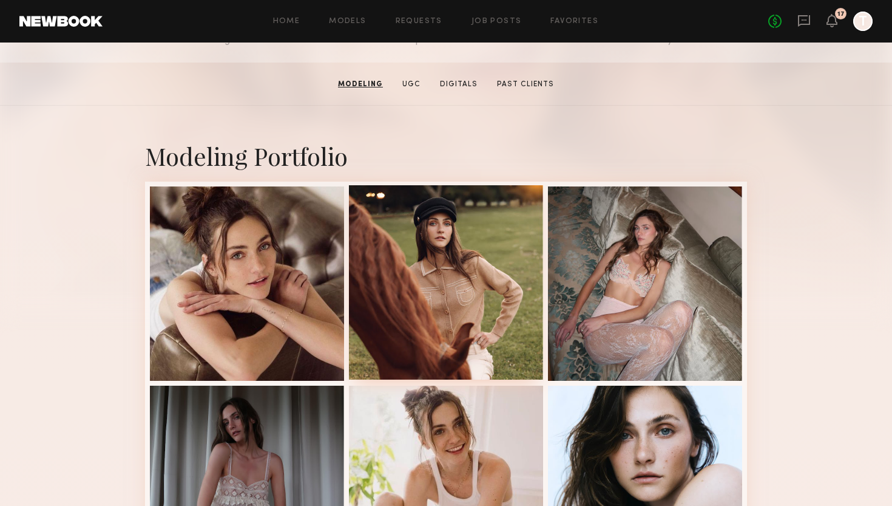
click at [414, 248] on div at bounding box center [446, 282] width 194 height 194
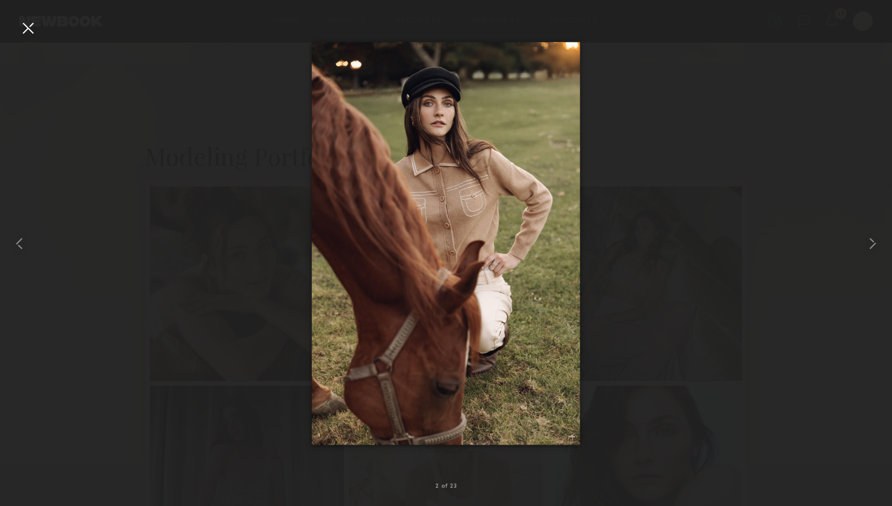
click at [29, 33] on div at bounding box center [27, 27] width 19 height 19
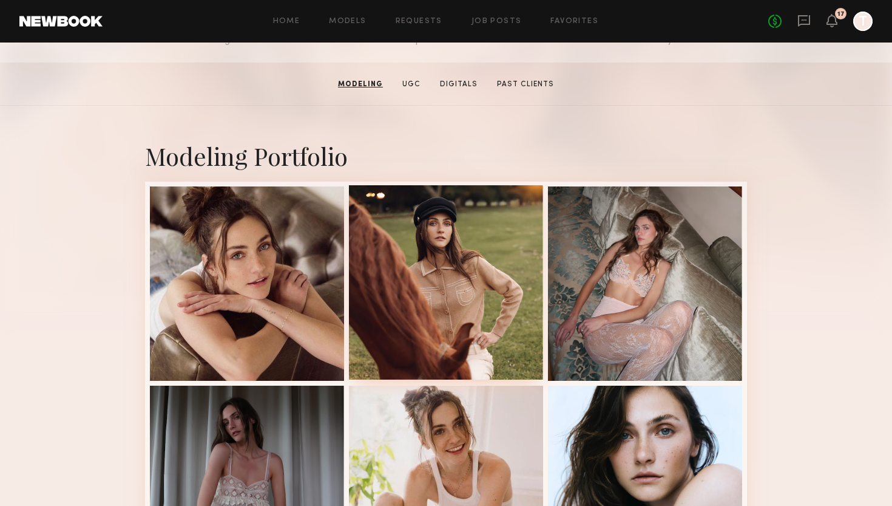
click at [395, 252] on div at bounding box center [446, 282] width 194 height 194
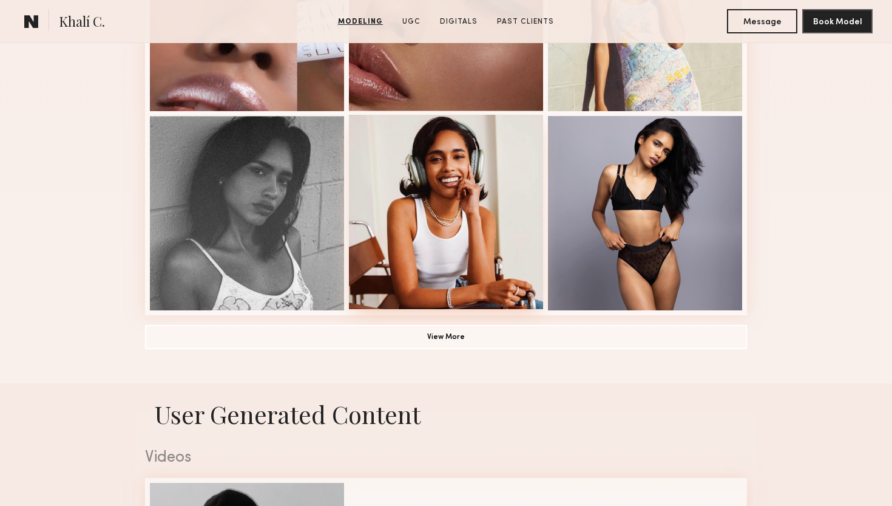
scroll to position [841, 0]
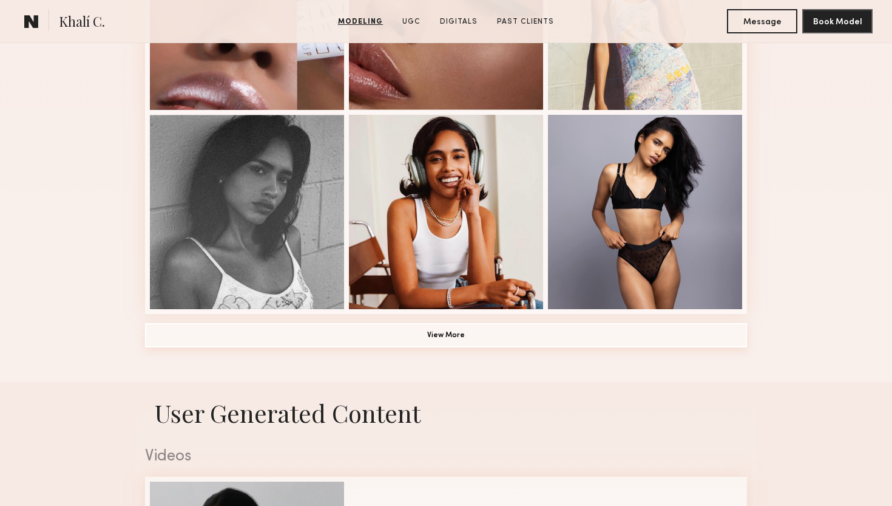
click at [419, 336] on button "View More" at bounding box center [446, 335] width 602 height 24
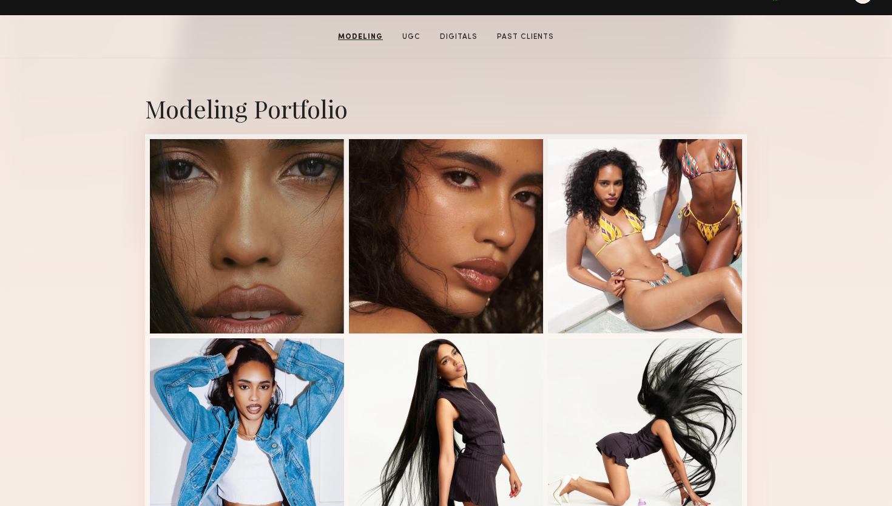
scroll to position [171, 0]
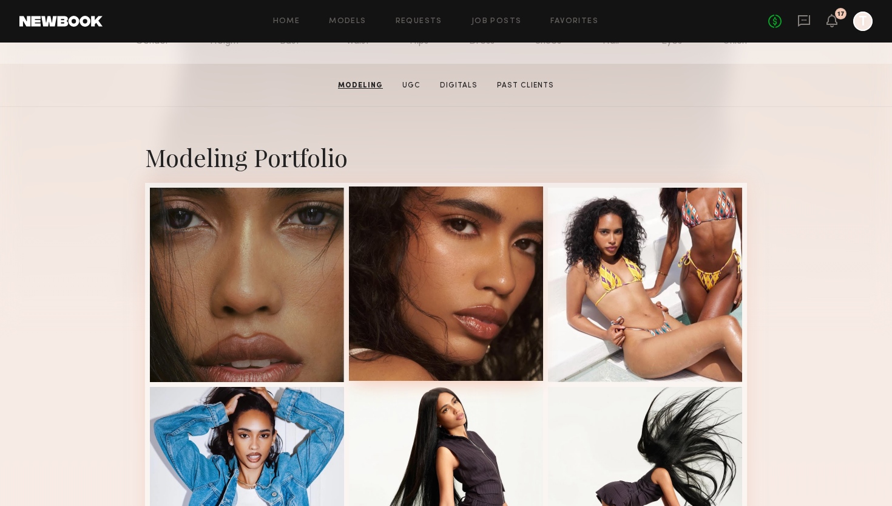
click at [427, 308] on div at bounding box center [446, 283] width 194 height 194
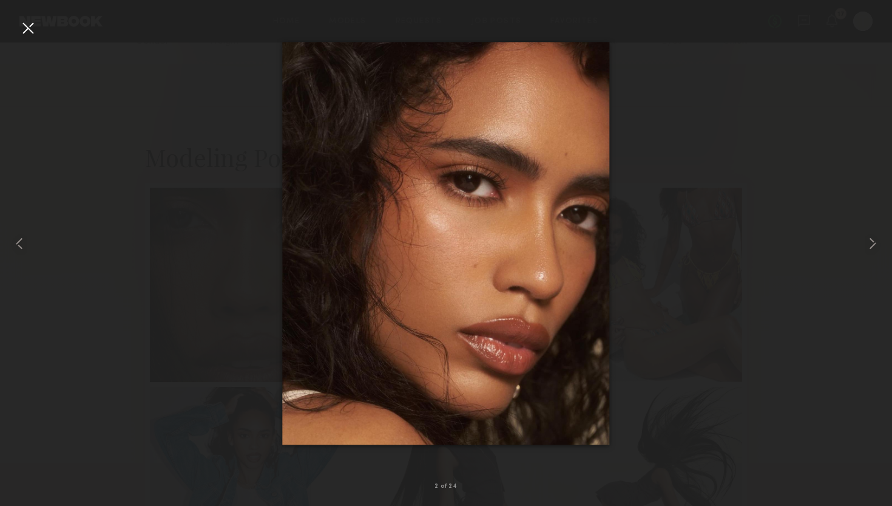
click at [35, 30] on div at bounding box center [27, 27] width 19 height 19
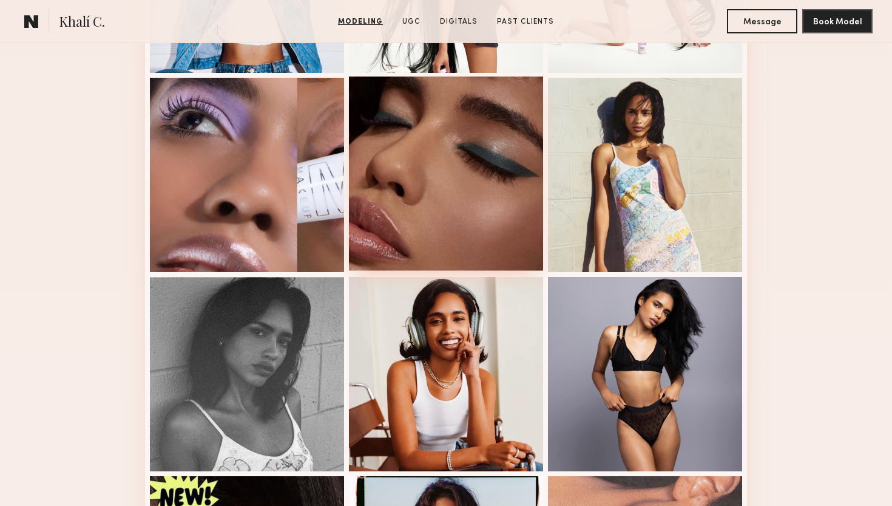
scroll to position [683, 0]
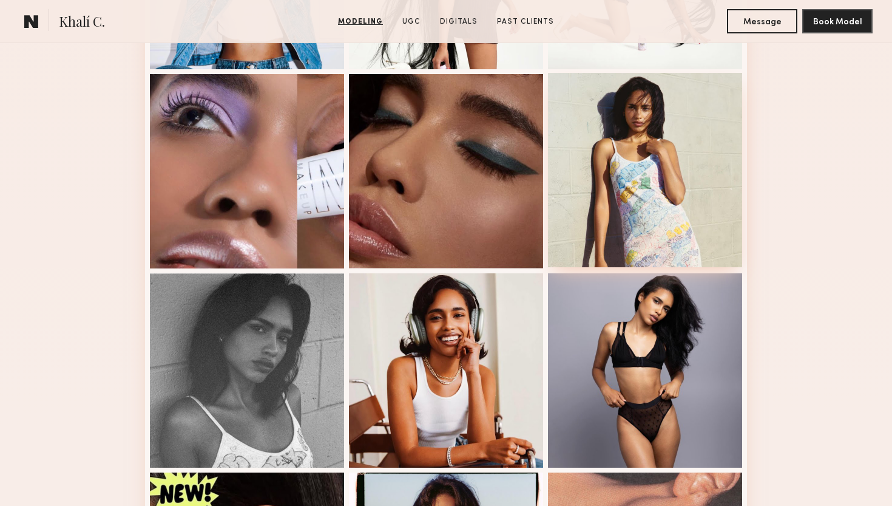
click at [597, 183] on div at bounding box center [645, 170] width 194 height 194
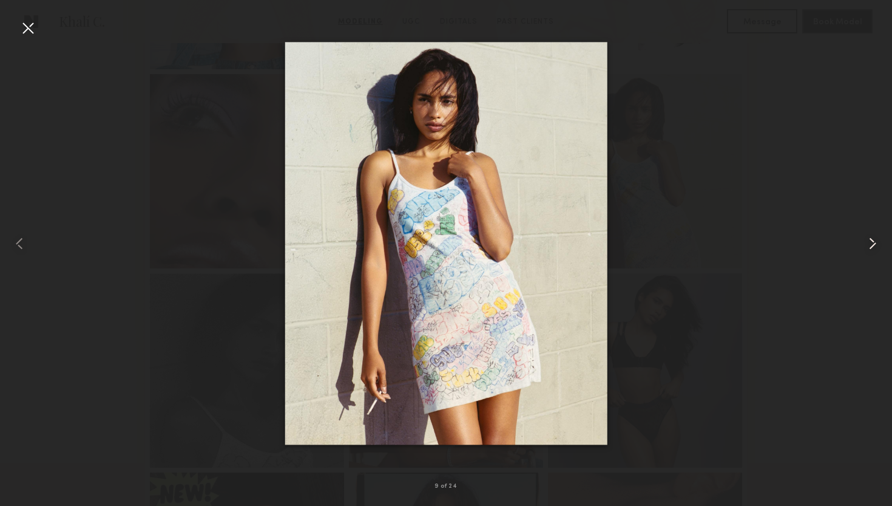
click at [876, 247] on common-icon at bounding box center [872, 243] width 19 height 19
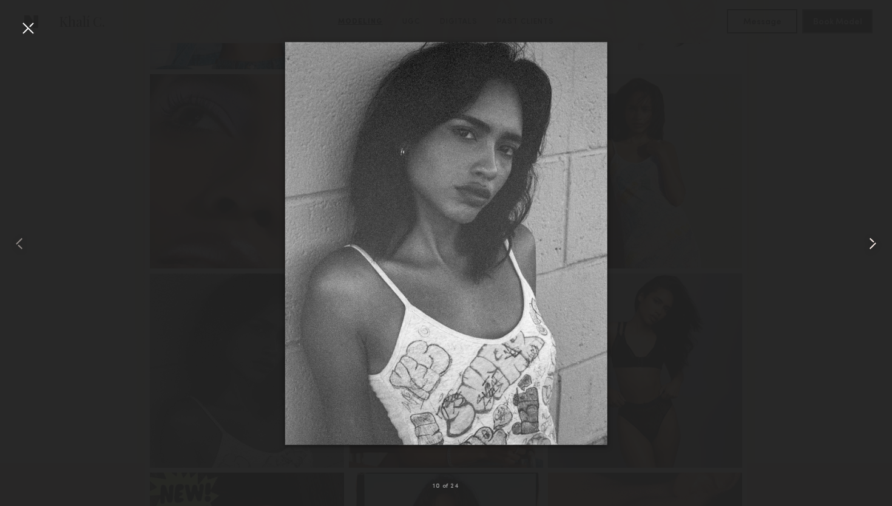
click at [876, 247] on common-icon at bounding box center [872, 243] width 19 height 19
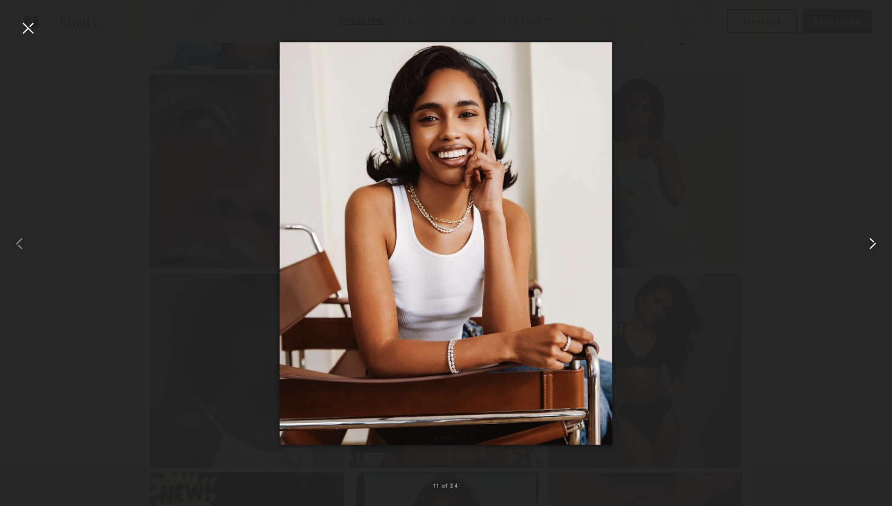
click at [873, 246] on common-icon at bounding box center [872, 243] width 19 height 19
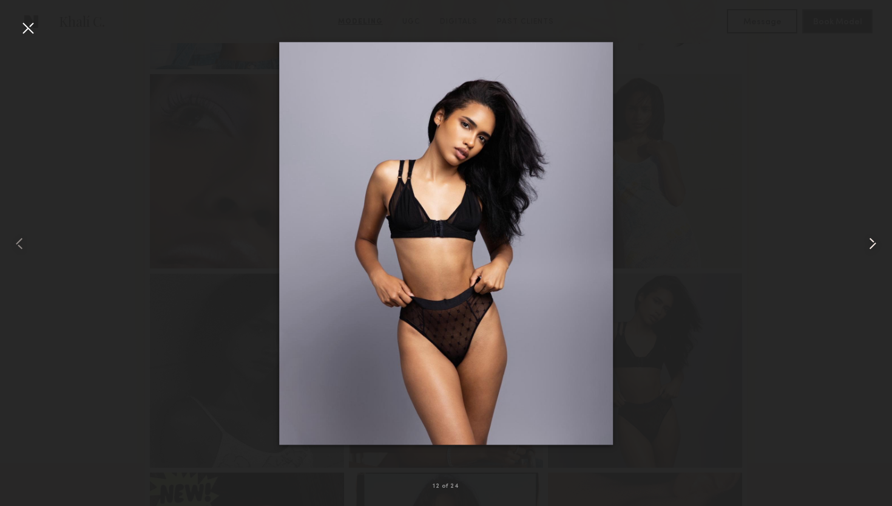
click at [873, 246] on common-icon at bounding box center [872, 243] width 19 height 19
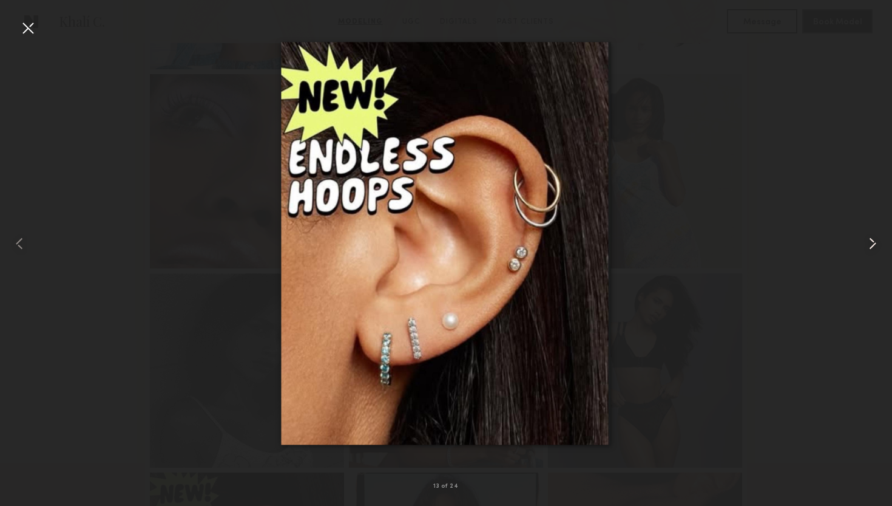
click at [873, 246] on common-icon at bounding box center [872, 243] width 19 height 19
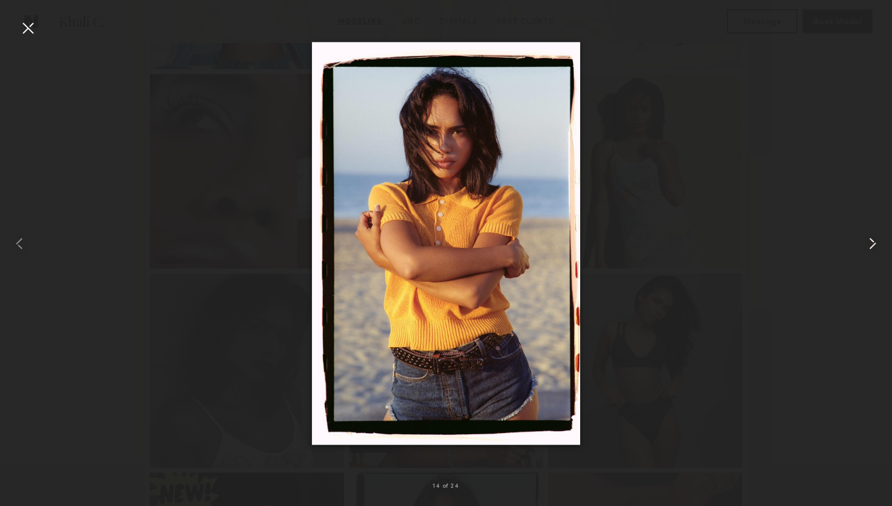
click at [873, 246] on common-icon at bounding box center [872, 243] width 19 height 19
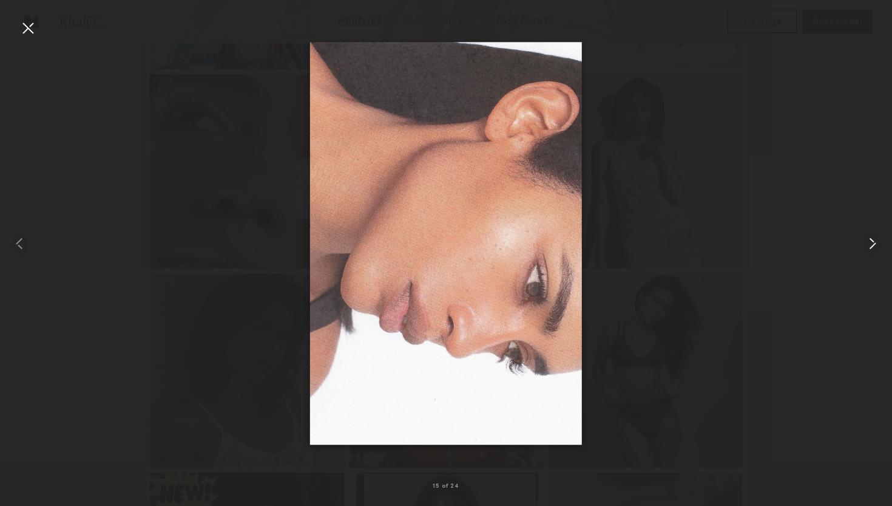
click at [873, 246] on common-icon at bounding box center [872, 243] width 19 height 19
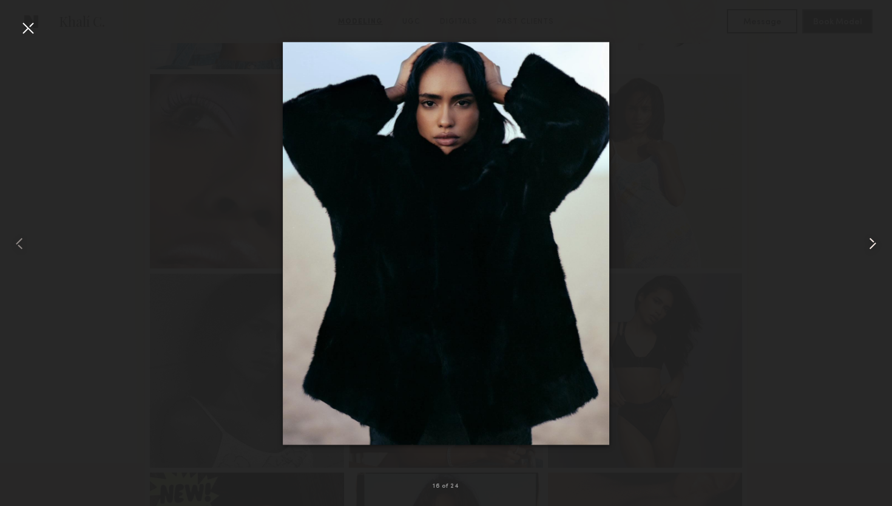
click at [873, 246] on common-icon at bounding box center [872, 243] width 19 height 19
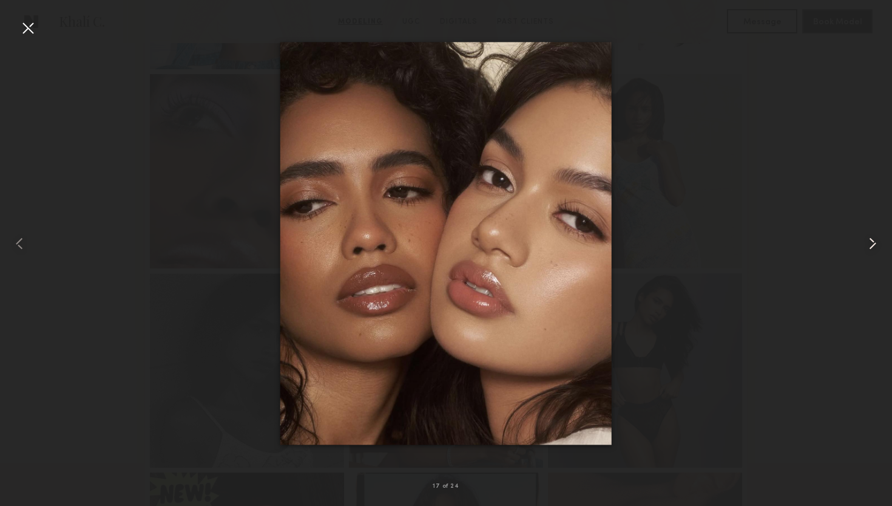
click at [873, 246] on common-icon at bounding box center [872, 243] width 19 height 19
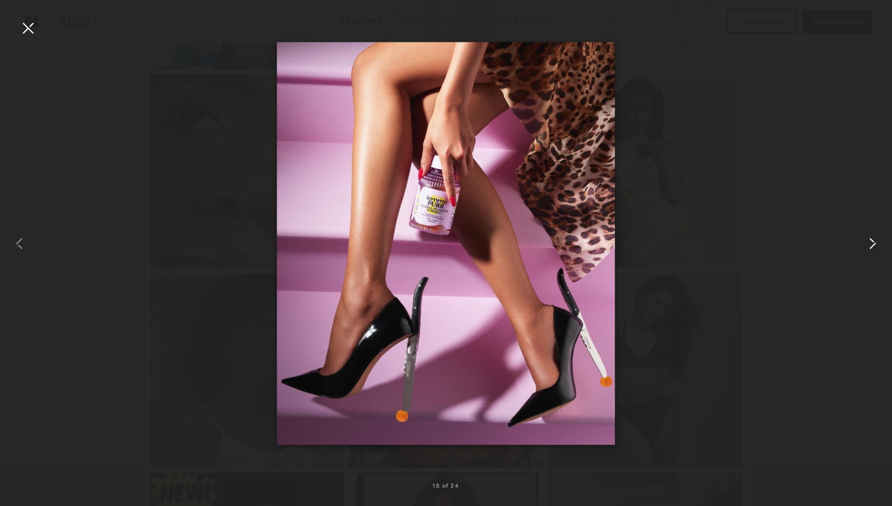
click at [873, 246] on common-icon at bounding box center [872, 243] width 19 height 19
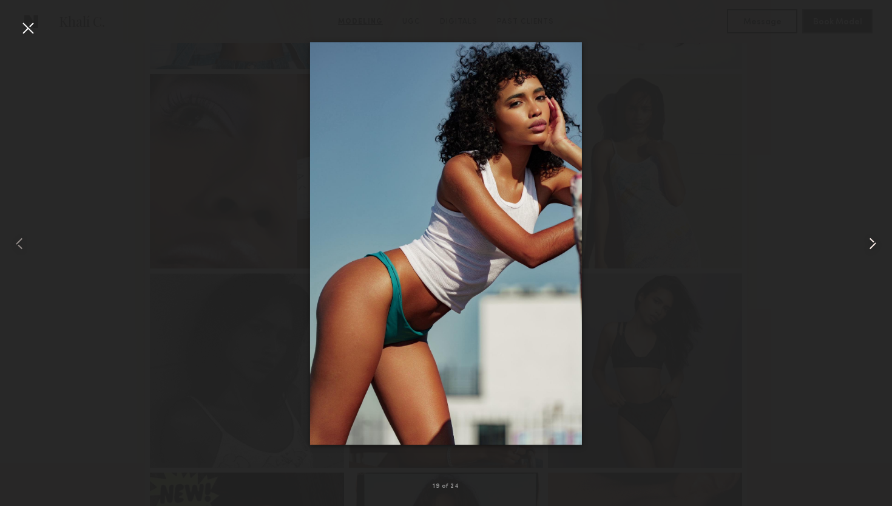
click at [873, 246] on common-icon at bounding box center [872, 243] width 19 height 19
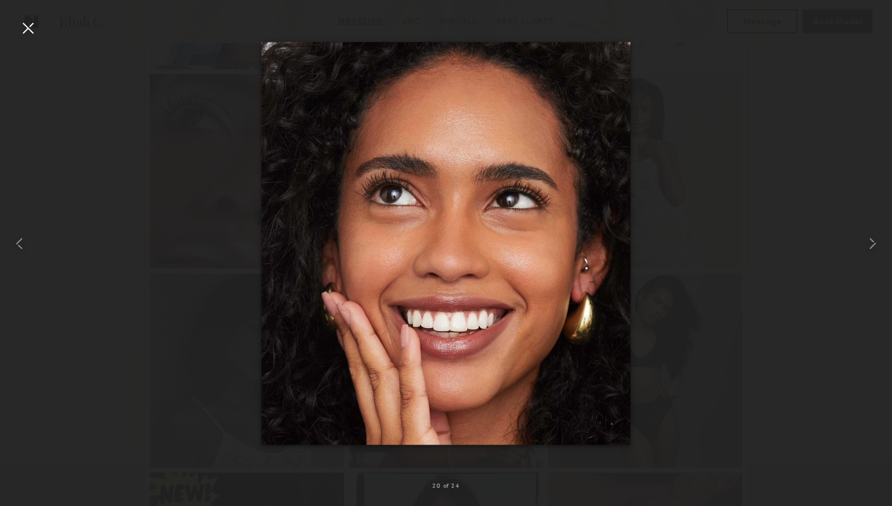
click at [36, 30] on div at bounding box center [27, 27] width 19 height 19
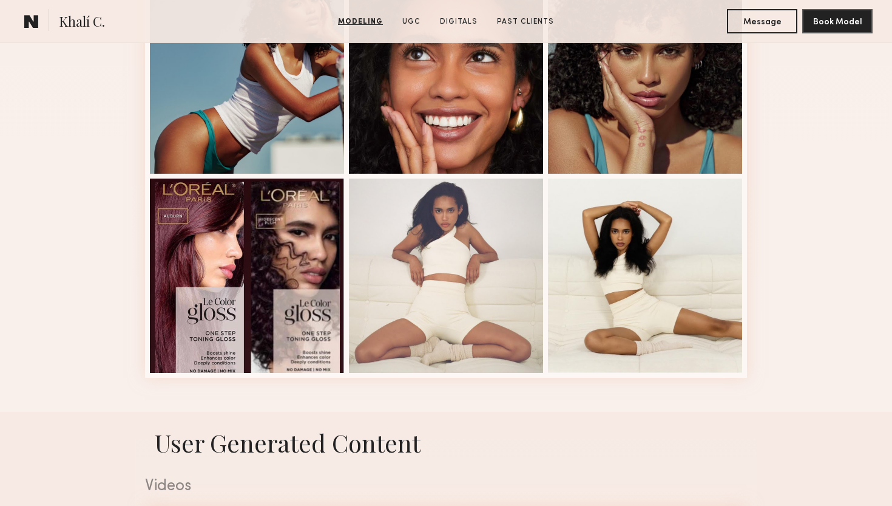
scroll to position [1621, 0]
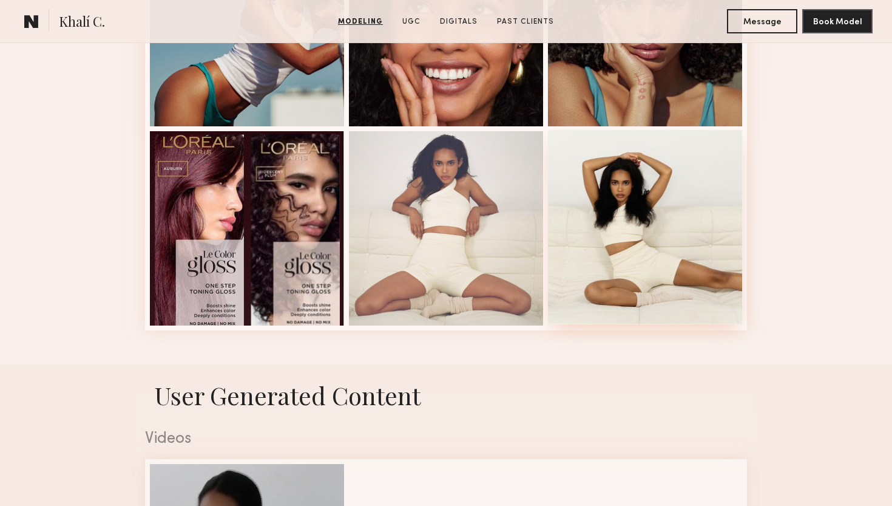
click at [609, 226] on div at bounding box center [645, 227] width 194 height 194
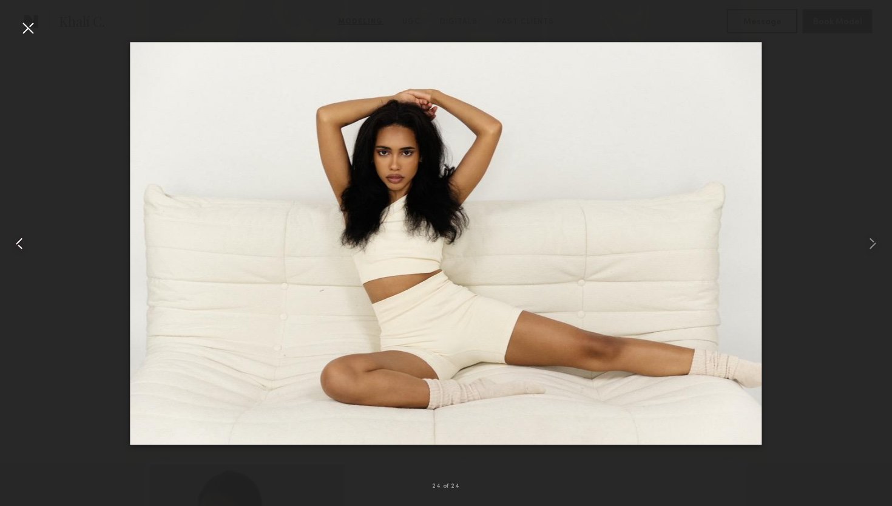
click at [13, 247] on common-icon at bounding box center [19, 243] width 19 height 19
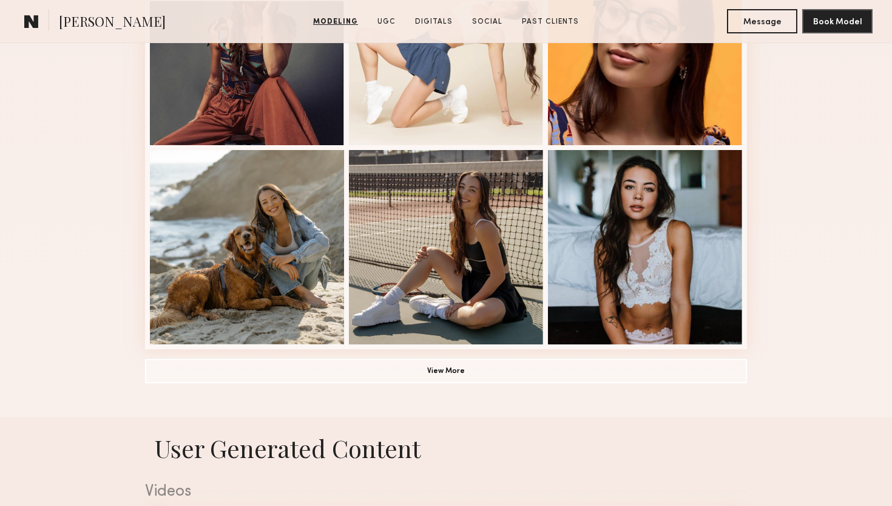
scroll to position [808, 0]
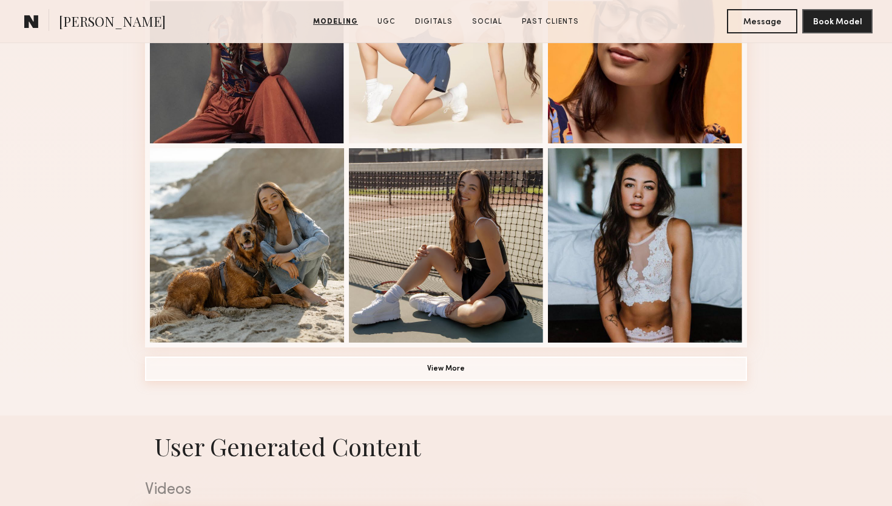
click at [438, 369] on button "View More" at bounding box center [446, 368] width 602 height 24
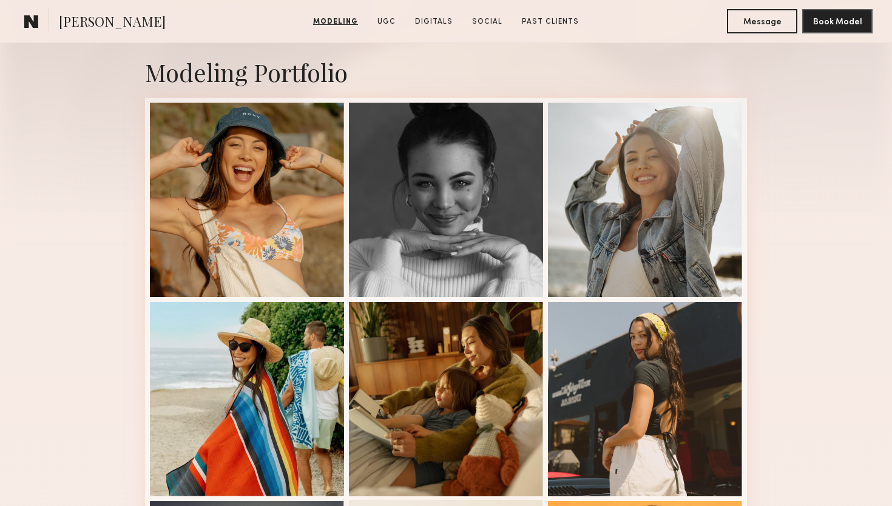
scroll to position [254, 0]
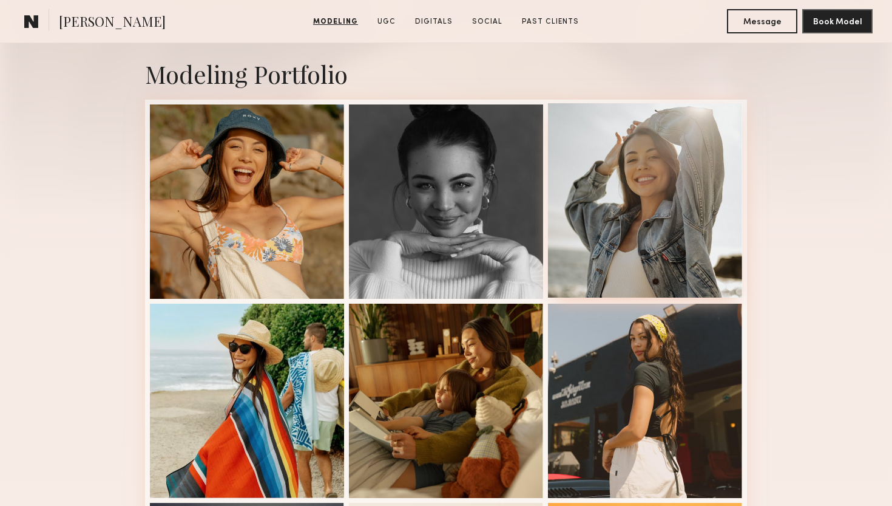
click at [634, 197] on div at bounding box center [645, 200] width 194 height 194
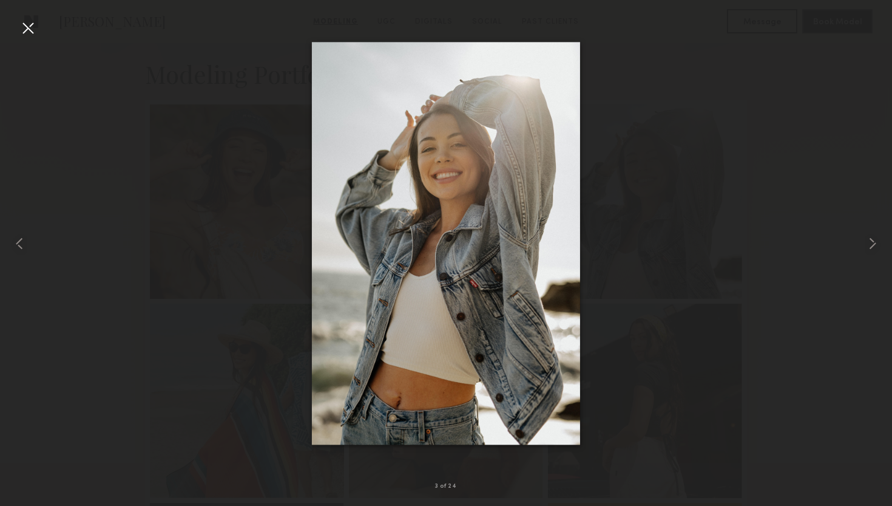
click at [32, 36] on div at bounding box center [27, 27] width 19 height 19
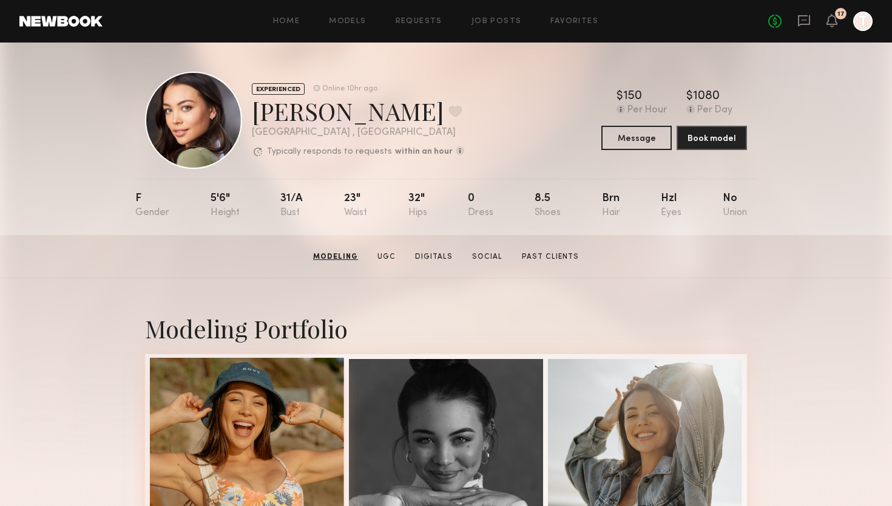
scroll to position [0, 0]
click at [266, 421] on div at bounding box center [247, 454] width 194 height 194
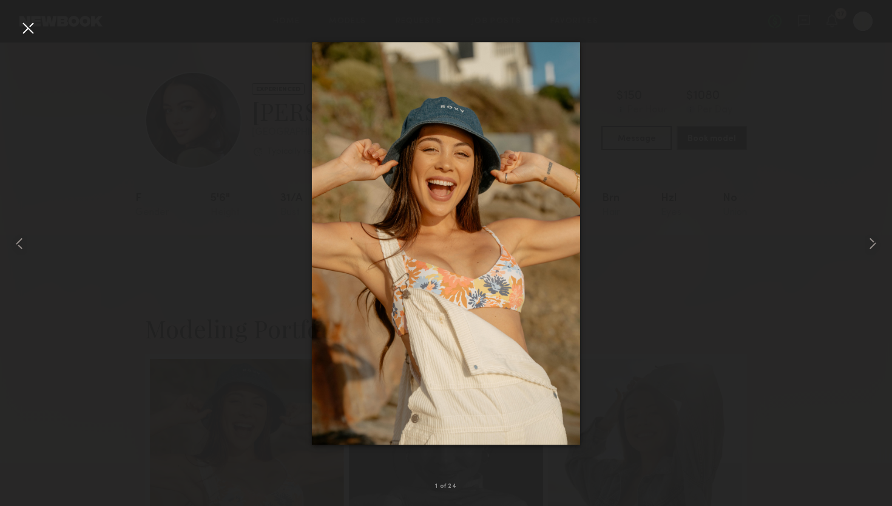
click at [32, 29] on div at bounding box center [27, 27] width 19 height 19
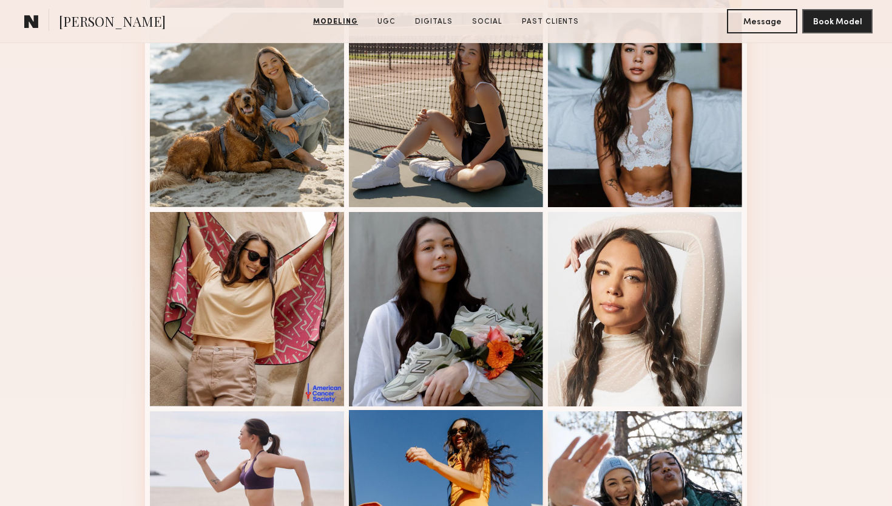
scroll to position [890, 0]
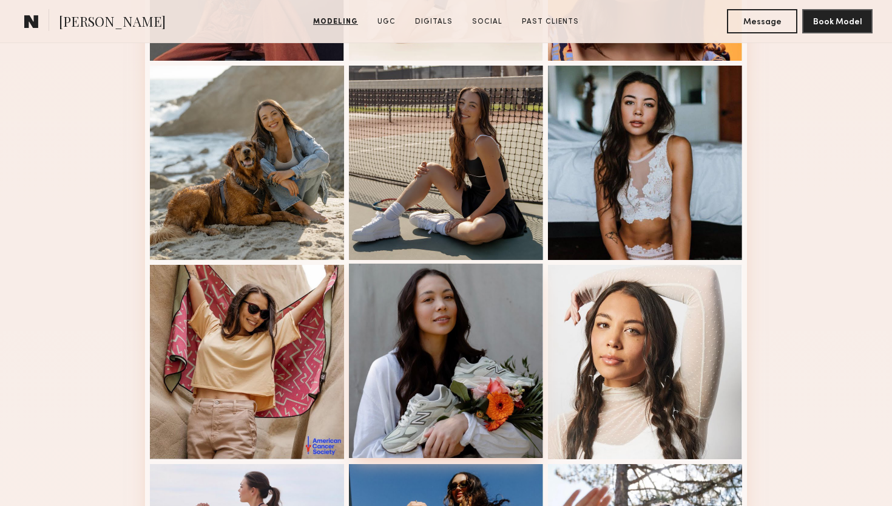
click at [442, 328] on div at bounding box center [446, 360] width 194 height 194
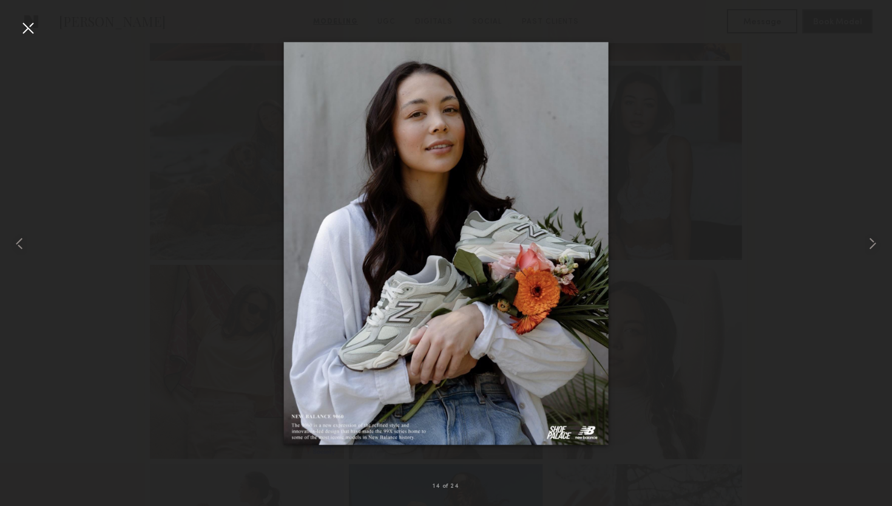
click at [24, 27] on div at bounding box center [27, 27] width 19 height 19
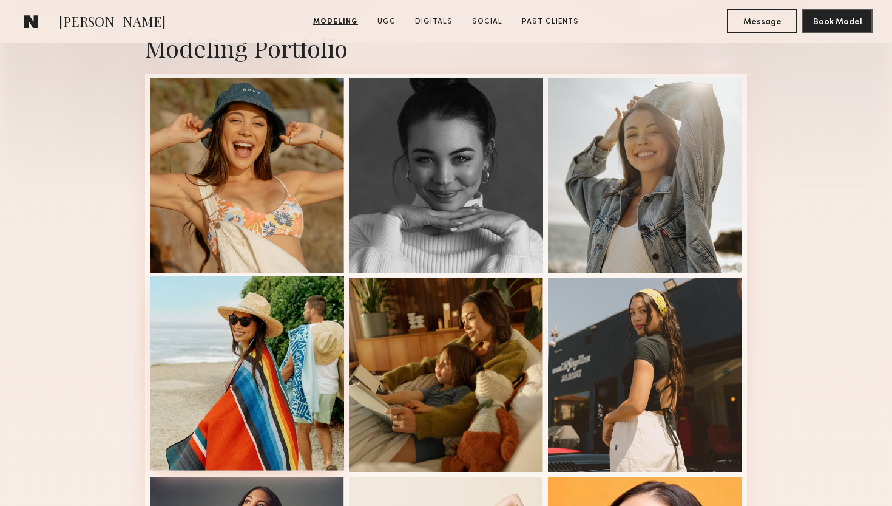
scroll to position [279, 0]
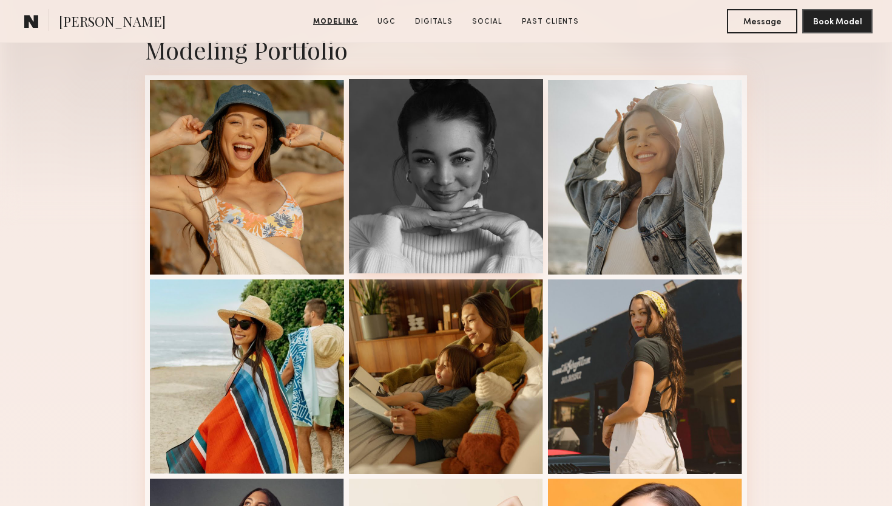
click at [432, 201] on div at bounding box center [446, 176] width 194 height 194
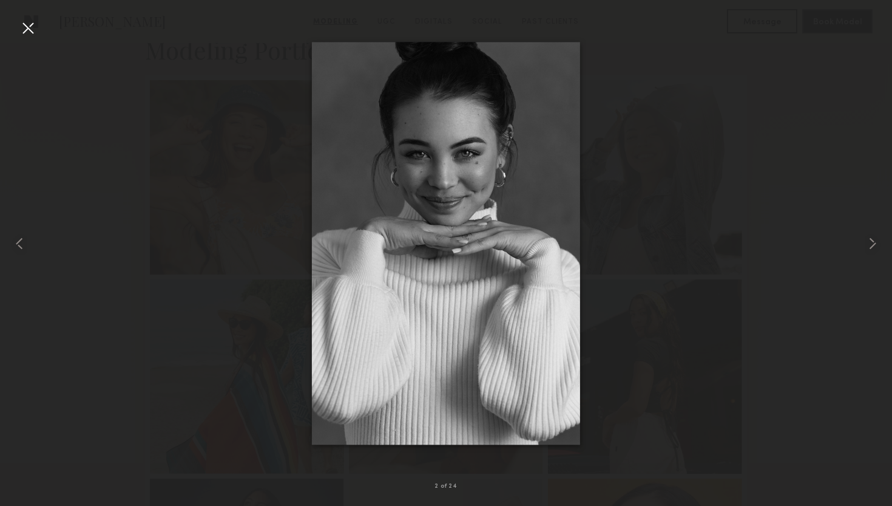
click at [33, 31] on div at bounding box center [27, 27] width 19 height 19
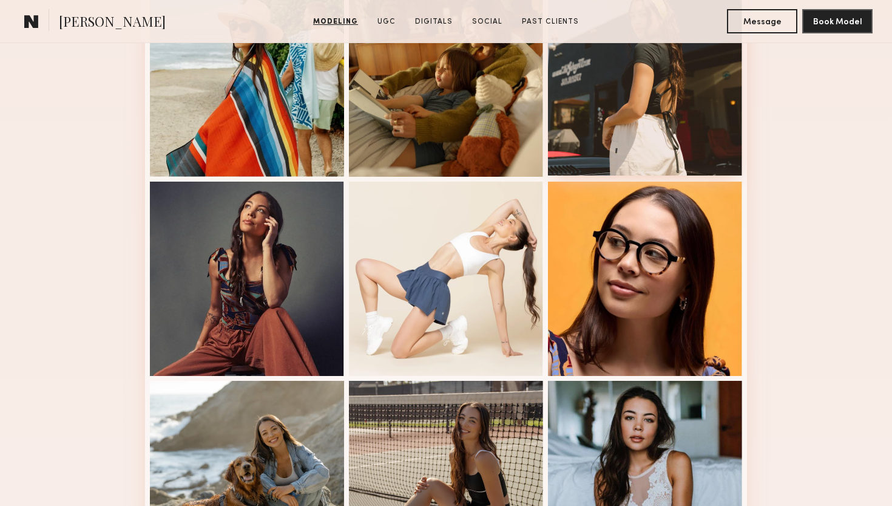
scroll to position [595, 0]
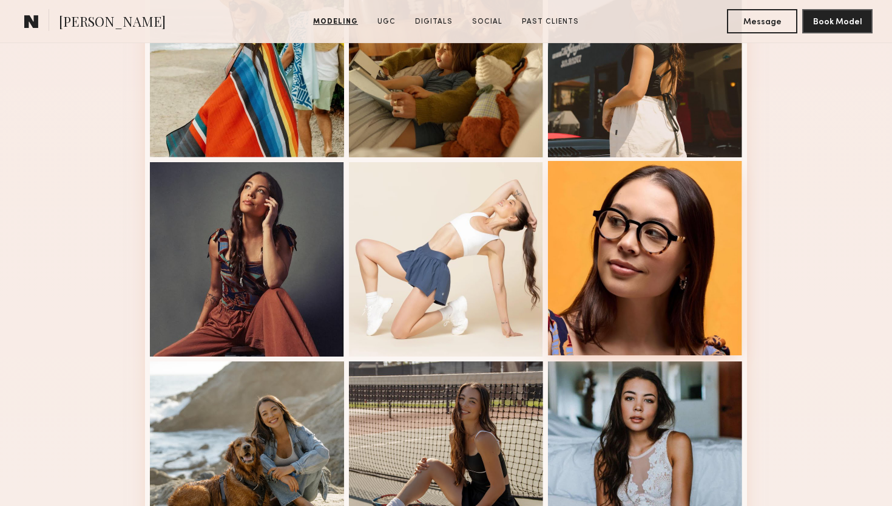
click at [632, 218] on div at bounding box center [645, 258] width 194 height 194
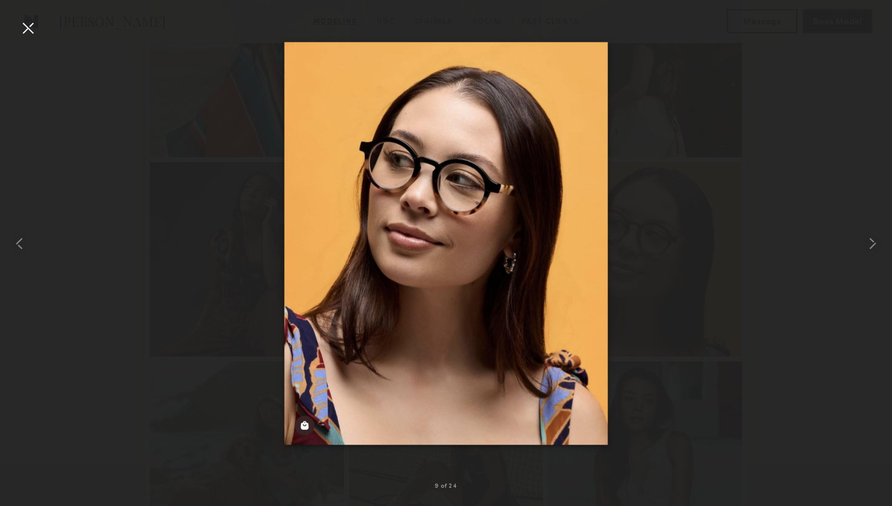
click at [32, 31] on div at bounding box center [27, 27] width 19 height 19
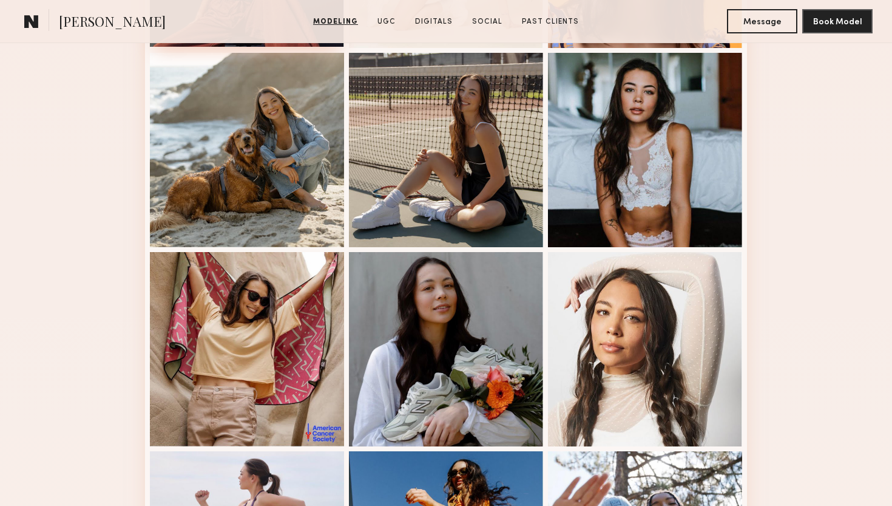
scroll to position [904, 0]
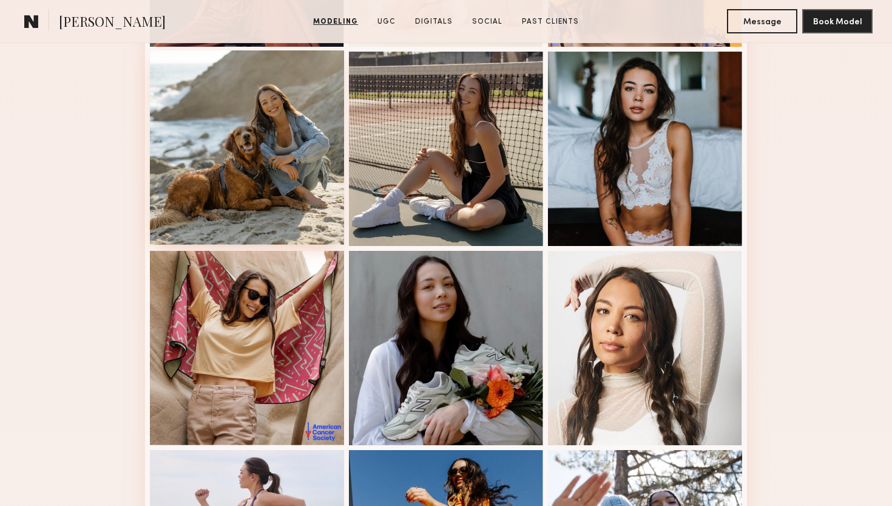
click at [311, 169] on div at bounding box center [247, 147] width 194 height 194
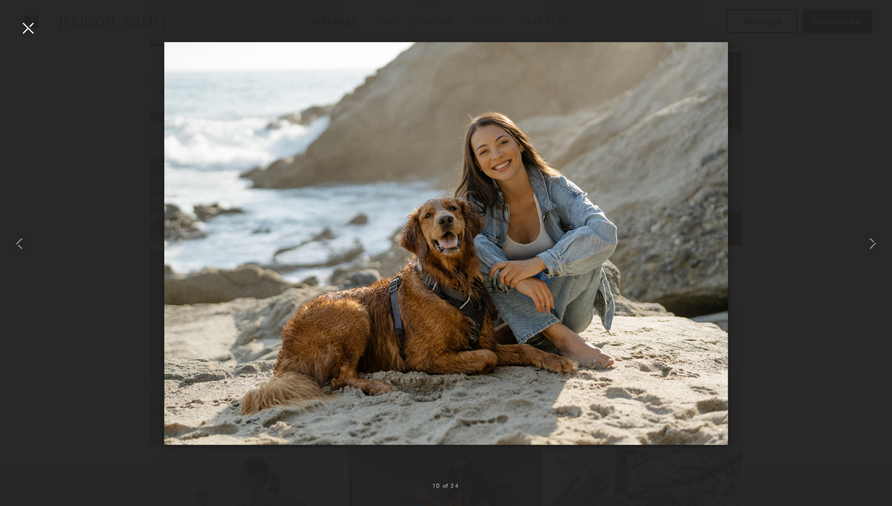
click at [23, 24] on div at bounding box center [27, 27] width 19 height 19
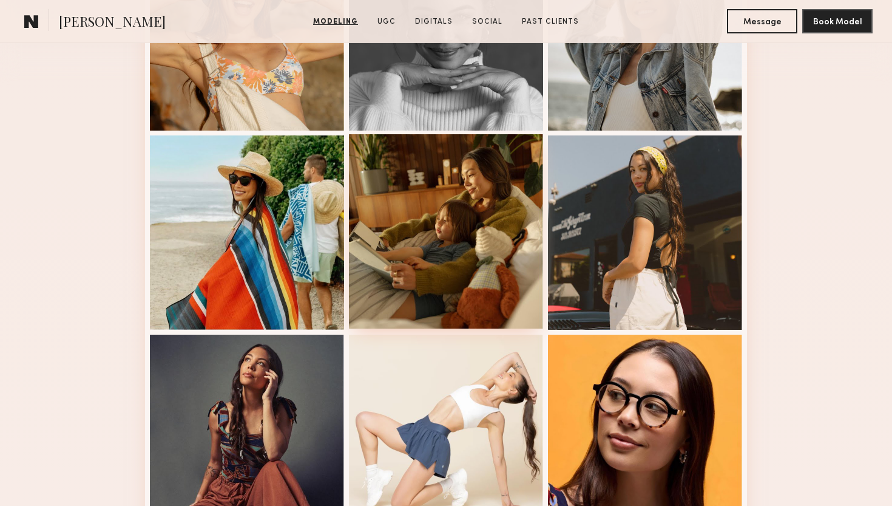
scroll to position [419, 0]
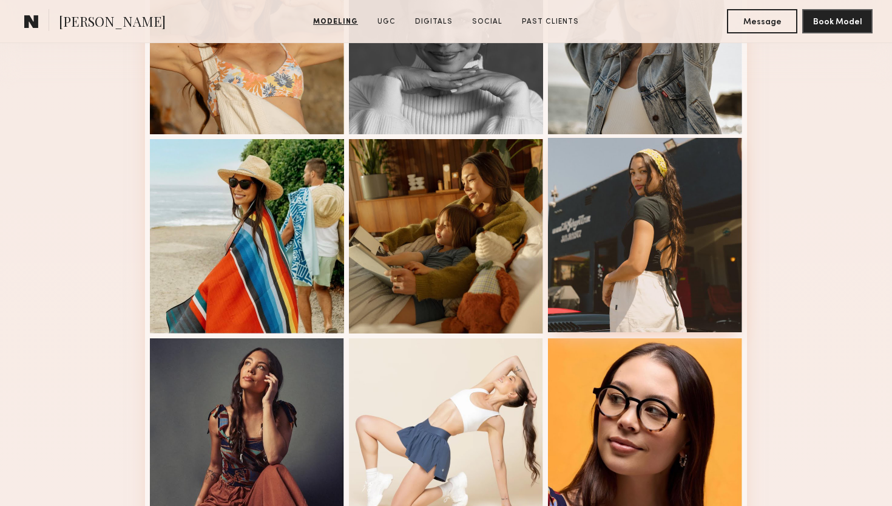
click at [657, 274] on div at bounding box center [645, 235] width 194 height 194
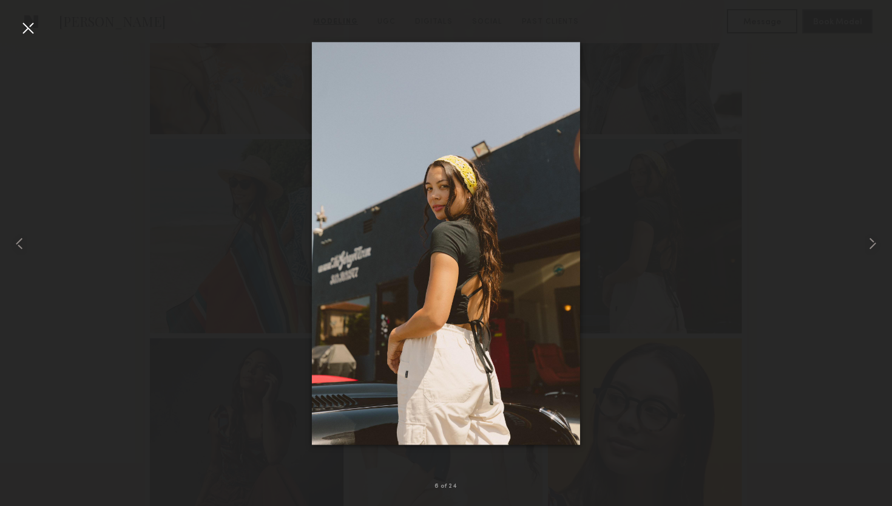
click at [35, 37] on div at bounding box center [27, 27] width 19 height 19
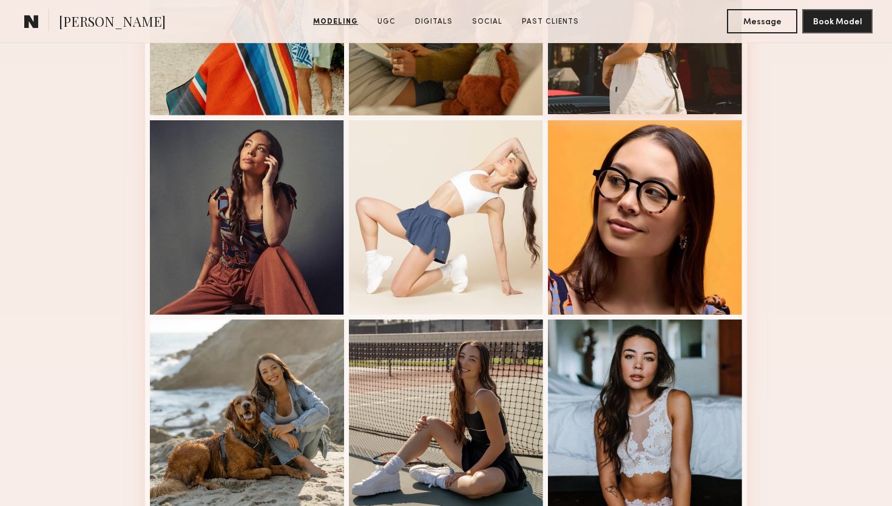
scroll to position [638, 0]
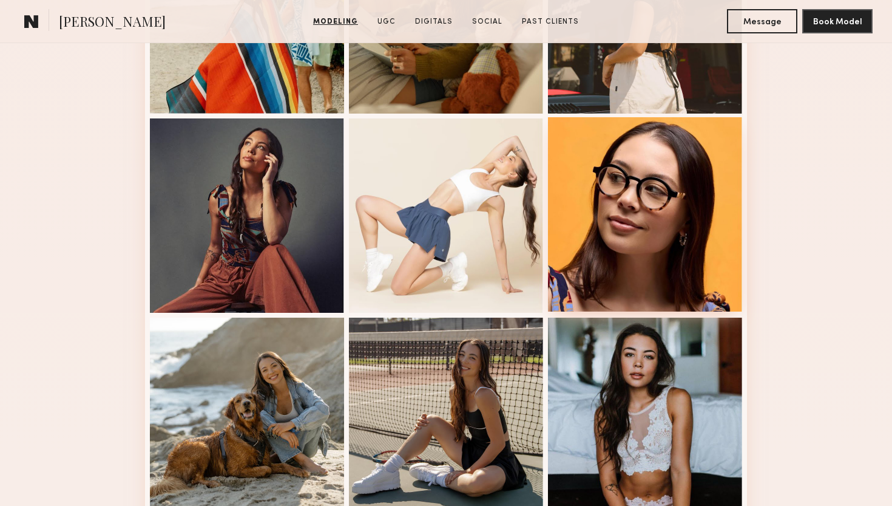
click at [605, 212] on div at bounding box center [645, 214] width 194 height 194
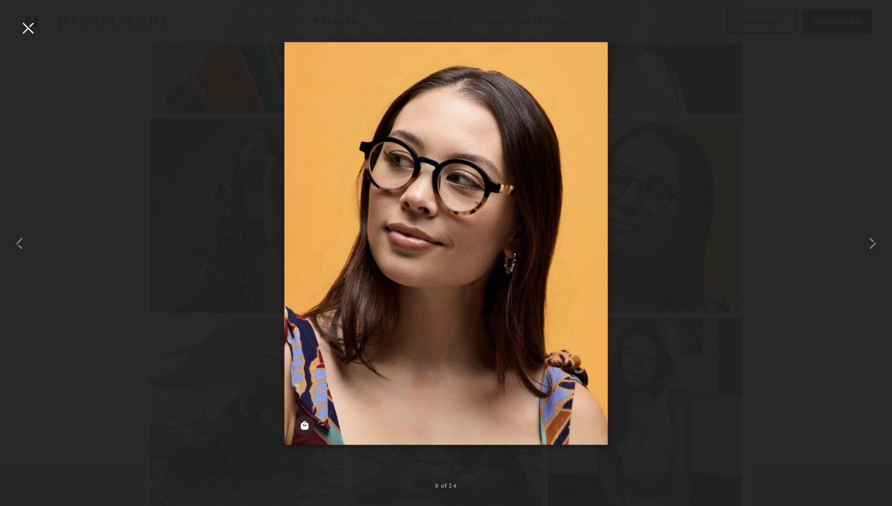
click at [31, 27] on div at bounding box center [27, 27] width 19 height 19
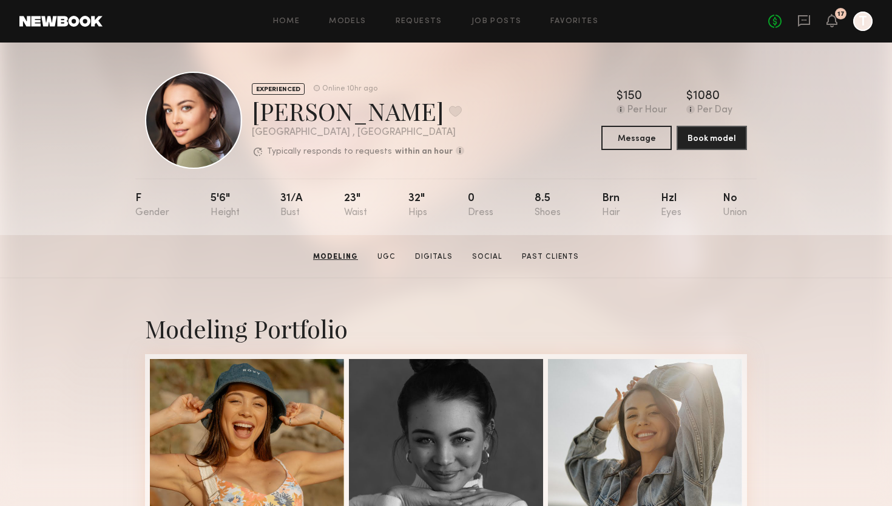
scroll to position [0, 0]
click at [291, 25] on link "Home" at bounding box center [286, 22] width 27 height 8
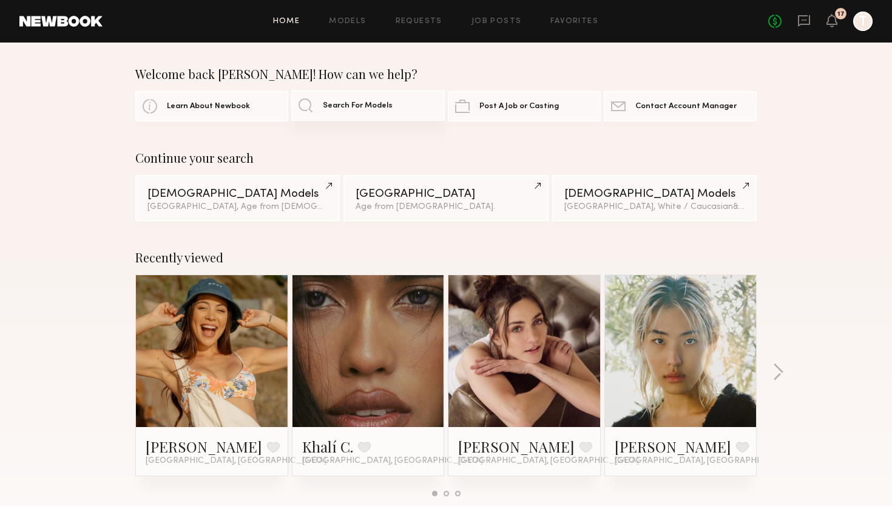
click at [350, 110] on link "Search For Models" at bounding box center [367, 105] width 153 height 30
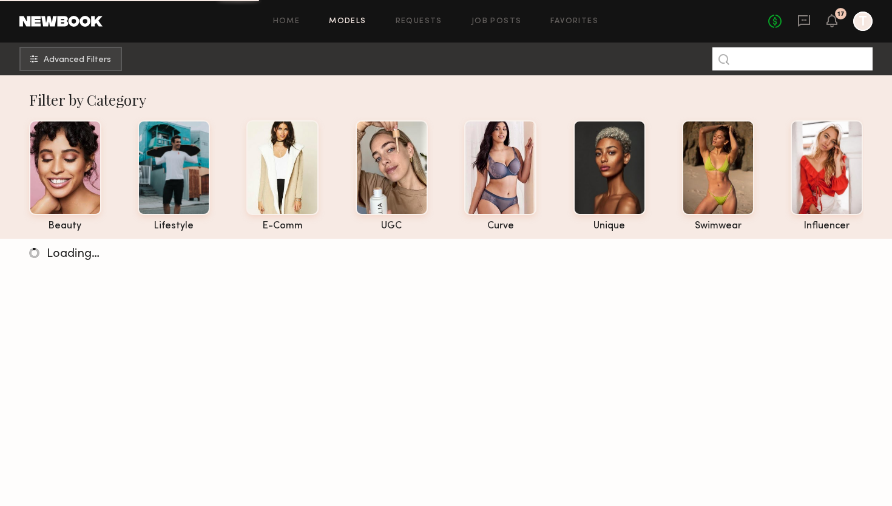
click at [756, 56] on input at bounding box center [792, 58] width 160 height 23
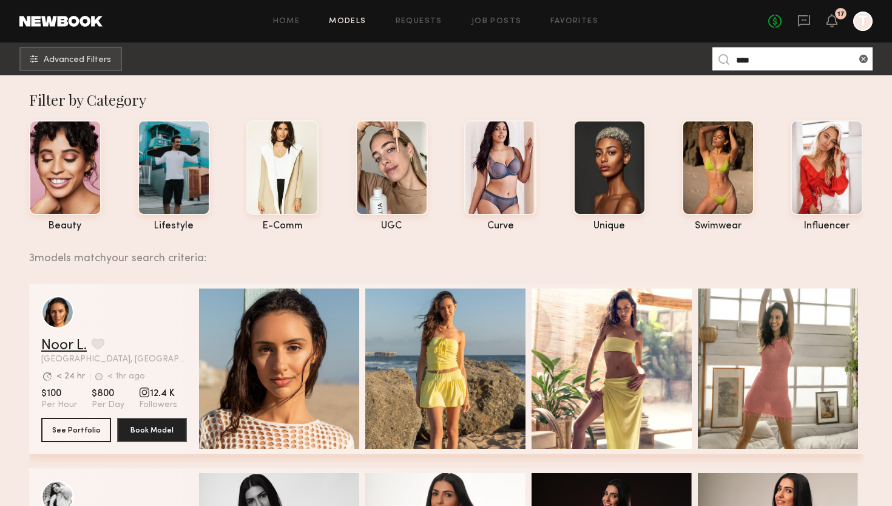
click at [60, 340] on link "Noor L." at bounding box center [64, 345] width 46 height 15
click at [779, 68] on input "****" at bounding box center [792, 58] width 160 height 23
type input "*"
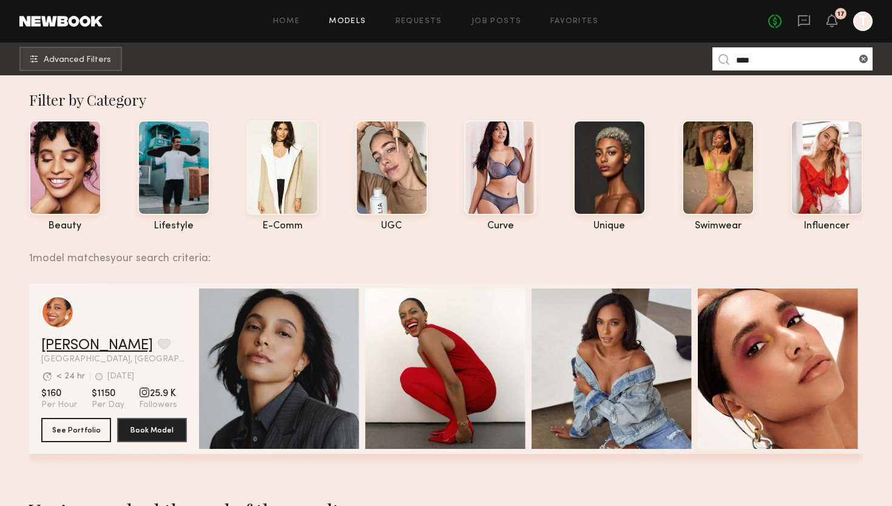
type input "****"
click at [93, 348] on link "[PERSON_NAME]" at bounding box center [97, 345] width 112 height 15
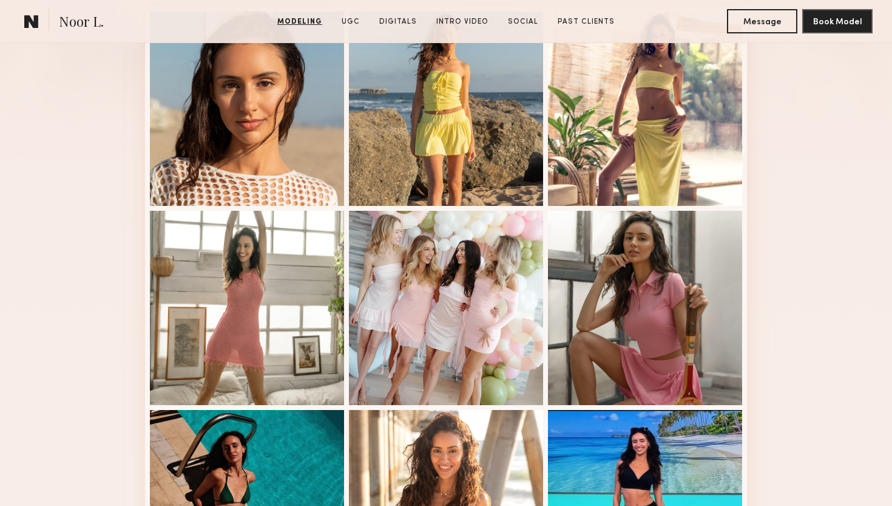
scroll to position [377, 0]
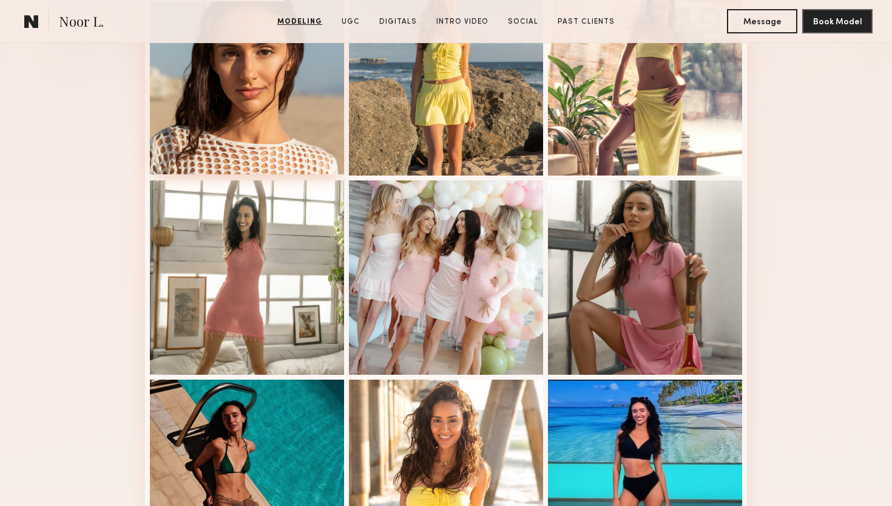
click at [280, 134] on div at bounding box center [247, 77] width 194 height 194
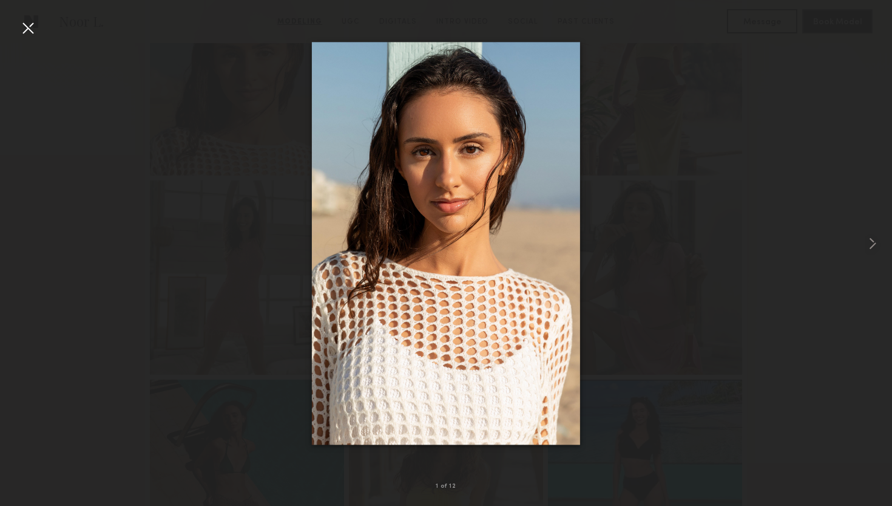
click at [21, 30] on div at bounding box center [27, 27] width 19 height 19
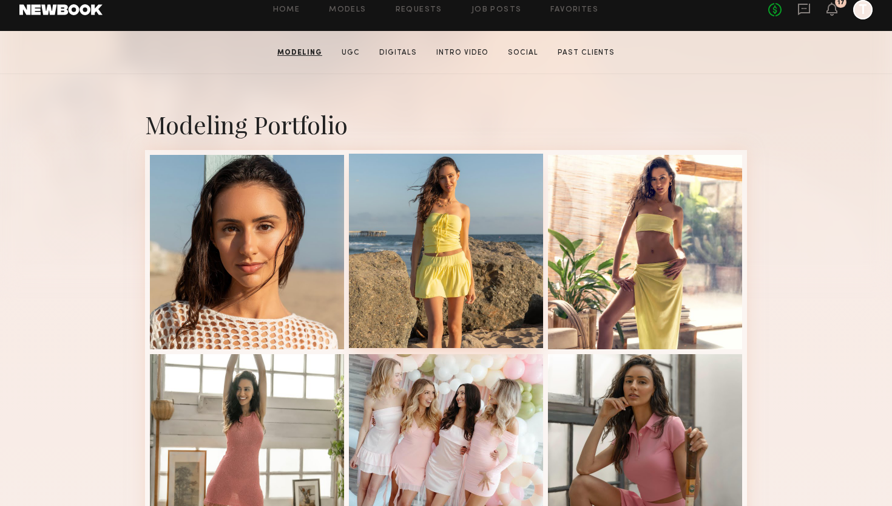
scroll to position [205, 0]
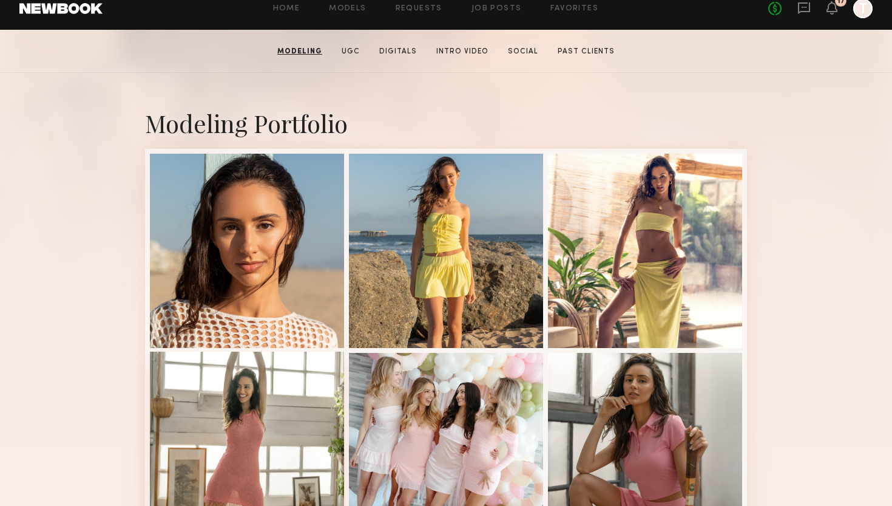
click at [239, 396] on div at bounding box center [247, 448] width 194 height 194
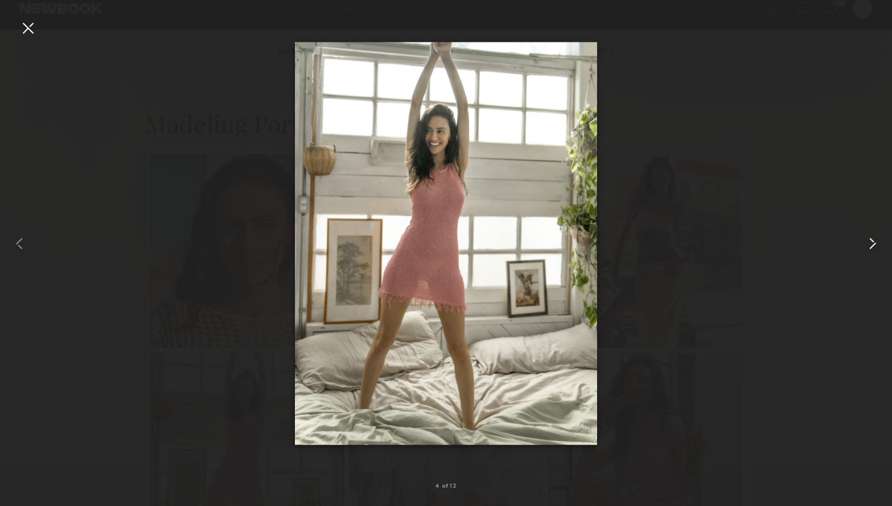
click at [871, 246] on common-icon at bounding box center [872, 243] width 19 height 19
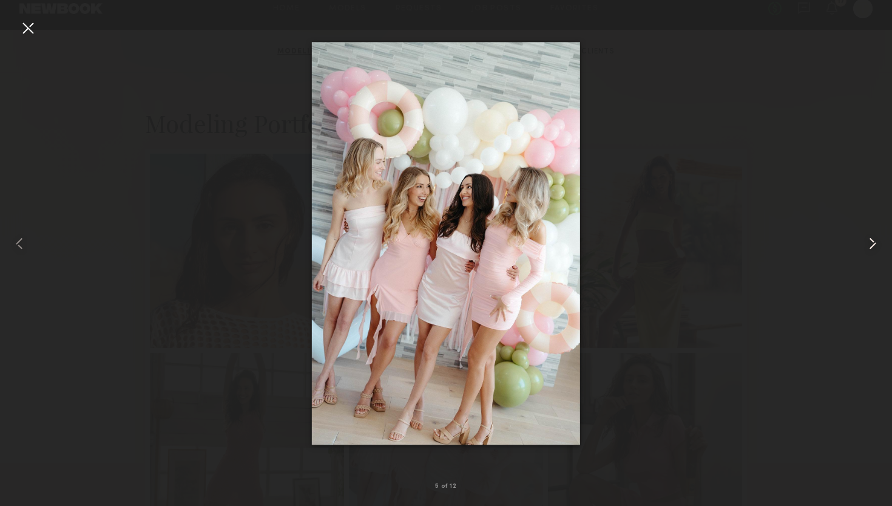
click at [871, 246] on common-icon at bounding box center [872, 243] width 19 height 19
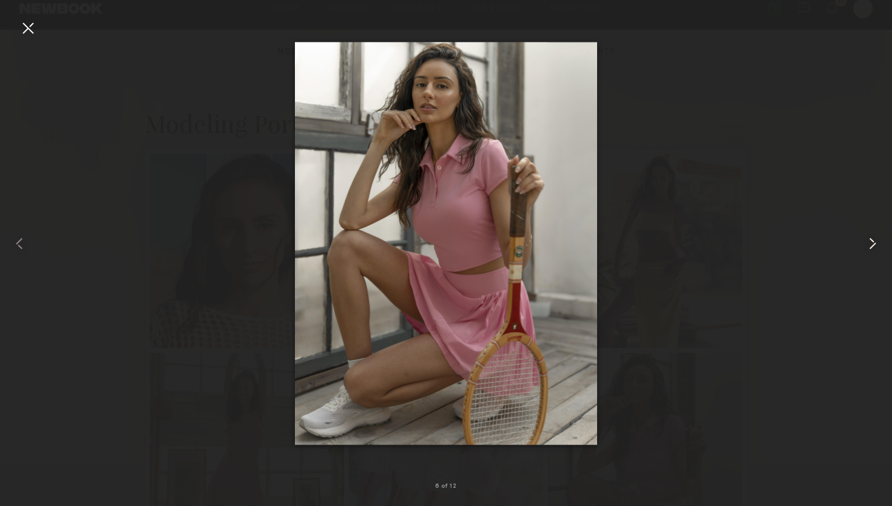
click at [871, 246] on common-icon at bounding box center [872, 243] width 19 height 19
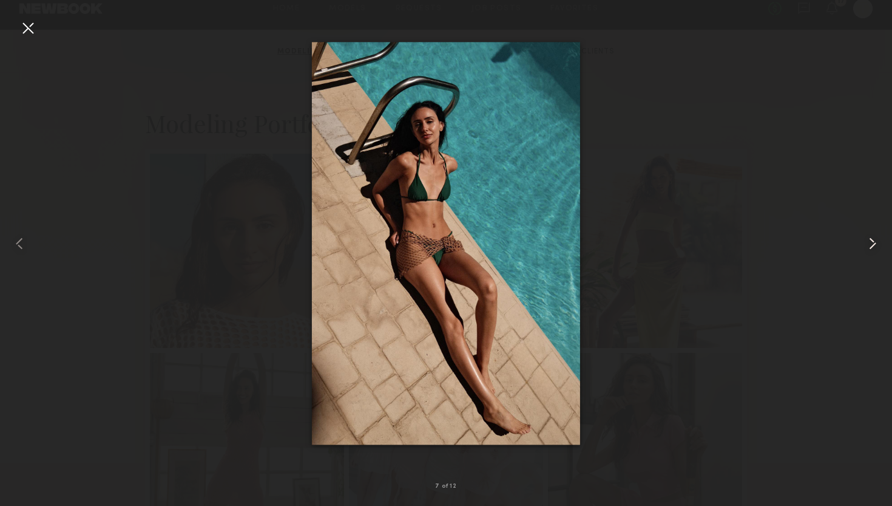
click at [871, 246] on common-icon at bounding box center [872, 243] width 19 height 19
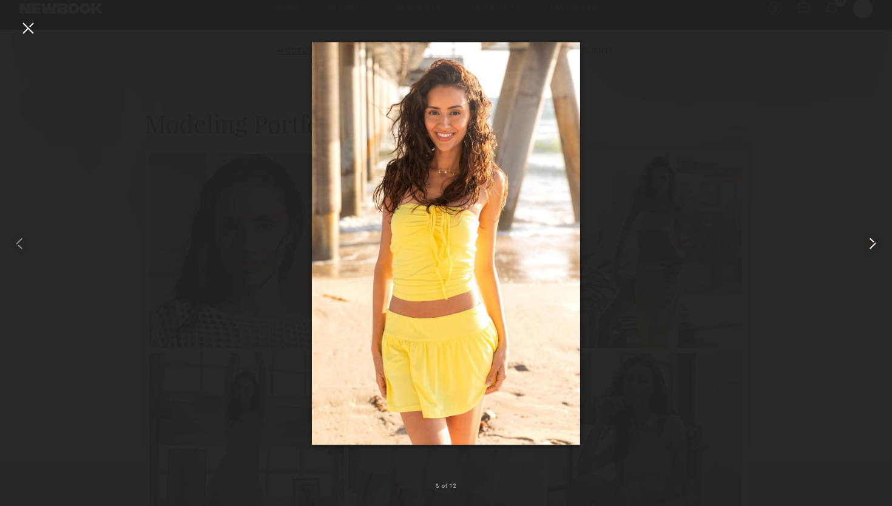
click at [871, 246] on common-icon at bounding box center [872, 243] width 19 height 19
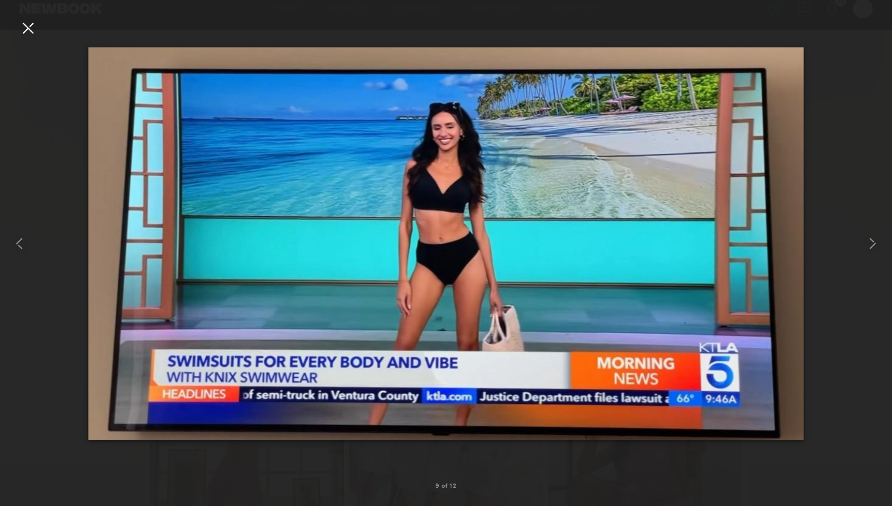
click at [30, 29] on div at bounding box center [27, 27] width 19 height 19
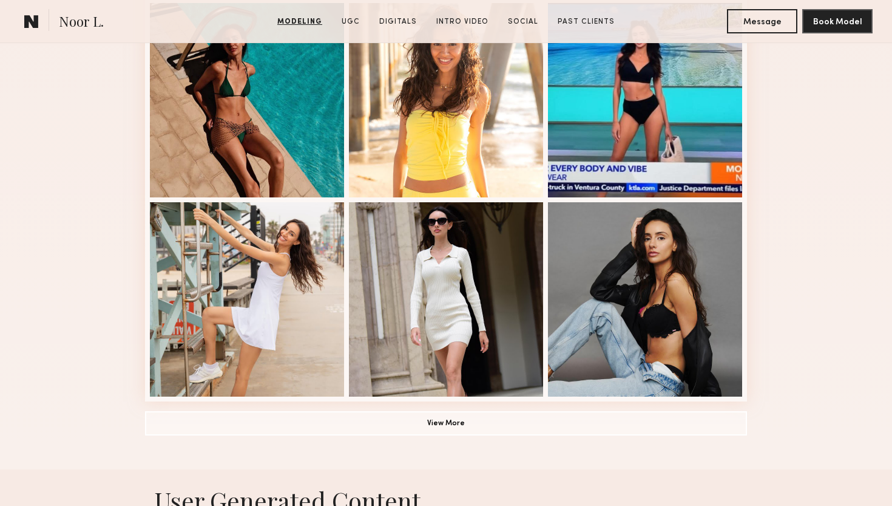
scroll to position [773, 0]
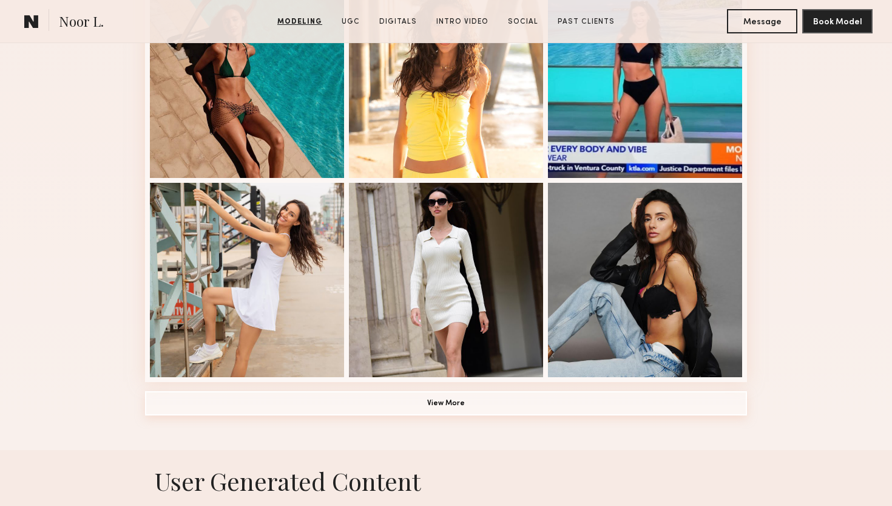
click at [428, 400] on button "View More" at bounding box center [446, 403] width 602 height 24
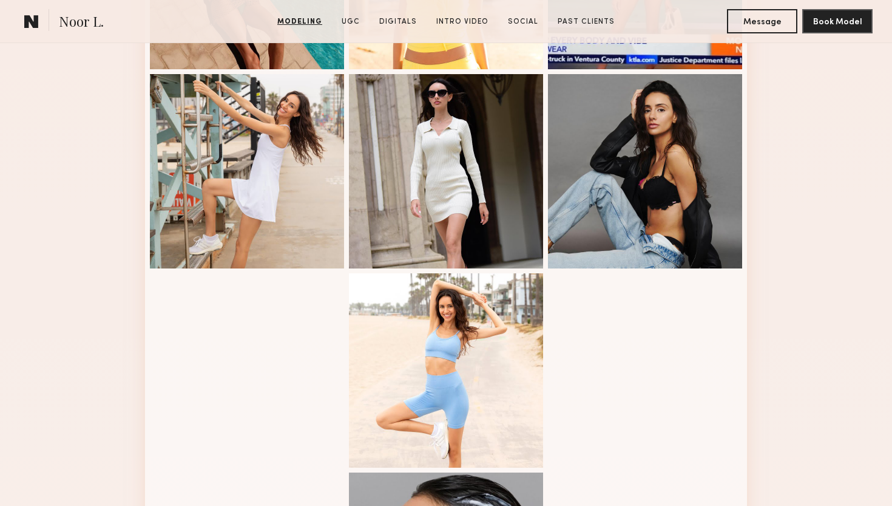
scroll to position [799, 0]
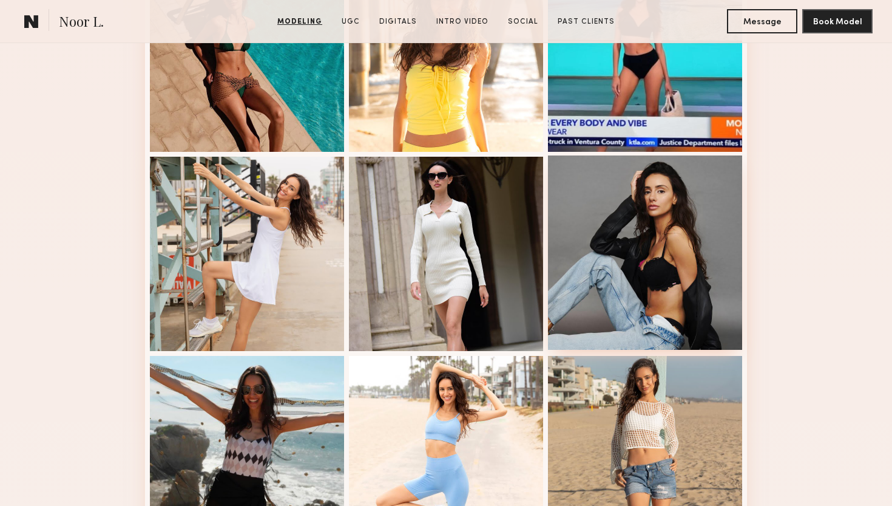
click at [634, 283] on div at bounding box center [645, 252] width 194 height 194
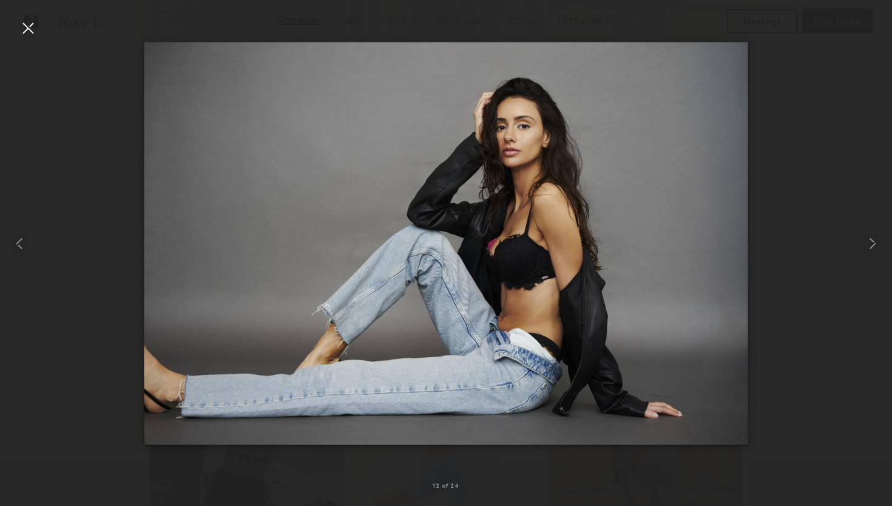
click at [20, 23] on div at bounding box center [27, 27] width 19 height 19
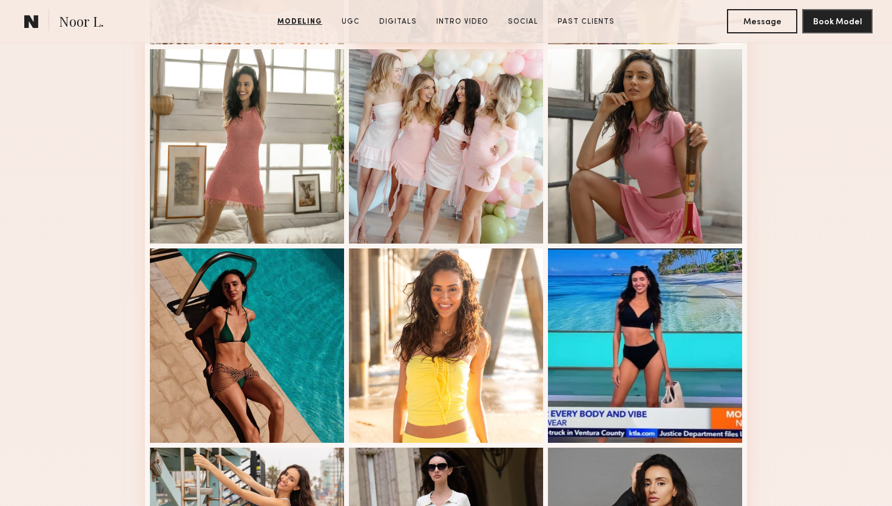
scroll to position [506, 0]
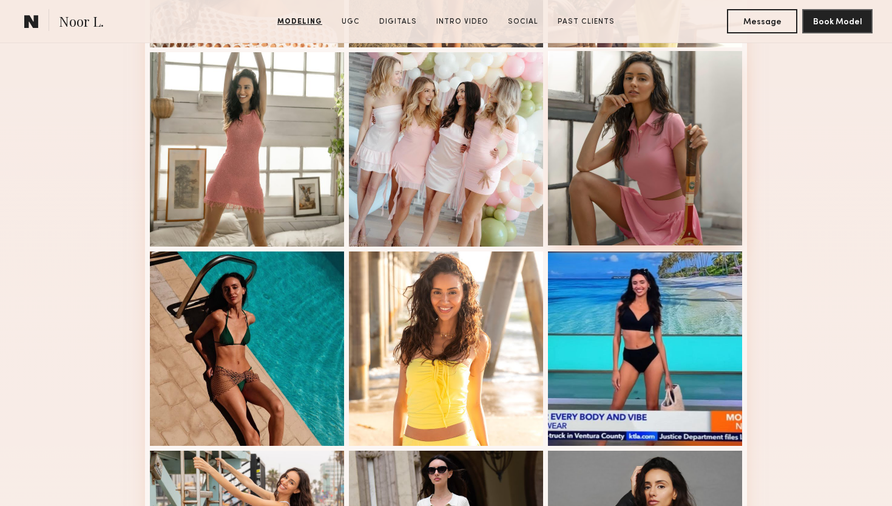
click at [638, 134] on div at bounding box center [645, 148] width 194 height 194
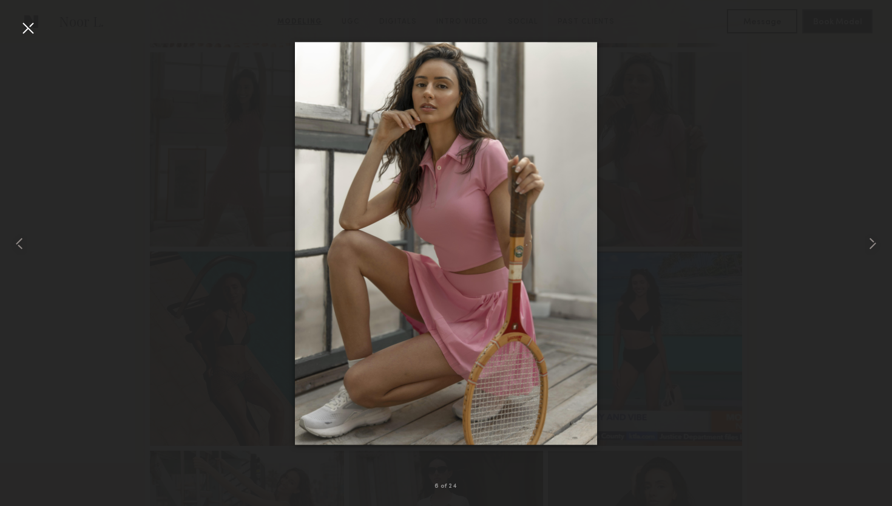
click at [27, 36] on div at bounding box center [27, 27] width 19 height 19
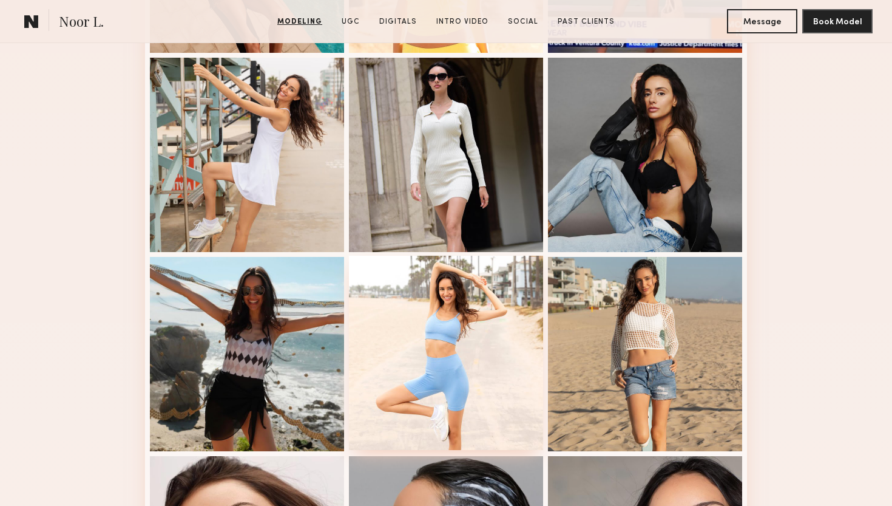
scroll to position [888, 0]
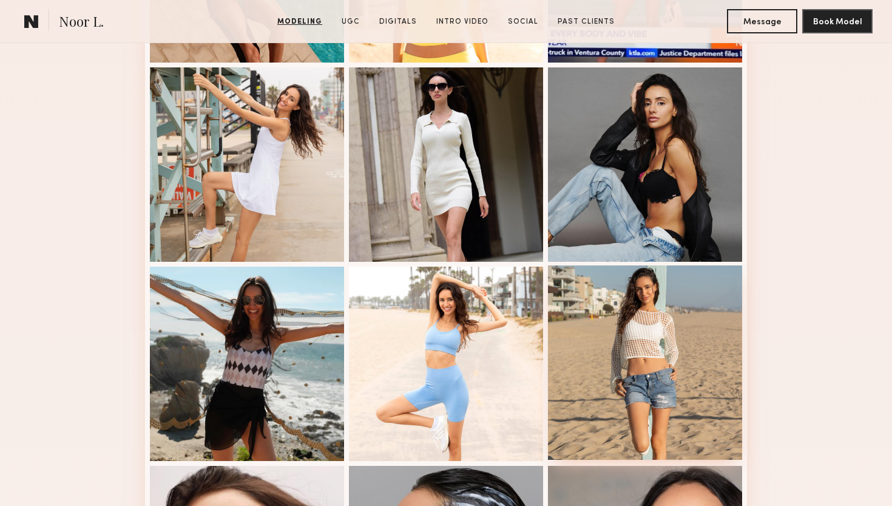
click at [569, 317] on div at bounding box center [645, 362] width 194 height 194
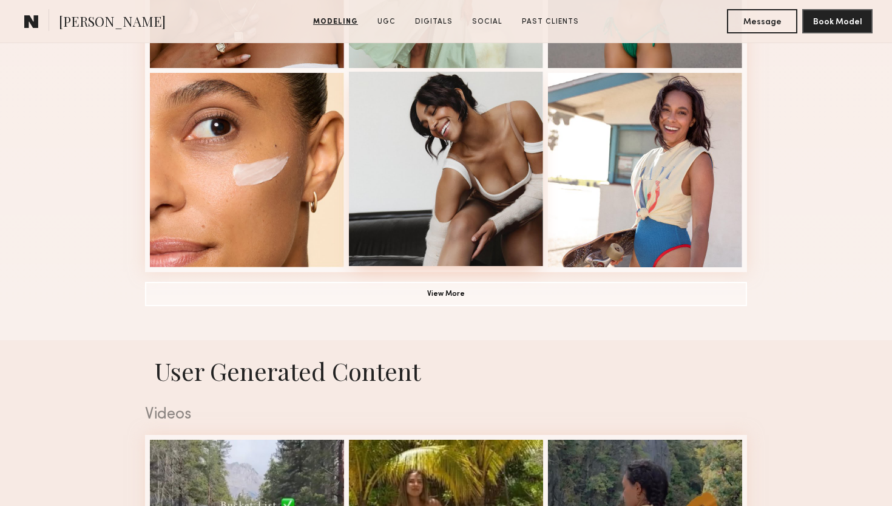
scroll to position [886, 0]
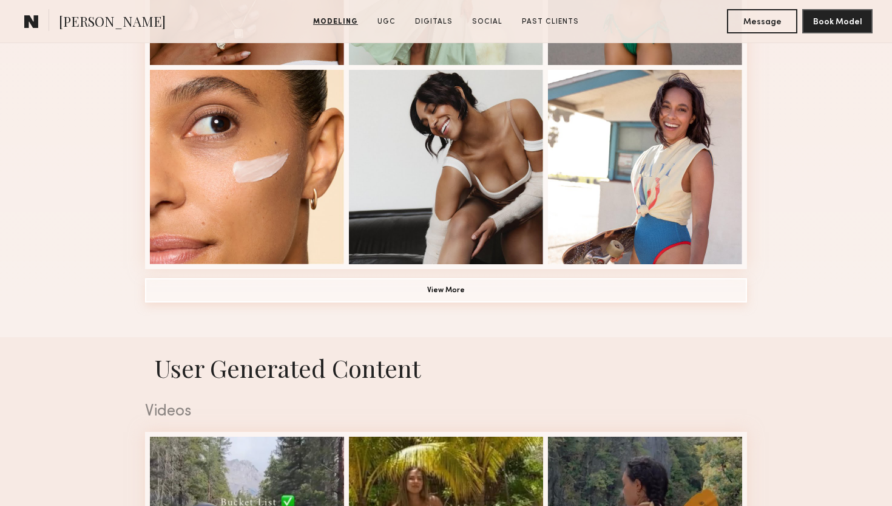
click at [437, 285] on button "View More" at bounding box center [446, 290] width 602 height 24
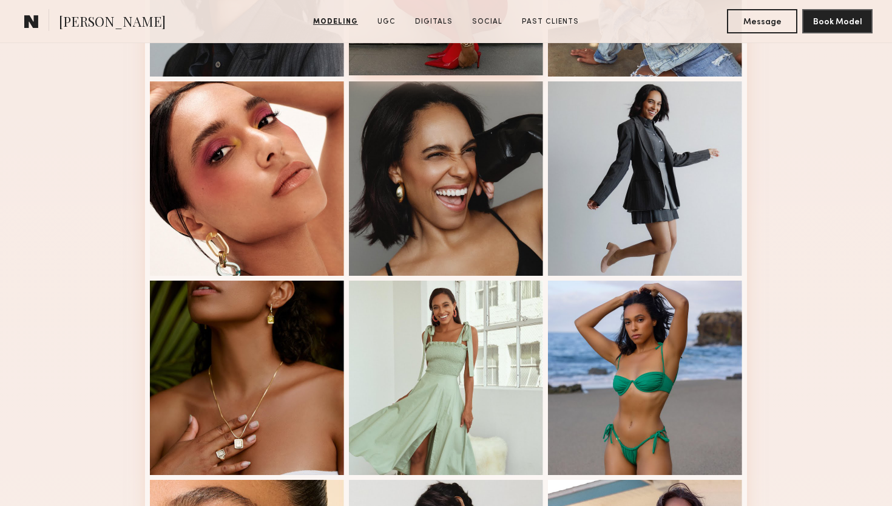
scroll to position [478, 0]
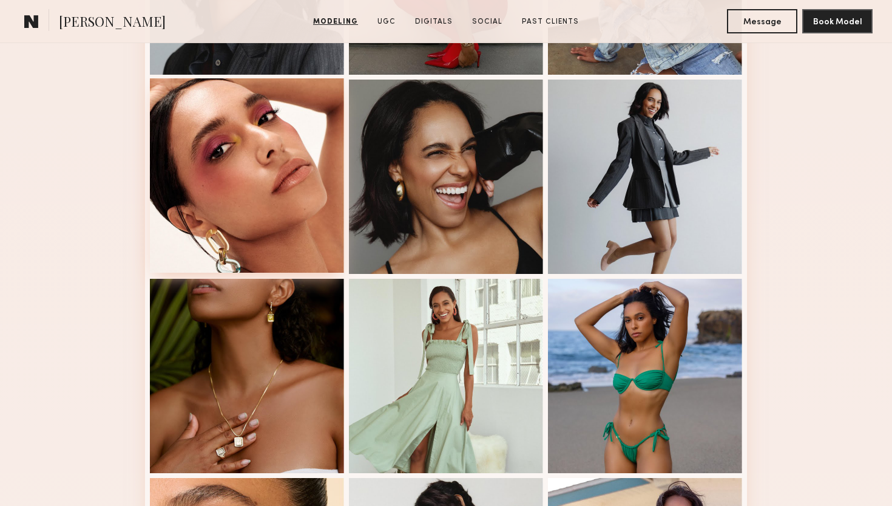
click at [306, 188] on div at bounding box center [247, 175] width 194 height 194
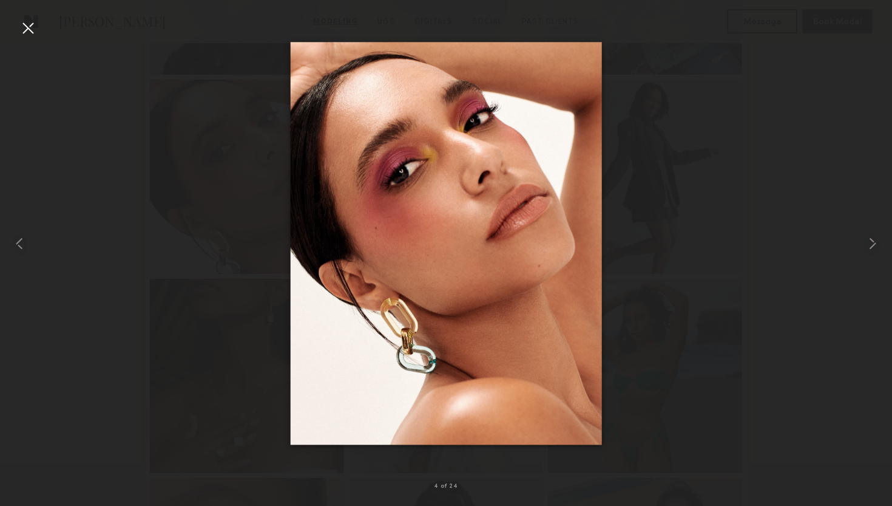
click at [29, 27] on div at bounding box center [27, 27] width 19 height 19
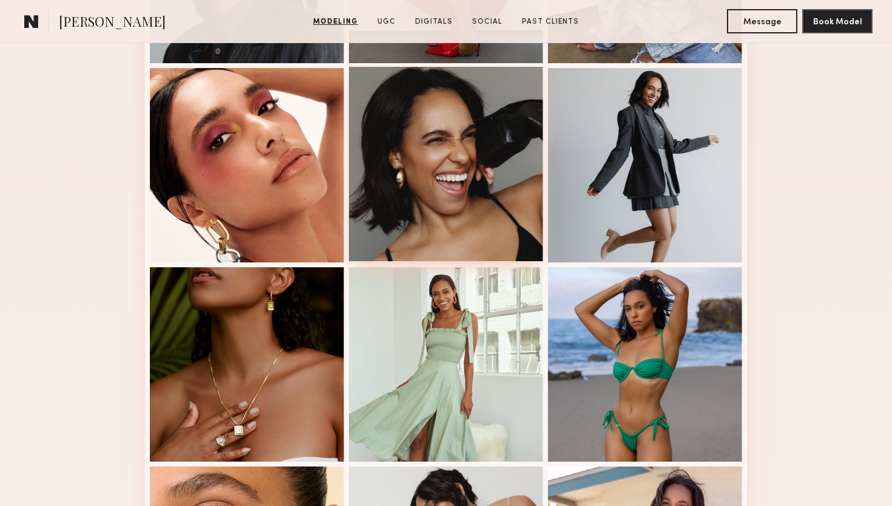
scroll to position [425, 0]
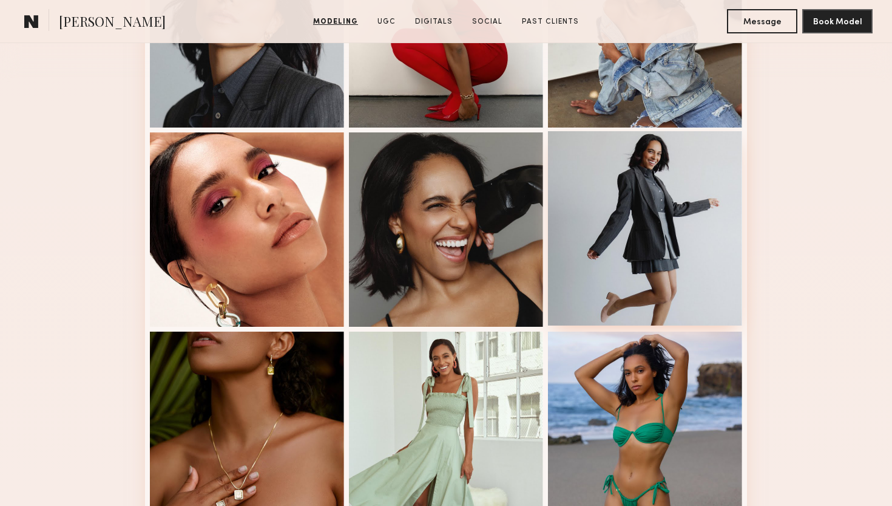
click at [640, 206] on div at bounding box center [645, 228] width 194 height 194
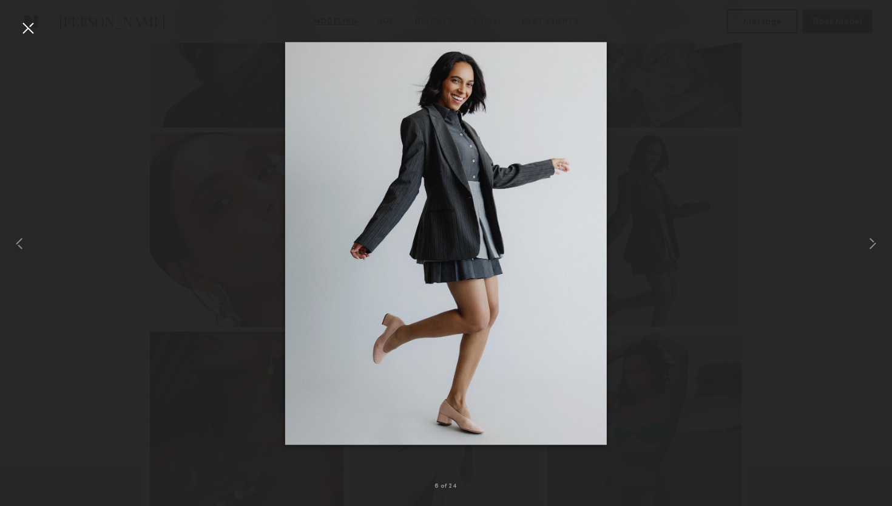
click at [37, 32] on div at bounding box center [27, 27] width 19 height 19
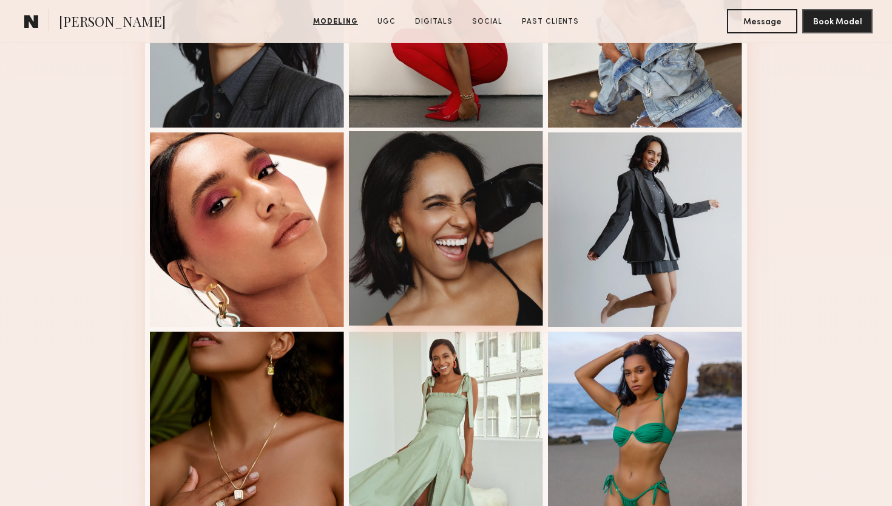
click at [394, 188] on div at bounding box center [446, 228] width 194 height 194
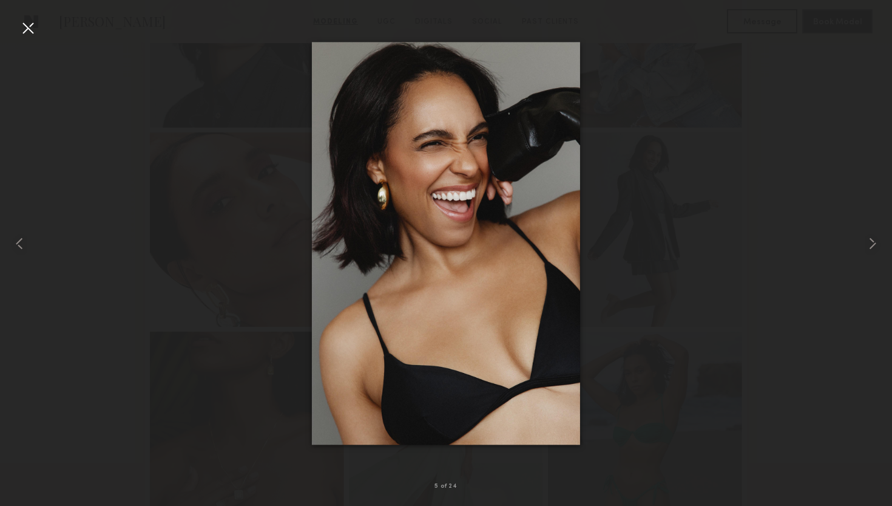
click at [32, 34] on div at bounding box center [27, 27] width 19 height 19
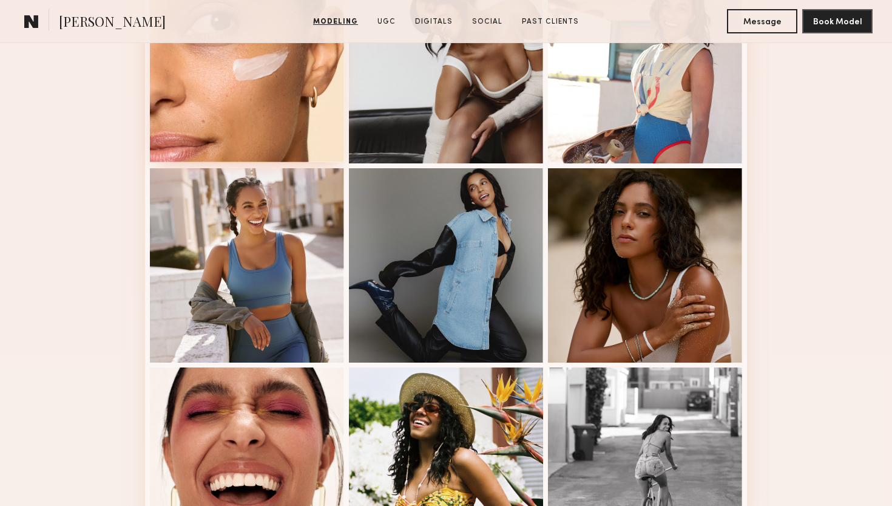
scroll to position [984, 0]
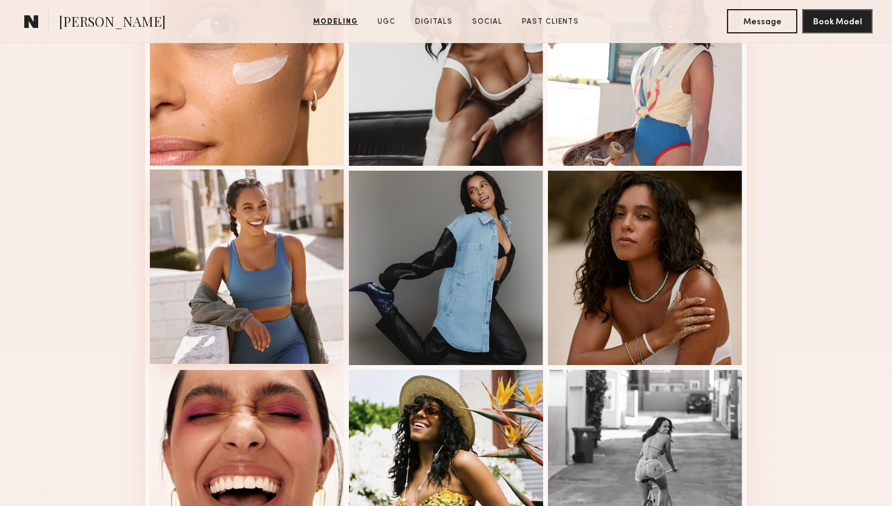
click at [279, 245] on div at bounding box center [247, 266] width 194 height 194
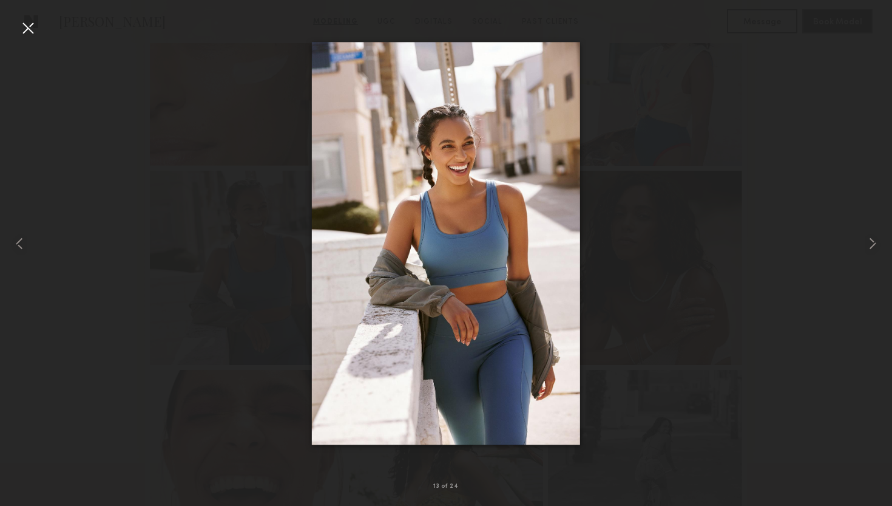
click at [28, 35] on div at bounding box center [27, 27] width 19 height 19
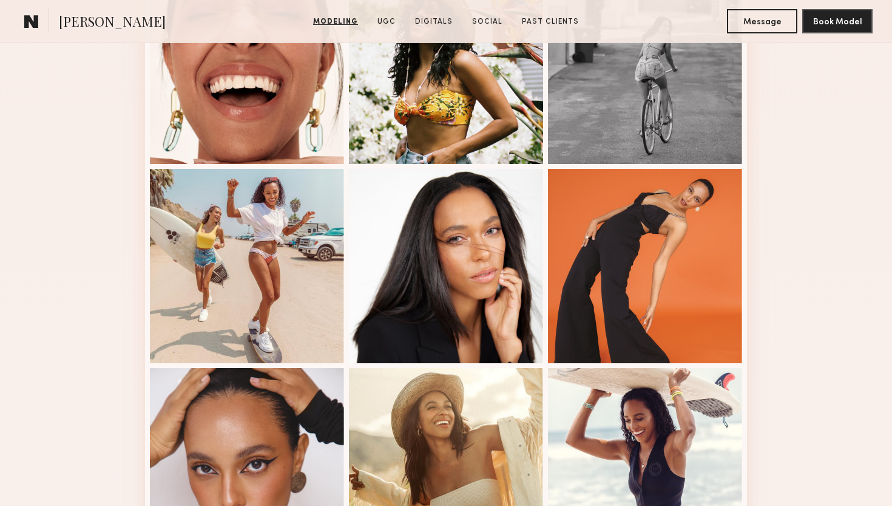
scroll to position [1385, 0]
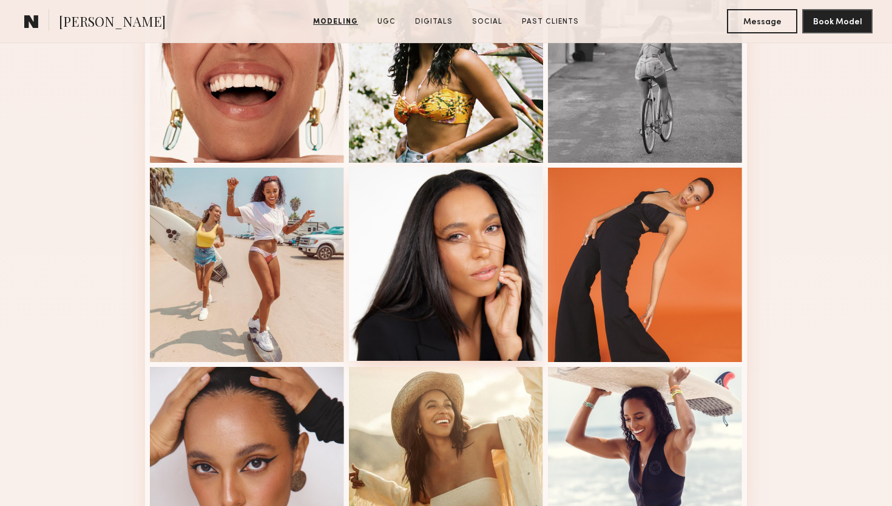
click at [413, 214] on div at bounding box center [446, 263] width 194 height 194
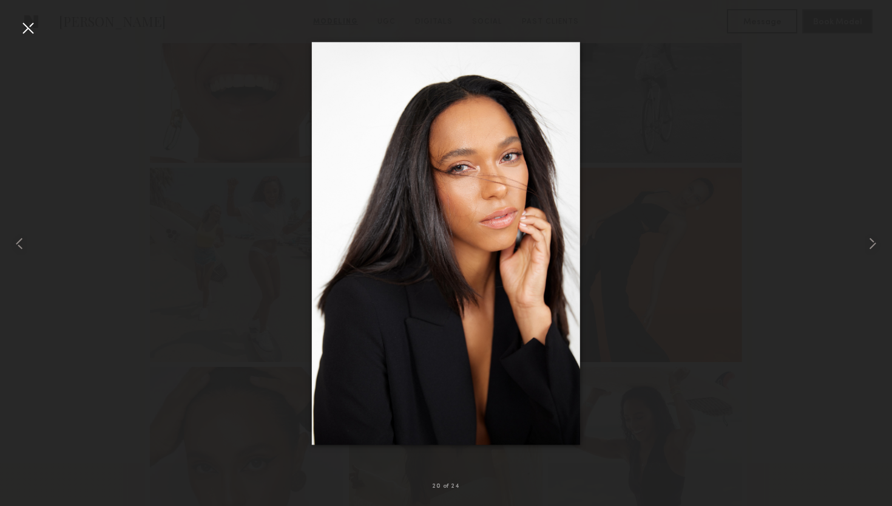
click at [28, 31] on div at bounding box center [27, 27] width 19 height 19
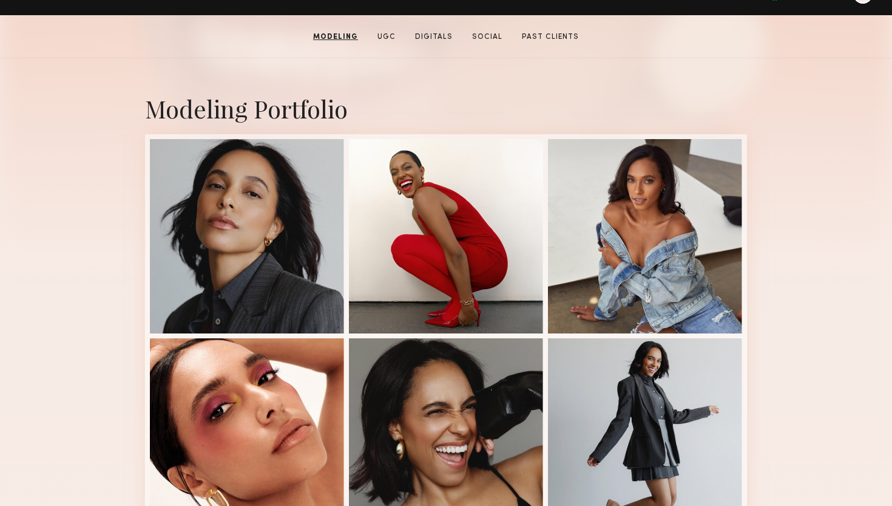
scroll to position [219, 0]
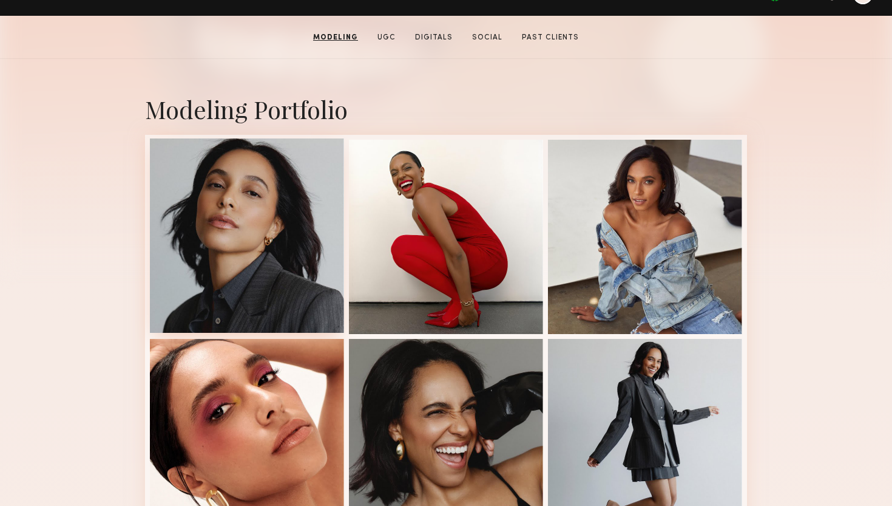
click at [315, 255] on div at bounding box center [247, 235] width 194 height 194
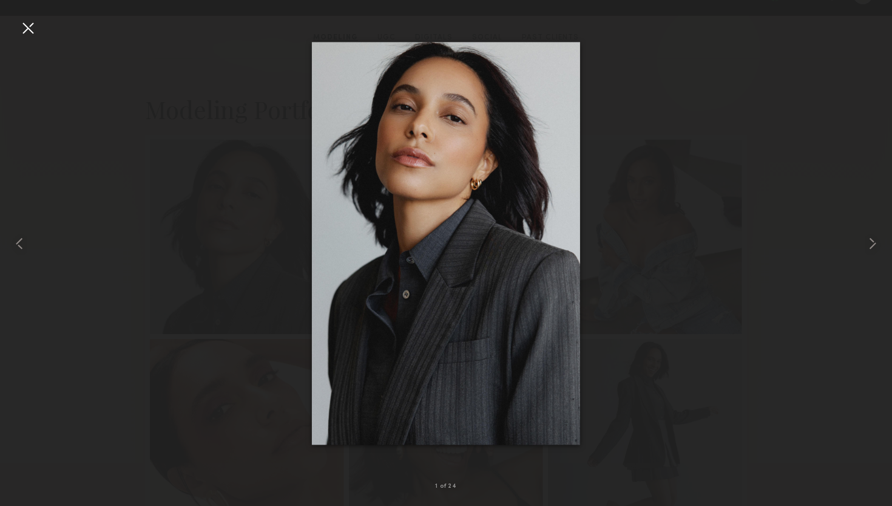
click at [30, 30] on div at bounding box center [27, 27] width 19 height 19
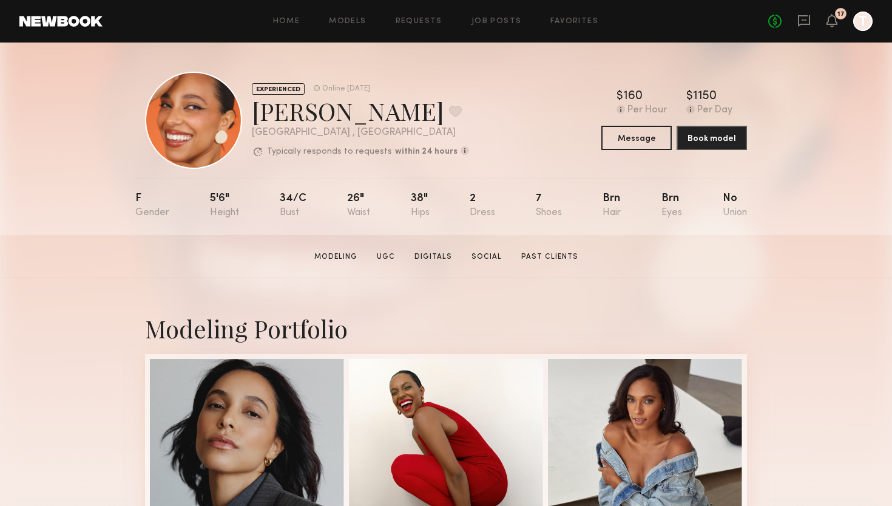
scroll to position [0, 0]
click at [83, 30] on header "Home Models Requests Job Posts Favorites Sign Out No fees up to $5,000 17 T" at bounding box center [446, 21] width 892 height 42
click at [365, 25] on link "Models" at bounding box center [347, 22] width 37 height 8
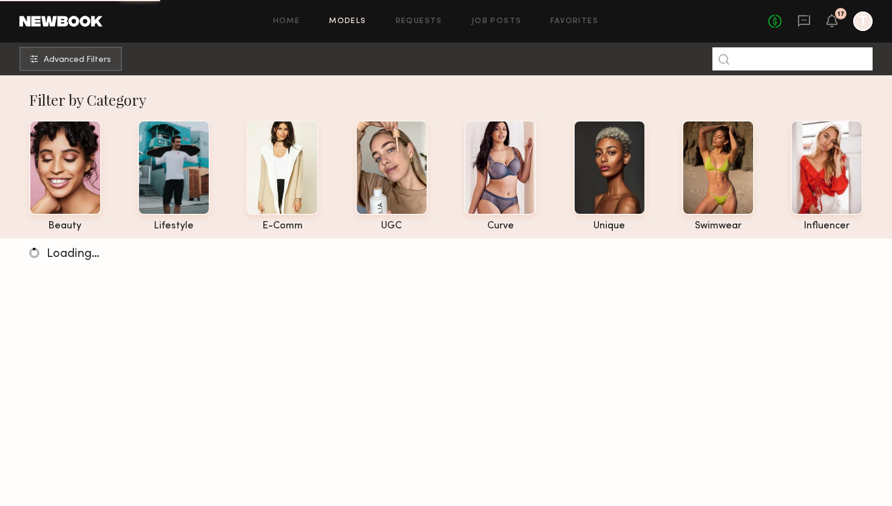
click at [746, 62] on input at bounding box center [792, 58] width 160 height 23
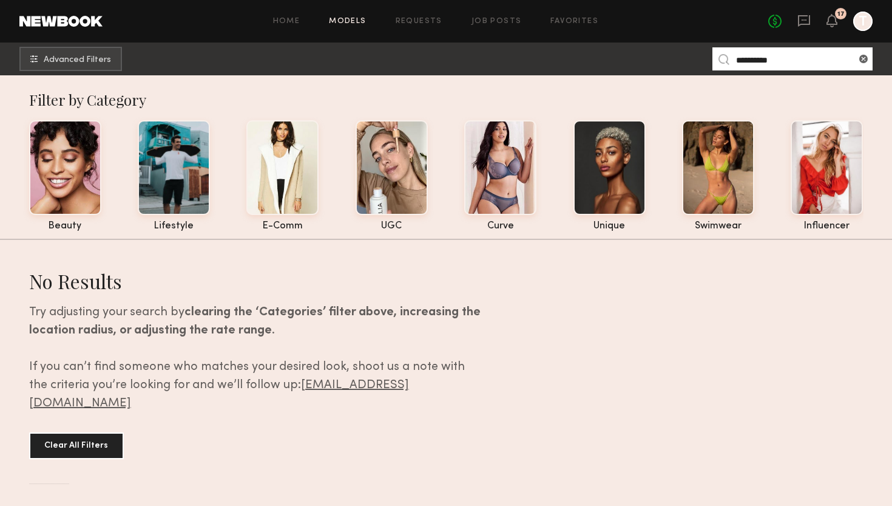
type input "********"
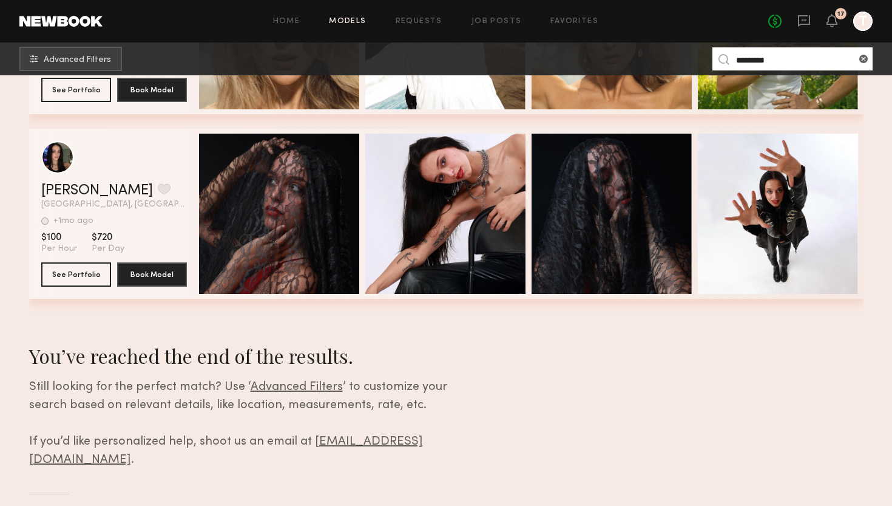
scroll to position [1446, 0]
